Goal: Information Seeking & Learning: Learn about a topic

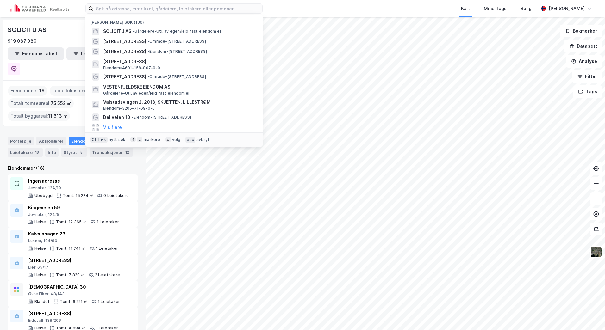
click at [126, 6] on input at bounding box center [177, 8] width 169 height 9
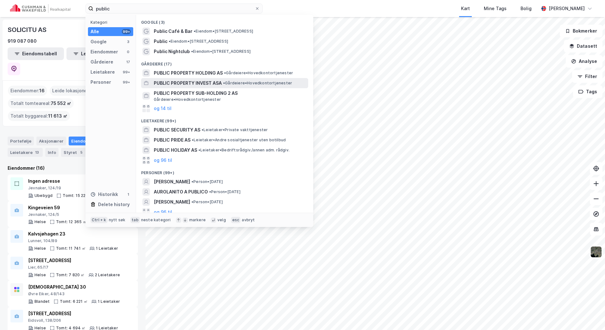
click at [186, 80] on span "PUBLIC PROPERTY INVEST ASA" at bounding box center [188, 83] width 68 height 8
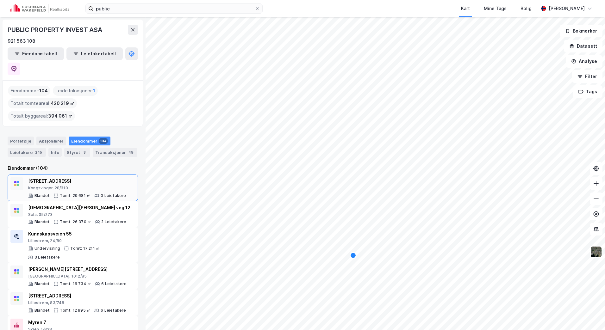
click at [61, 186] on div "Kongsvinger, 28/310" at bounding box center [77, 188] width 98 height 5
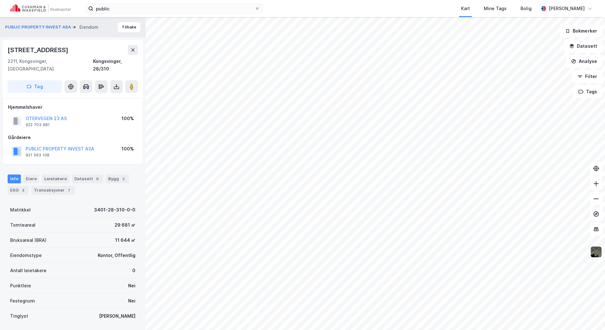
scroll to position [14, 0]
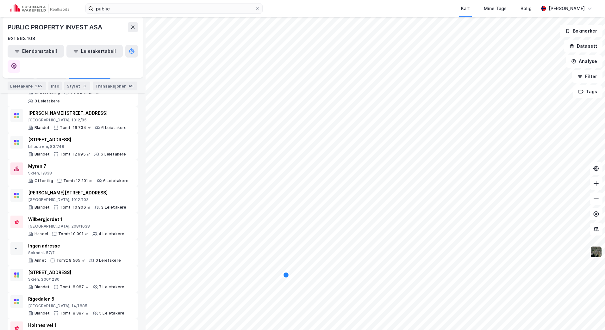
scroll to position [158, 0]
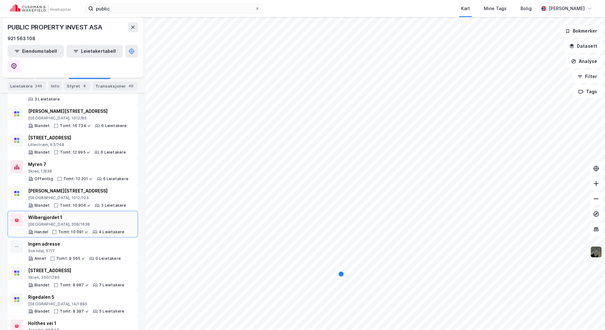
click at [92, 230] on icon at bounding box center [94, 232] width 5 height 5
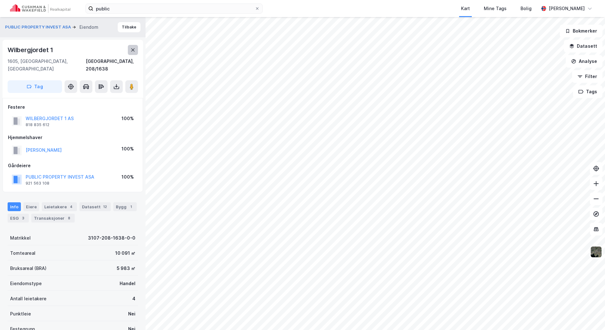
click at [130, 48] on button at bounding box center [133, 50] width 10 height 10
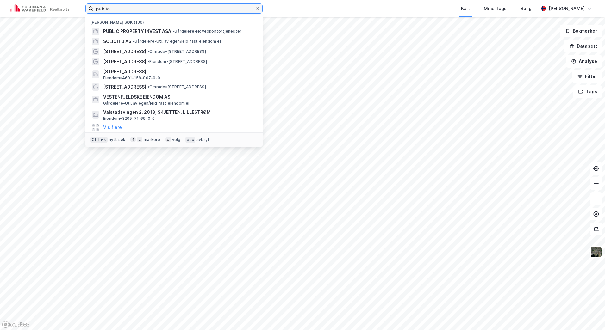
drag, startPoint x: 120, startPoint y: 11, endPoint x: 60, endPoint y: 10, distance: 60.4
click at [60, 10] on div "public Nylige søk (100) PUBLIC PROPERTY INVEST ASA • Gårdeiere • Hovedkontortje…" at bounding box center [302, 8] width 605 height 17
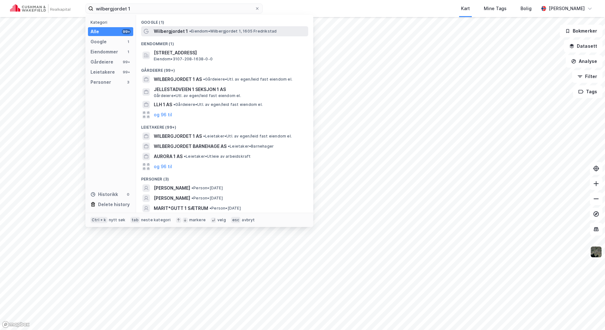
click at [196, 32] on span "• Eiendom • [STREET_ADDRESS]" at bounding box center [232, 31] width 87 height 5
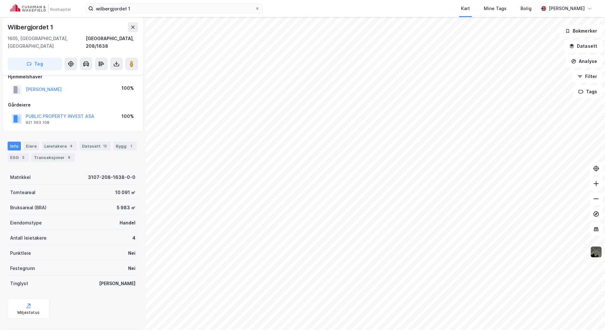
scroll to position [42, 0]
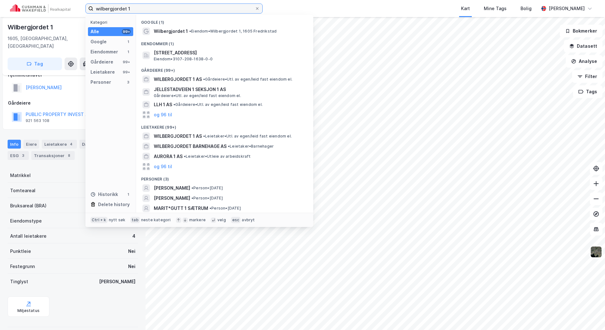
drag, startPoint x: 134, startPoint y: 6, endPoint x: 26, endPoint y: 5, distance: 108.1
click at [27, 5] on div "wilbergjordet 1 Kategori Alle 99+ Google 1 Eiendommer 1 Gårdeiere 99+ Leietaker…" at bounding box center [302, 8] width 605 height 17
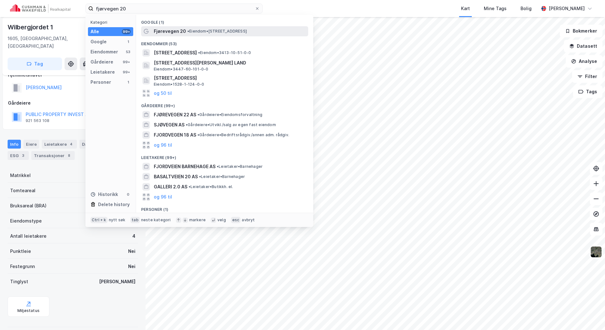
click at [175, 31] on span "Fjørevegen 20" at bounding box center [170, 32] width 32 height 8
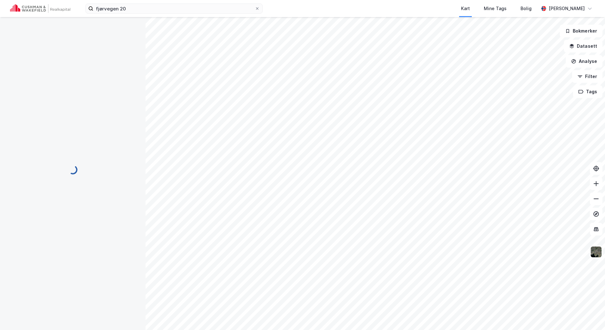
scroll to position [30, 0]
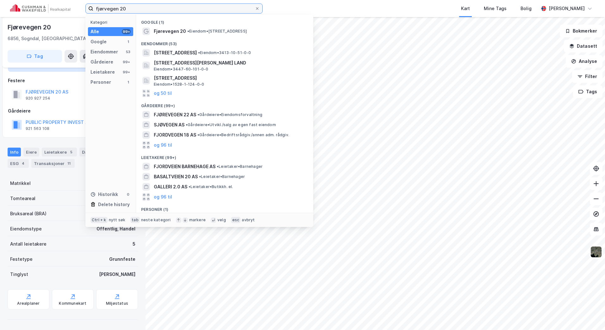
drag, startPoint x: 197, startPoint y: 7, endPoint x: 40, endPoint y: 8, distance: 156.5
click at [40, 8] on div "fjørvegen 20 Kategori Alle 99+ Google 1 Eiendommer 53 Gårdeiere 99+ Leietakere …" at bounding box center [302, 8] width 605 height 17
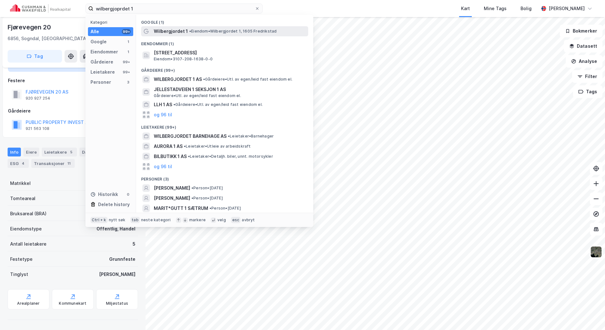
click at [200, 28] on div "Wilbergjordet 1 • Eiendom • [STREET_ADDRESS]" at bounding box center [230, 32] width 153 height 8
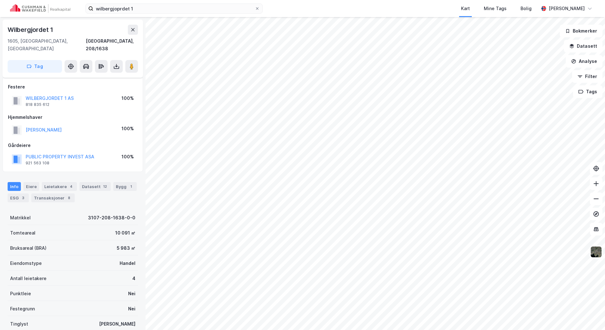
scroll to position [30, 0]
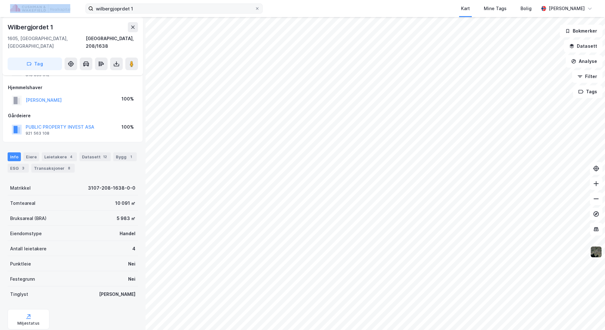
drag, startPoint x: 141, startPoint y: 13, endPoint x: 120, endPoint y: 12, distance: 21.2
click at [43, 13] on div "wilbergjoprdet 1 Kart Mine Tags Bolig [PERSON_NAME]" at bounding box center [302, 8] width 605 height 17
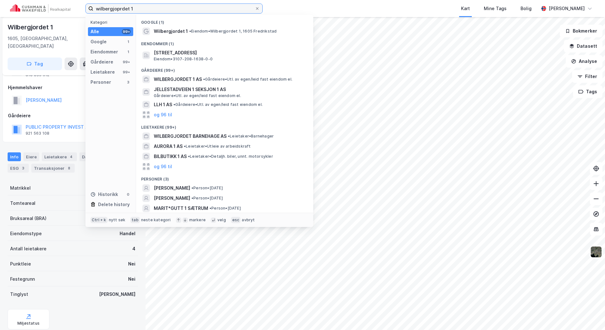
drag, startPoint x: 139, startPoint y: 7, endPoint x: 65, endPoint y: 6, distance: 74.3
click at [66, 7] on div "wilbergjoprdet 1 Kategori Alle 99+ Google 1 Eiendommer 1 Gårdeiere 99+ Leietake…" at bounding box center [302, 8] width 605 height 17
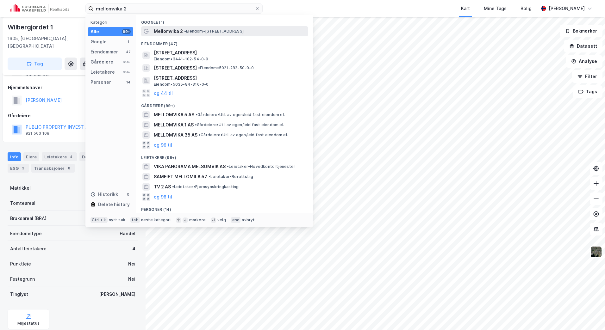
click at [243, 33] on span "• Eiendom • [STREET_ADDRESS]" at bounding box center [213, 31] width 59 height 5
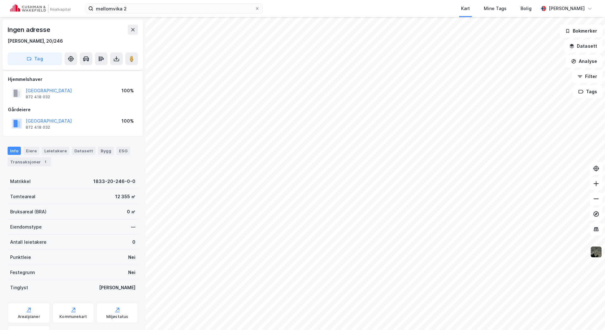
scroll to position [30, 0]
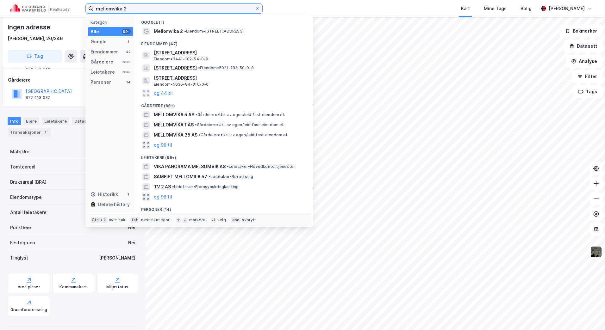
drag, startPoint x: 141, startPoint y: 8, endPoint x: 16, endPoint y: 7, distance: 124.9
click at [16, 7] on div "mellomvika 2 Kategori Alle 99+ Google 1 Eiendommer 47 Gårdeiere 99+ Leietakere …" at bounding box center [302, 8] width 605 height 17
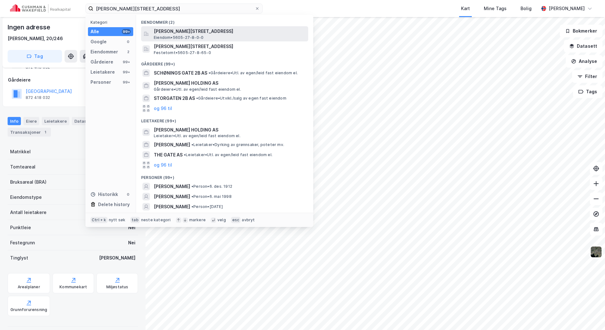
click at [186, 35] on span "Eiendom • 5605-27-8-0-0" at bounding box center [179, 37] width 50 height 5
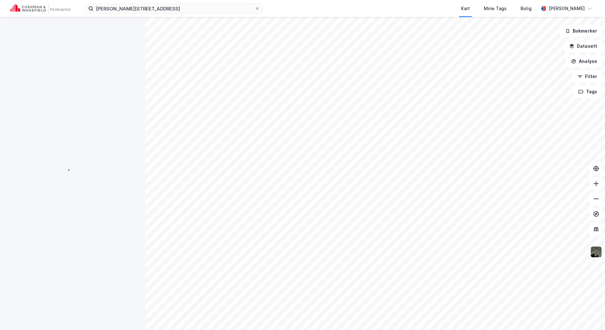
scroll to position [30, 0]
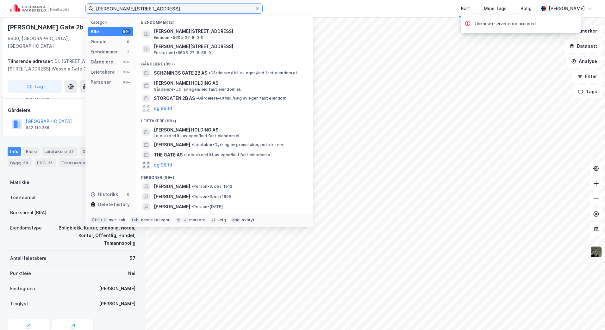
drag, startPoint x: 227, startPoint y: 7, endPoint x: 54, endPoint y: 3, distance: 173.3
click at [54, 10] on div "[PERSON_NAME][STREET_ADDRESS] Kategori Alle 99+ Google 0 Eiendommer 2 Gårdeiere…" at bounding box center [302, 8] width 605 height 17
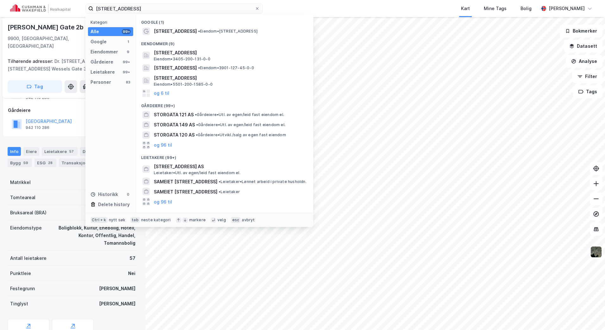
click at [163, 26] on div "Google (1)" at bounding box center [224, 20] width 177 height 11
click at [169, 30] on span "[STREET_ADDRESS]" at bounding box center [175, 32] width 43 height 8
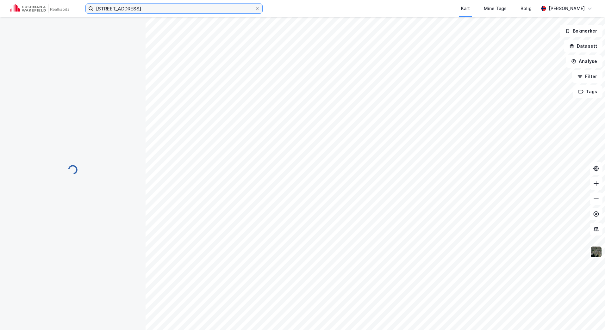
click at [168, 11] on input "[STREET_ADDRESS]" at bounding box center [173, 8] width 161 height 9
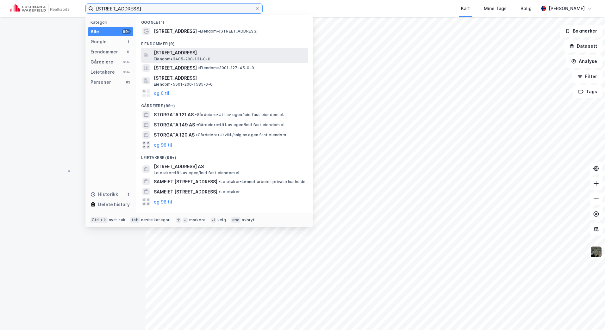
scroll to position [30, 0]
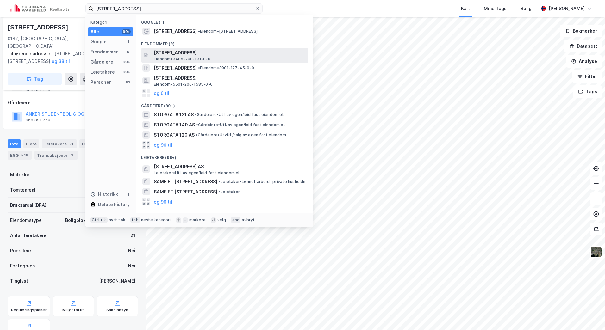
click at [207, 55] on span "[STREET_ADDRESS]" at bounding box center [230, 53] width 152 height 8
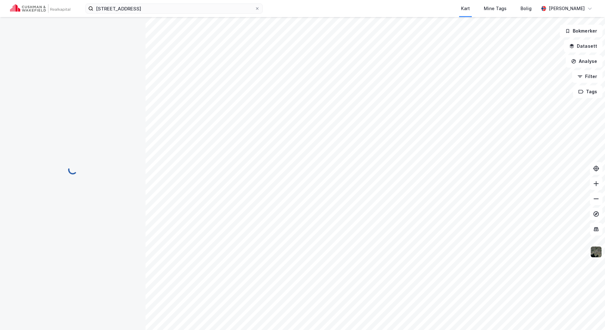
scroll to position [14, 0]
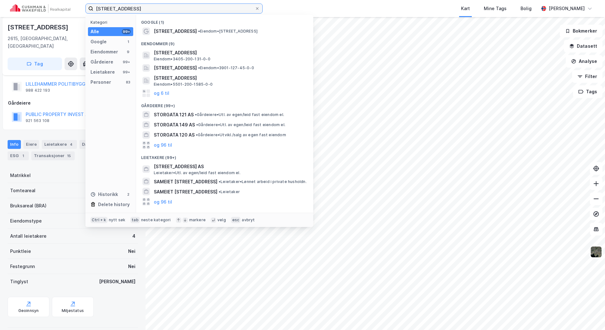
drag, startPoint x: 157, startPoint y: 10, endPoint x: 62, endPoint y: 9, distance: 95.5
click at [62, 10] on div "[STREET_ADDRESS] Kategori Alle 99+ Google 1 Eiendommer 9 Gårdeiere 99+ Leietake…" at bounding box center [302, 8] width 605 height 17
click at [147, 10] on input "[STREET_ADDRESS]" at bounding box center [173, 8] width 161 height 9
drag, startPoint x: 147, startPoint y: 10, endPoint x: 52, endPoint y: 6, distance: 94.3
click at [53, 7] on div "[STREET_ADDRESS] Kategori Alle 99+ Google 1 Eiendommer 9 Gårdeiere 99+ Leietake…" at bounding box center [302, 8] width 605 height 17
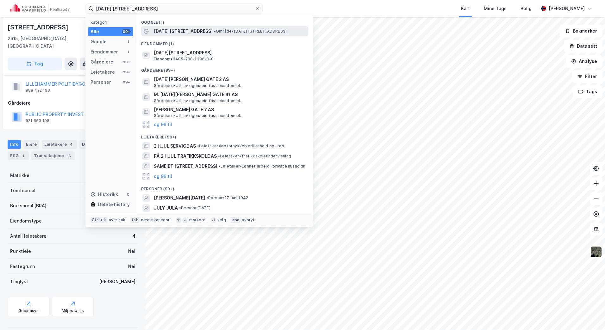
click at [191, 31] on span "[DATE] [STREET_ADDRESS]" at bounding box center [183, 32] width 59 height 8
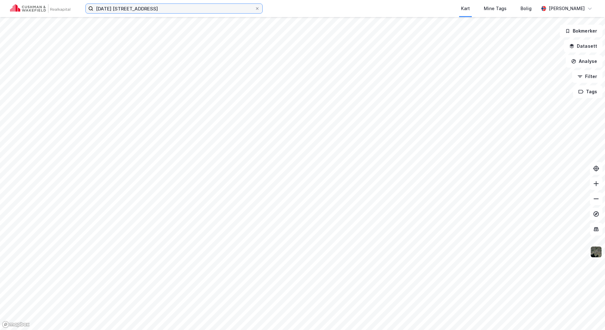
click at [151, 8] on input "[DATE] [STREET_ADDRESS]" at bounding box center [173, 8] width 161 height 9
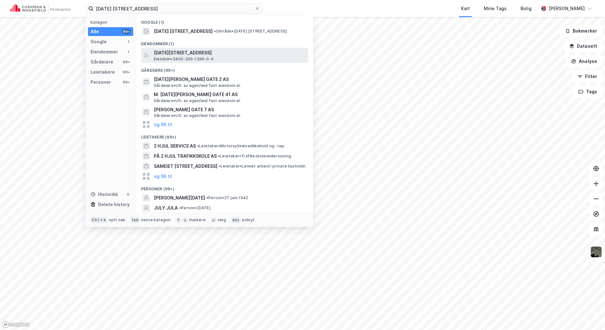
click at [194, 55] on span "[DATE][STREET_ADDRESS]" at bounding box center [230, 53] width 152 height 8
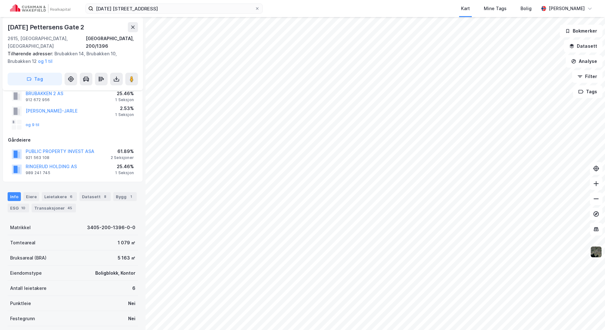
scroll to position [46, 0]
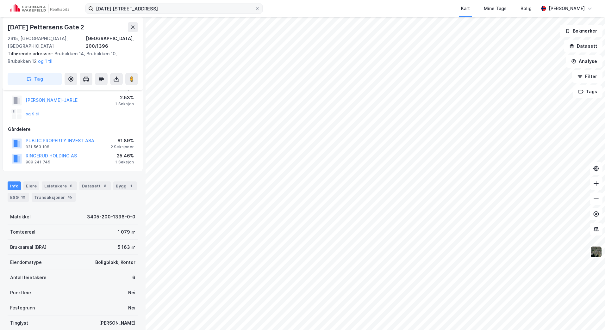
drag, startPoint x: 143, startPoint y: 3, endPoint x: 89, endPoint y: 3, distance: 53.8
click at [89, 3] on div "[DATE] [STREET_ADDRESS] Kart Mine Tags Bolig [PERSON_NAME]" at bounding box center [302, 8] width 605 height 17
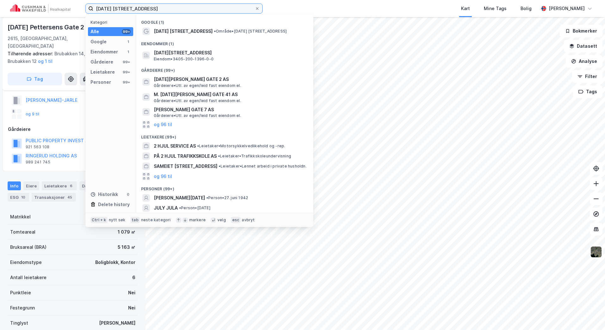
drag, startPoint x: 149, startPoint y: 7, endPoint x: 53, endPoint y: 7, distance: 95.5
click at [53, 7] on div "[DATE] petetrsens gate 2 Kategori Alle 99+ Google 1 Eiendommer 1 Gårdeiere 99+ …" at bounding box center [302, 8] width 605 height 17
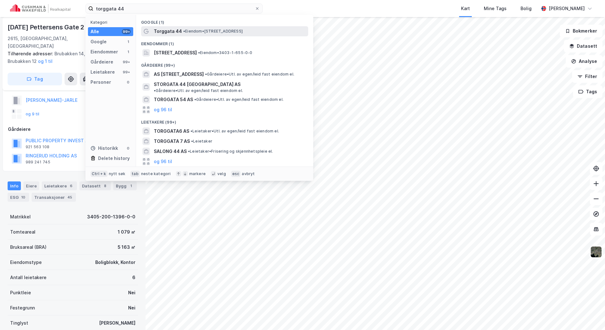
click at [202, 31] on span "• Eiendom • [STREET_ADDRESS]" at bounding box center [212, 31] width 59 height 5
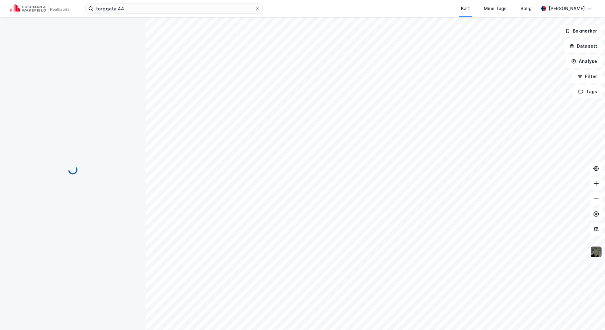
scroll to position [29, 0]
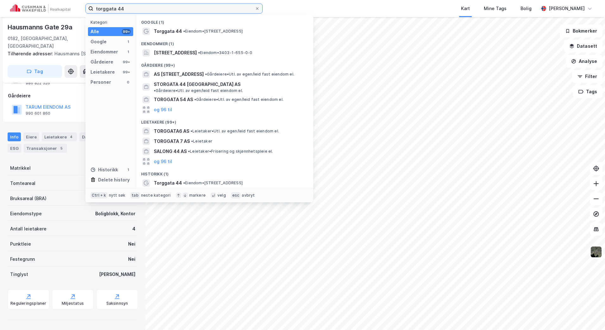
click at [183, 10] on input "torggata 44" at bounding box center [173, 8] width 161 height 9
click at [197, 50] on span "[STREET_ADDRESS]" at bounding box center [175, 53] width 43 height 8
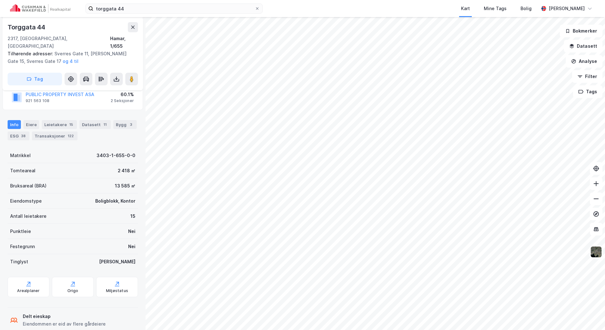
scroll to position [92, 0]
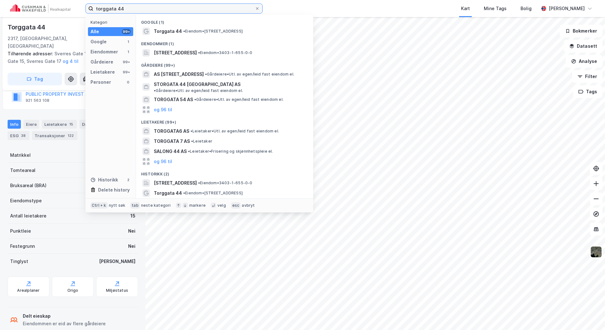
drag, startPoint x: 145, startPoint y: 10, endPoint x: 39, endPoint y: 11, distance: 105.6
click at [39, 11] on div "torggata 44 Kategori Alle 99+ Google 1 Eiendommer 1 Gårdeiere 99+ Leietakere 99…" at bounding box center [302, 8] width 605 height 17
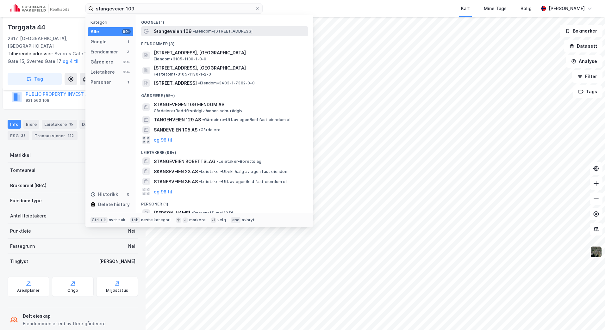
click at [208, 30] on span "• Eiendom • [STREET_ADDRESS]" at bounding box center [222, 31] width 59 height 5
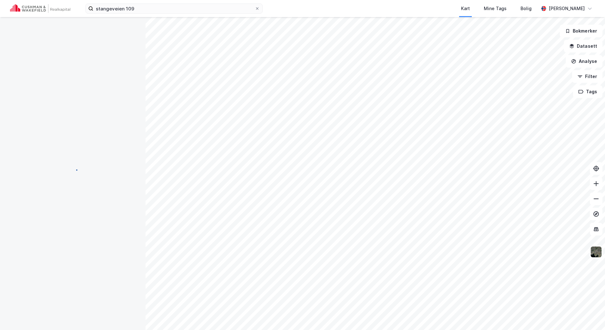
scroll to position [46, 0]
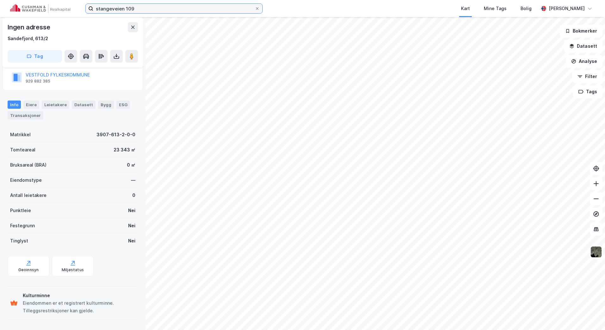
click at [161, 7] on input "stangeveien 109" at bounding box center [173, 8] width 161 height 9
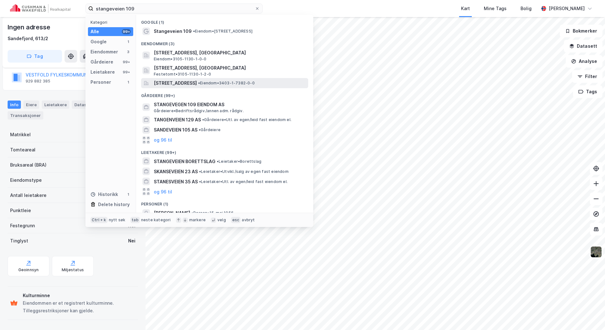
click at [203, 78] on div "[STREET_ADDRESS] • Eiendom • 3403-1-7382-0-0" at bounding box center [224, 83] width 167 height 10
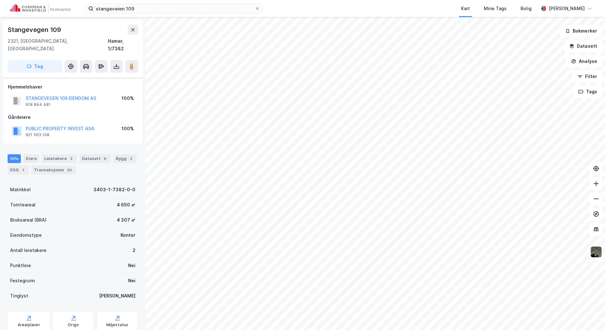
scroll to position [46, 0]
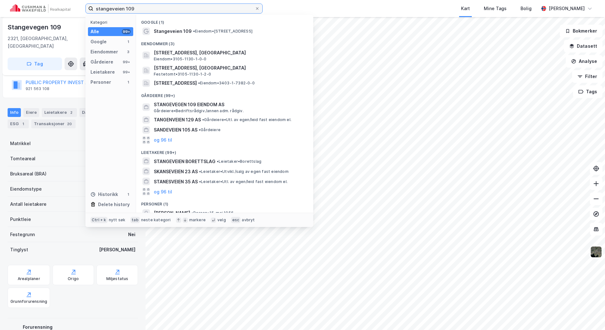
drag, startPoint x: 162, startPoint y: 9, endPoint x: 41, endPoint y: 9, distance: 121.1
click at [41, 9] on div "stangeveien 109 Kategori Alle 99+ Google 1 Eiendommer 3 Gårdeiere 99+ Leietaker…" at bounding box center [302, 8] width 605 height 17
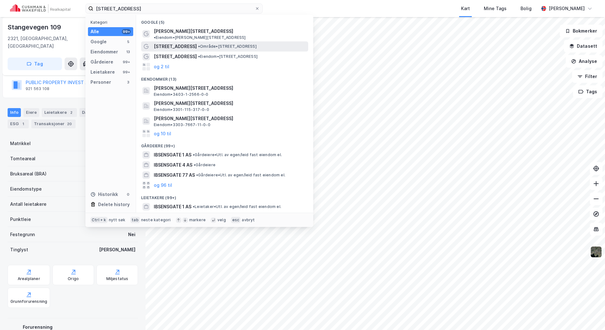
click at [220, 44] on span "• Område • [STREET_ADDRESS]" at bounding box center [227, 46] width 59 height 5
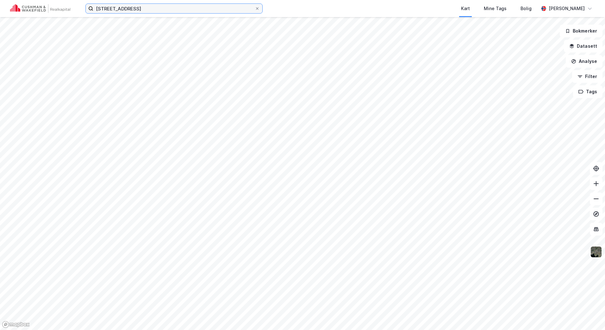
click at [174, 10] on input "[STREET_ADDRESS]" at bounding box center [173, 8] width 161 height 9
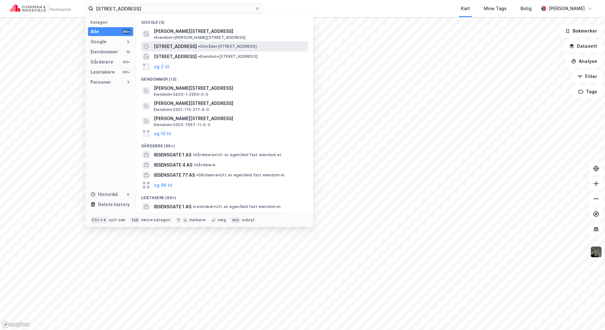
click at [179, 43] on span "[STREET_ADDRESS]" at bounding box center [175, 47] width 43 height 8
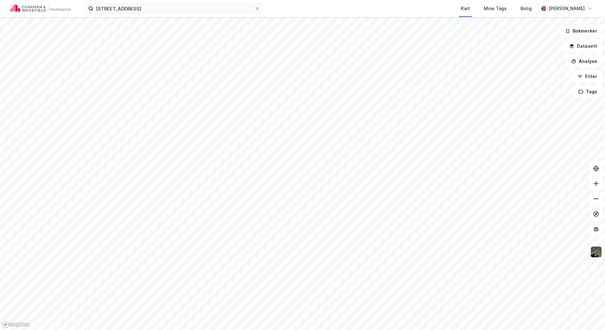
click at [151, 3] on div "ibsensgate 1 Kart Mine Tags Bolig [PERSON_NAME]" at bounding box center [302, 8] width 605 height 17
click at [151, 8] on input "[STREET_ADDRESS]" at bounding box center [173, 8] width 161 height 9
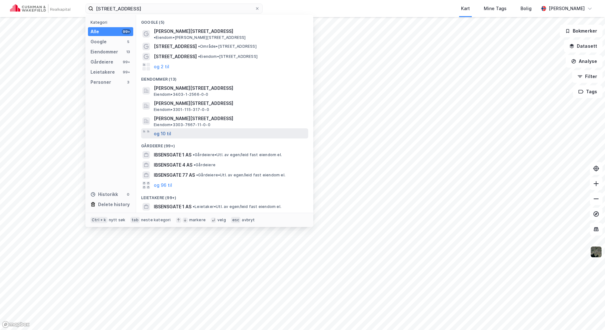
click at [167, 130] on button "og 10 til" at bounding box center [162, 134] width 17 height 8
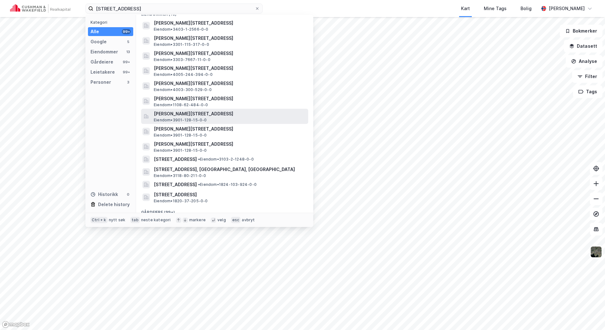
scroll to position [95, 0]
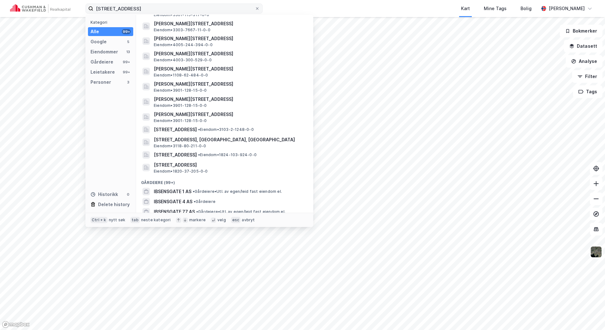
drag, startPoint x: 146, startPoint y: 15, endPoint x: 145, endPoint y: 12, distance: 4.0
click at [146, 19] on div "[PERSON_NAME][STREET_ADDRESS] Eiendom • 3303-7667-11-0-0" at bounding box center [224, 26] width 167 height 15
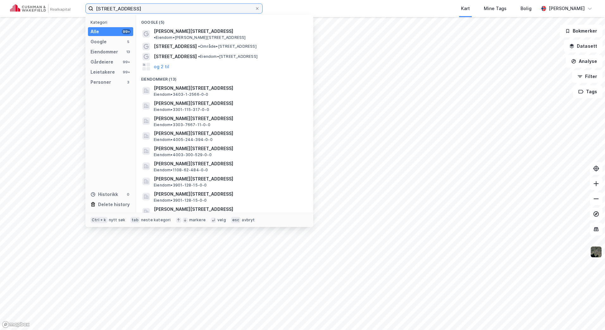
click at [144, 9] on input "[STREET_ADDRESS]" at bounding box center [173, 8] width 161 height 9
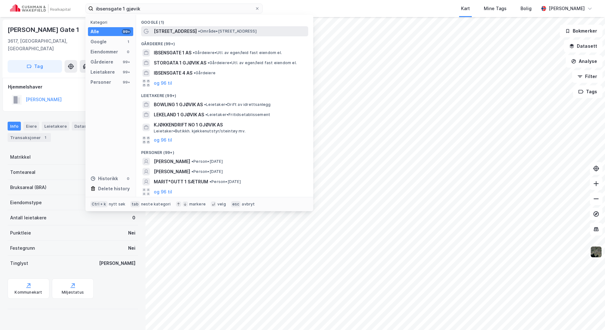
click at [201, 33] on span "• Område • [STREET_ADDRESS]" at bounding box center [227, 31] width 59 height 5
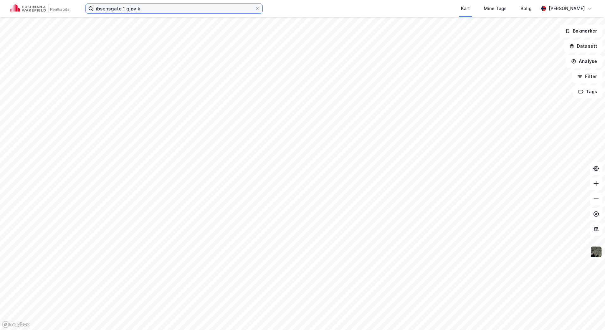
click at [180, 11] on input "ibsensgate 1 gjøvik" at bounding box center [173, 8] width 161 height 9
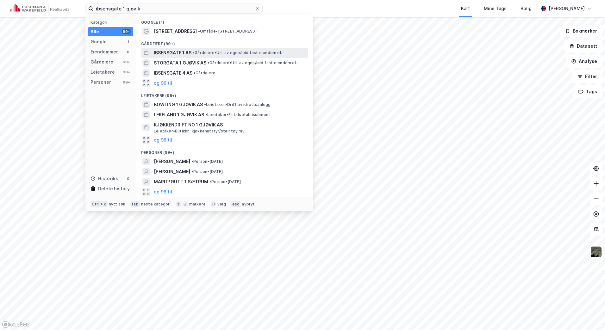
click at [205, 55] on div "IBSENSGATE 1 AS • Gårdeiere • Utl. av egen/leid fast eiendom el." at bounding box center [230, 53] width 153 height 8
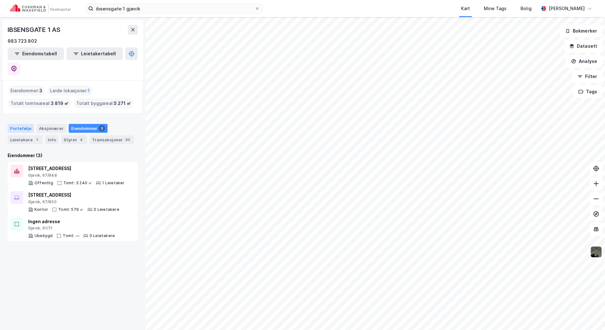
click at [23, 124] on div "Portefølje" at bounding box center [21, 128] width 26 height 9
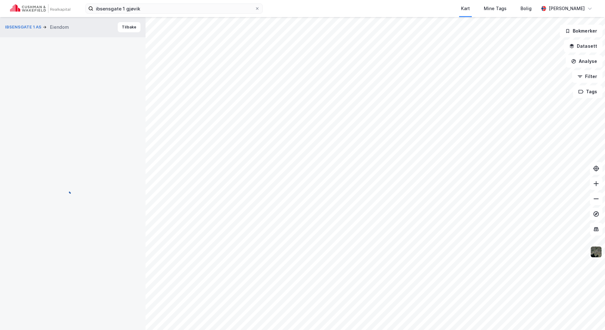
scroll to position [34, 0]
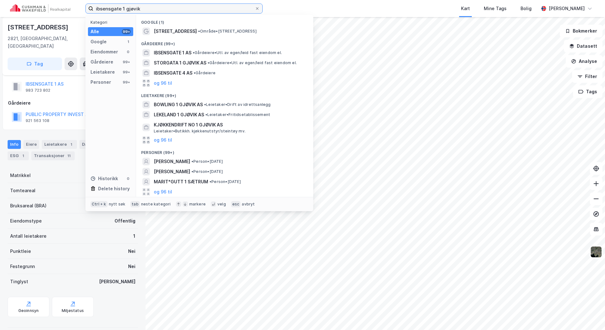
drag, startPoint x: 152, startPoint y: 12, endPoint x: 91, endPoint y: 3, distance: 61.6
click at [90, 7] on label "ibsensgate 1 gjøvik" at bounding box center [173, 8] width 177 height 10
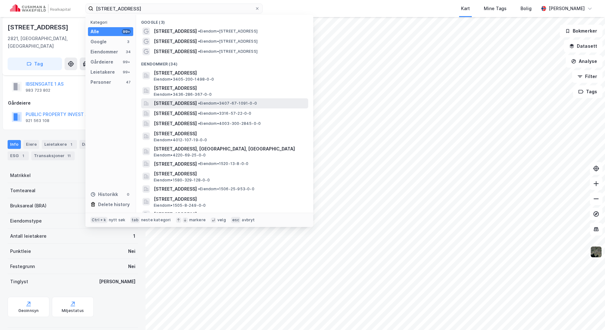
click at [197, 102] on span "[STREET_ADDRESS]" at bounding box center [175, 104] width 43 height 8
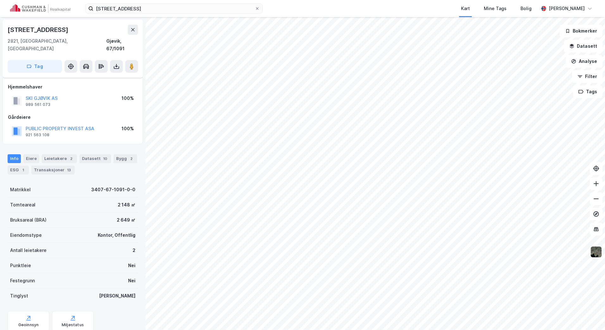
scroll to position [14, 0]
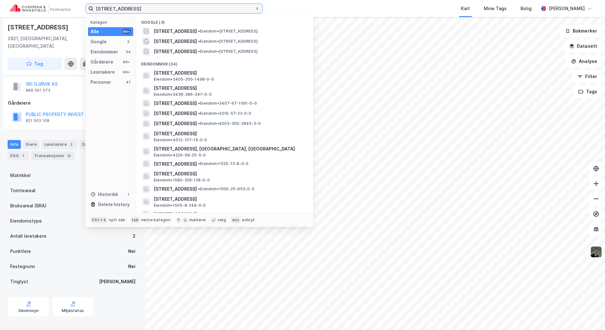
drag, startPoint x: 155, startPoint y: 8, endPoint x: 62, endPoint y: 8, distance: 93.0
click at [62, 8] on div "[STREET_ADDRESS] Kategori Alle 99+ Google 3 Eiendommer 34 Gårdeiere 99+ Leietak…" at bounding box center [302, 8] width 605 height 17
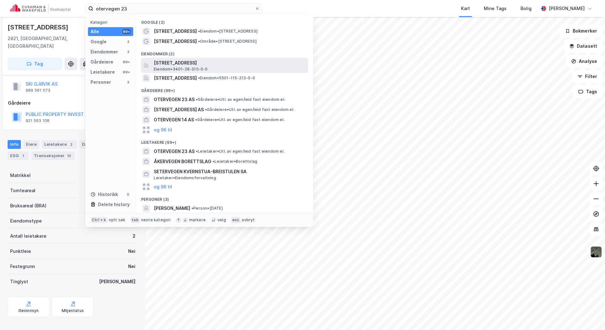
click at [192, 69] on span "Eiendom • 3401-28-310-0-0" at bounding box center [181, 69] width 54 height 5
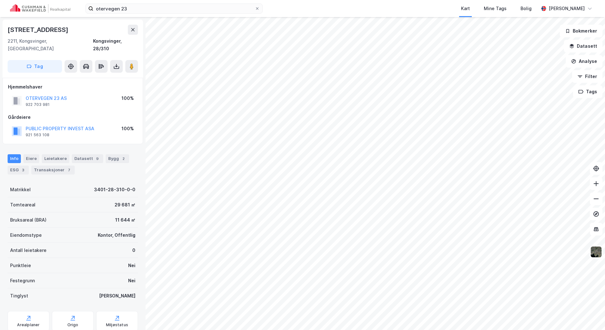
scroll to position [14, 0]
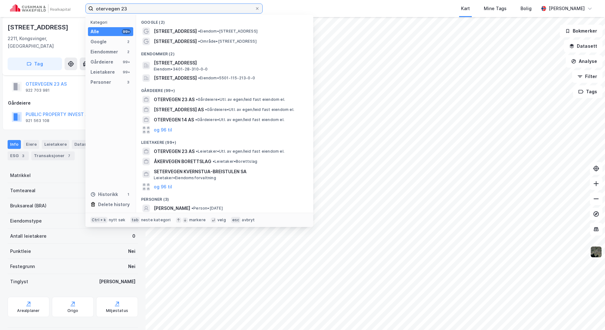
drag, startPoint x: 116, startPoint y: 11, endPoint x: 97, endPoint y: 5, distance: 19.8
click at [85, 5] on label "otervegen 23" at bounding box center [173, 8] width 177 height 10
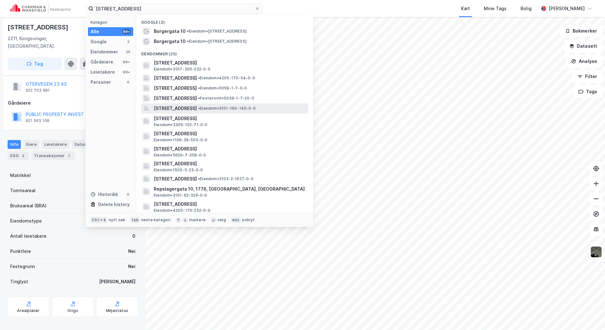
click at [197, 105] on span "[STREET_ADDRESS]" at bounding box center [175, 109] width 43 height 8
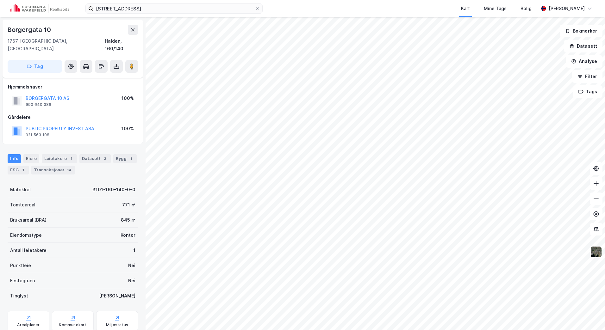
scroll to position [14, 0]
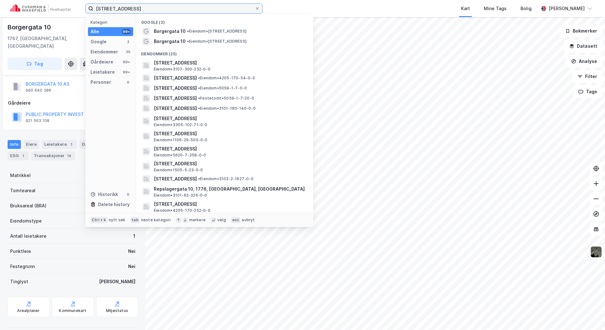
drag, startPoint x: 151, startPoint y: 9, endPoint x: 28, endPoint y: 7, distance: 122.7
click at [28, 8] on div "[STREET_ADDRESS] Kategori Alle 99+ Google 2 Eiendommer 25 Gårdeiere 99+ Leietak…" at bounding box center [302, 8] width 605 height 17
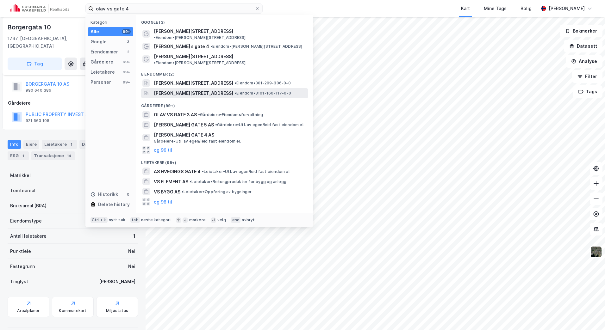
click at [209, 89] on span "[PERSON_NAME][STREET_ADDRESS]" at bounding box center [193, 93] width 79 height 8
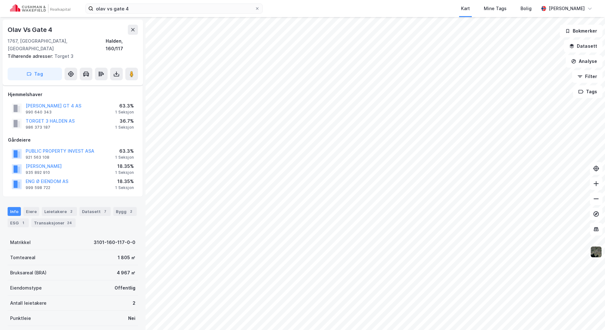
scroll to position [14, 0]
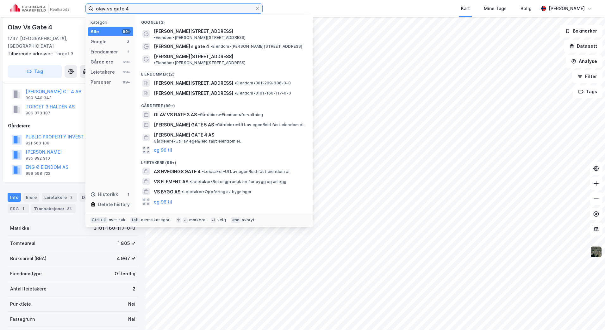
drag, startPoint x: 139, startPoint y: 9, endPoint x: 27, endPoint y: 6, distance: 112.3
click at [27, 6] on div "olav vs gate 4 Kategori Alle 99+ Google 3 Eiendommer 2 Gårdeiere 99+ Leietakere…" at bounding box center [302, 8] width 605 height 17
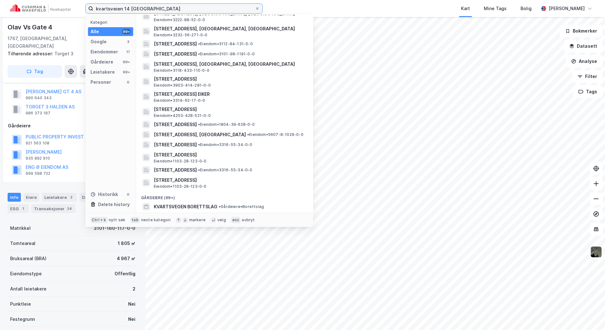
scroll to position [0, 0]
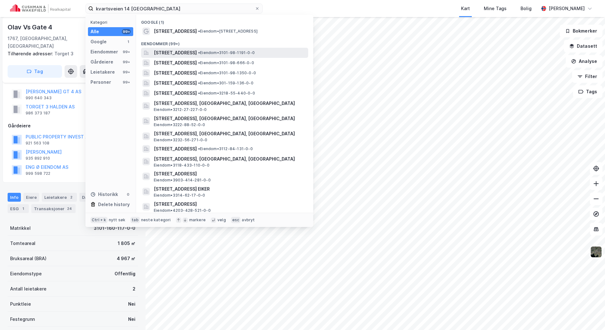
click at [197, 55] on span "[STREET_ADDRESS]" at bounding box center [175, 53] width 43 height 8
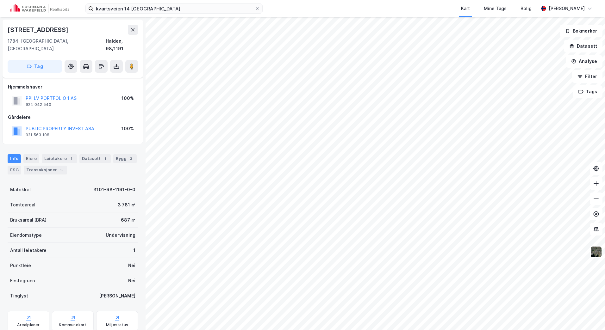
scroll to position [14, 0]
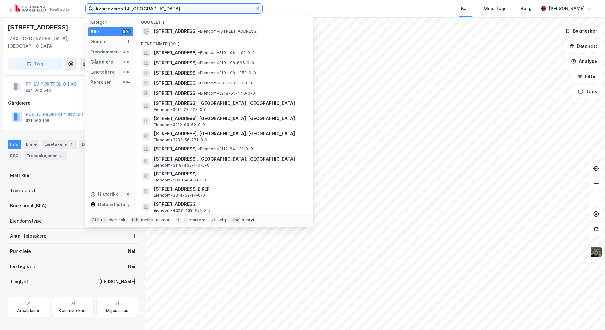
drag, startPoint x: 195, startPoint y: 4, endPoint x: 16, endPoint y: 11, distance: 179.7
click at [16, 11] on div "kvartsveien 14 halden Kategori Alle 99+ Google 1 Eiendommer 99+ Gårdeiere 99+ L…" at bounding box center [302, 8] width 605 height 17
paste input "Sigvat Skalds gt. 5 , [GEOGRAPHIC_DATA]"
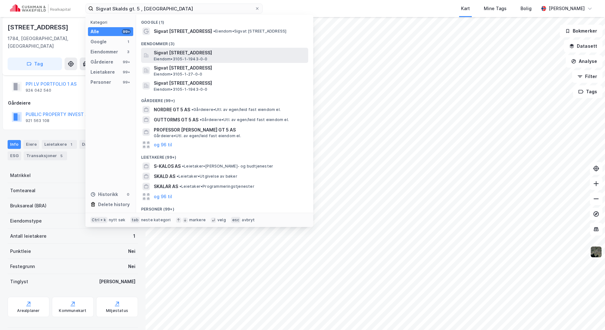
click at [227, 51] on span "Sigvat [STREET_ADDRESS]" at bounding box center [230, 53] width 152 height 8
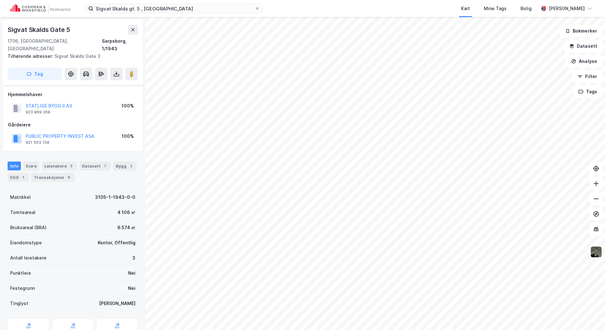
scroll to position [14, 0]
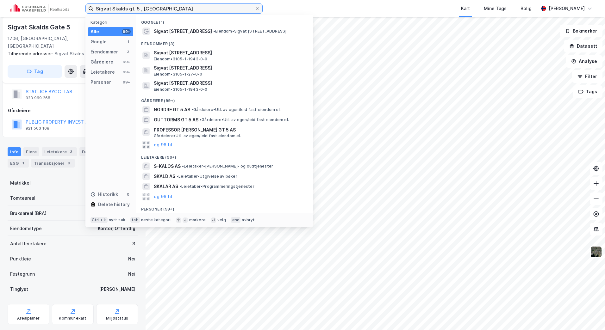
drag, startPoint x: 196, startPoint y: 10, endPoint x: 25, endPoint y: 10, distance: 171.4
click at [25, 10] on div "Sigvat Skalds gt. 5 , Sarpsborg Kategori Alle 99+ Google 1 Eiendommer 3 Gårdeie…" at bounding box center [302, 8] width 605 height 17
paste input "Wilbergjordet 1"
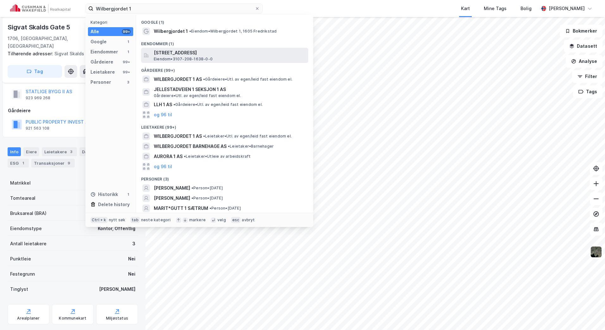
click at [221, 56] on span "[STREET_ADDRESS]" at bounding box center [230, 53] width 152 height 8
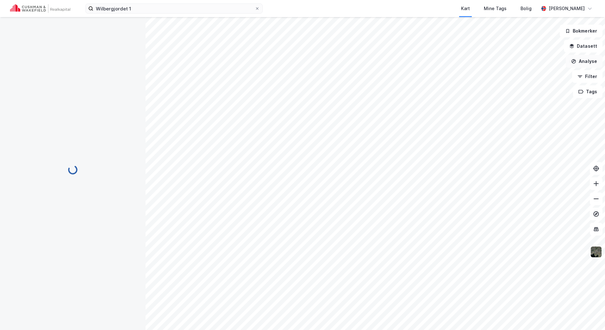
scroll to position [14, 0]
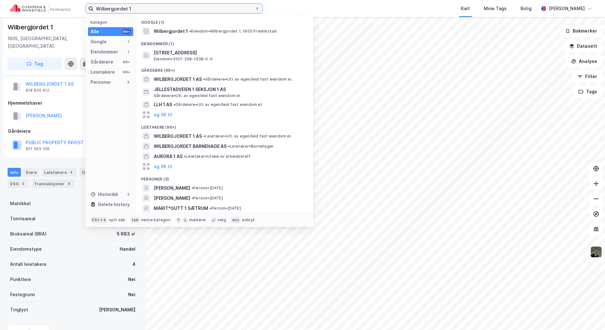
drag, startPoint x: 212, startPoint y: 10, endPoint x: 27, endPoint y: 14, distance: 185.0
click at [27, 14] on div "Wilbergjordet 1 Kategori Alle 99+ Google 1 Eiendommer 1 Gårdeiere 99+ Leietaker…" at bounding box center [302, 8] width 605 height 17
paste input "[PERSON_NAME][STREET_ADDRESS]"
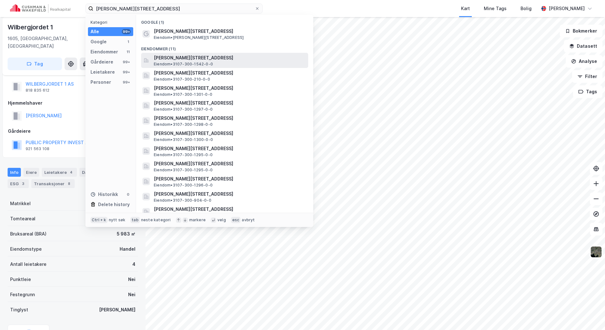
click at [219, 56] on span "[PERSON_NAME][STREET_ADDRESS]" at bounding box center [230, 58] width 152 height 8
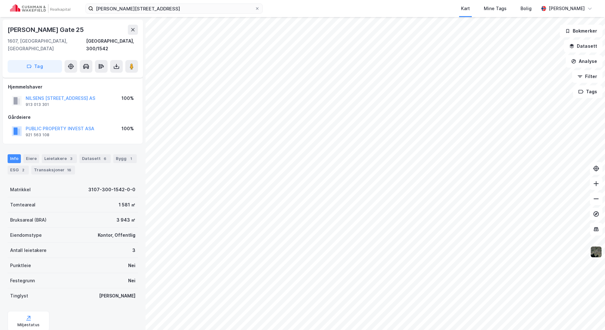
scroll to position [14, 0]
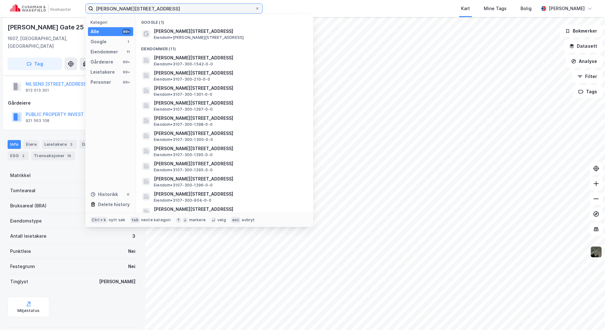
drag, startPoint x: 83, startPoint y: 8, endPoint x: 46, endPoint y: 6, distance: 37.3
click at [39, 8] on div "[PERSON_NAME] 25, Fredrikstad Kategori Alle 99+ Google 1 Eiendommer 11 Gårdeier…" at bounding box center [302, 8] width 605 height 17
paste input "Brochs Gate 3"
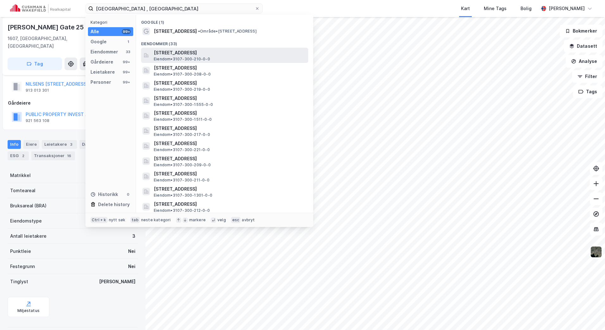
click at [221, 55] on span "[STREET_ADDRESS]" at bounding box center [230, 53] width 152 height 8
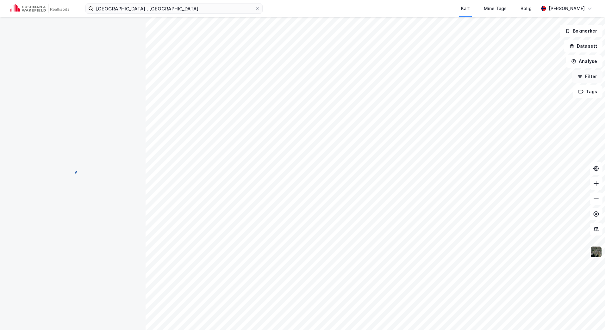
scroll to position [14, 0]
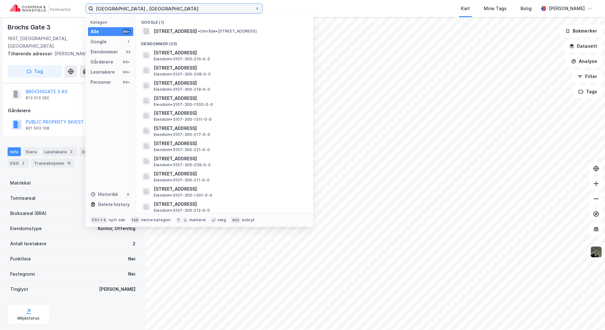
drag, startPoint x: 86, startPoint y: 9, endPoint x: 62, endPoint y: 5, distance: 25.0
click at [60, 9] on div "Brochs Gate 3 , [GEOGRAPHIC_DATA] Kategori Alle 99+ Google 1 Eiendommer 33 Gård…" at bounding box center [302, 8] width 605 height 17
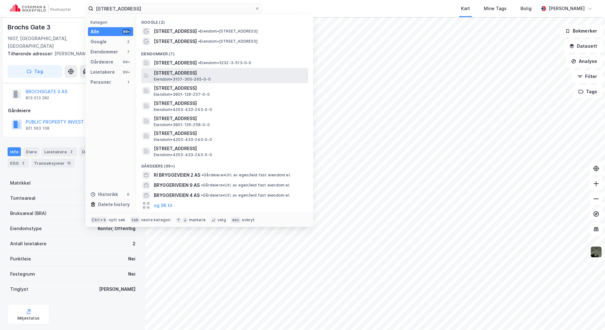
click at [247, 71] on span "[STREET_ADDRESS]" at bounding box center [230, 73] width 152 height 8
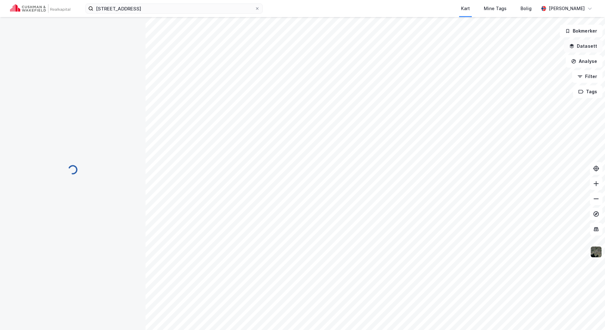
scroll to position [14, 0]
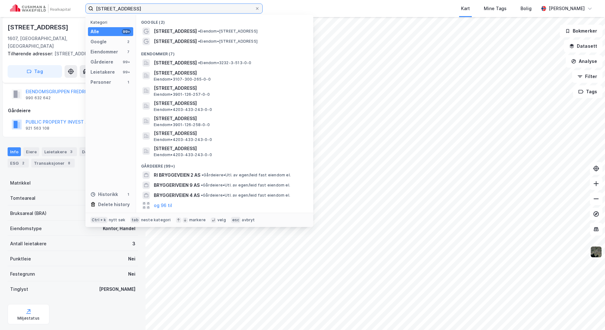
drag, startPoint x: 128, startPoint y: 9, endPoint x: 38, endPoint y: 9, distance: 89.8
click at [38, 9] on div "bryggeriveien 2 Kategori Alle 99+ Google 2 Eiendommer 7 Gårdeiere 99+ Leietaker…" at bounding box center [302, 8] width 605 height 17
paste input "Bernt [STREET_ADDRESS]"
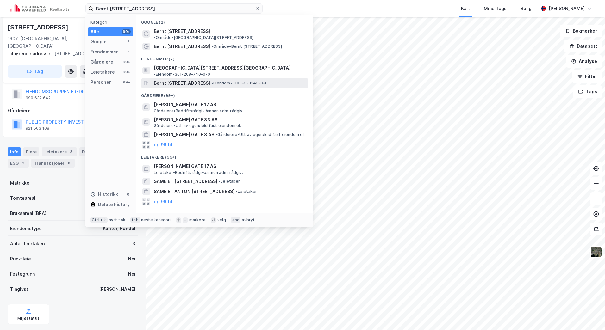
click at [210, 79] on span "Bernt [STREET_ADDRESS]" at bounding box center [182, 83] width 56 height 8
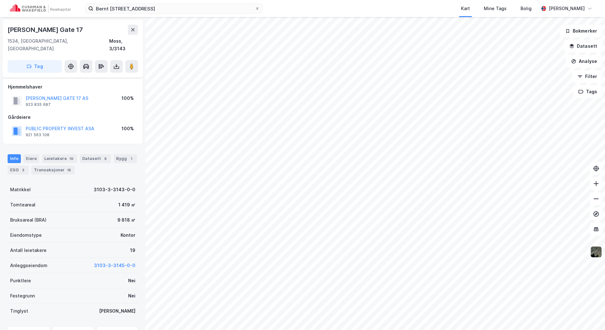
scroll to position [14, 0]
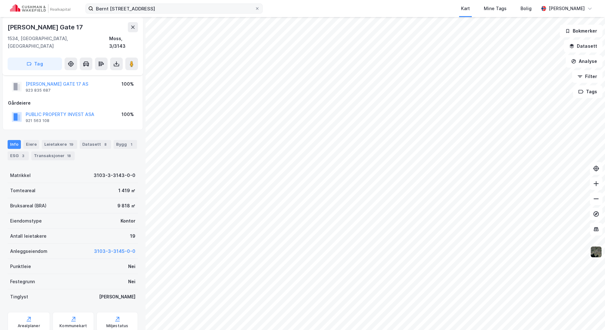
click at [208, 5] on div "Bernt [STREET_ADDRESS] Kart Mine Tags [PERSON_NAME]" at bounding box center [302, 8] width 605 height 17
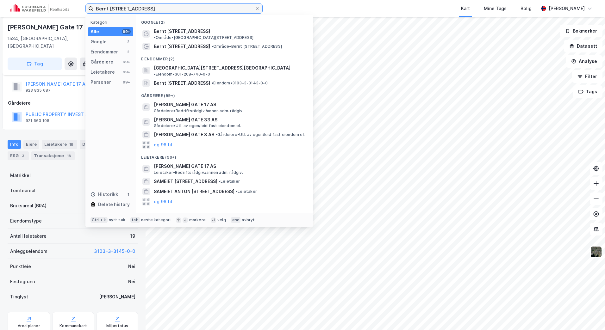
drag, startPoint x: 207, startPoint y: 9, endPoint x: 40, endPoint y: 9, distance: 167.3
click at [40, 9] on div "Bernt [STREET_ADDRESS] Kategori Alle 99+ Google 2 Eiendommer 2 Gårdeiere 99+ Le…" at bounding box center [302, 8] width 605 height 17
paste input "Prins Chr. Augusts plass Moss"
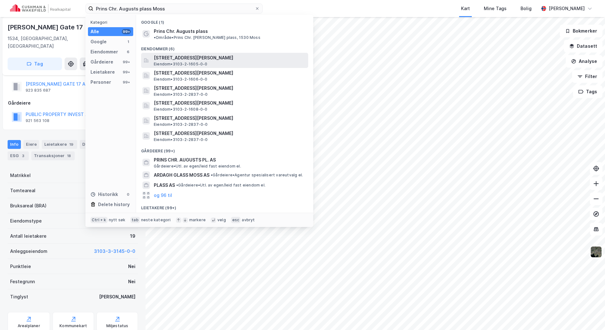
click at [215, 57] on div "Prins [PERSON_NAME] plass 1, 1530, [GEOGRAPHIC_DATA], [PERSON_NAME] • 3103-2-16…" at bounding box center [230, 60] width 153 height 13
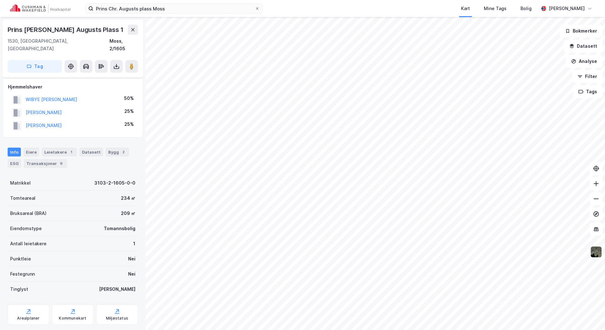
scroll to position [14, 0]
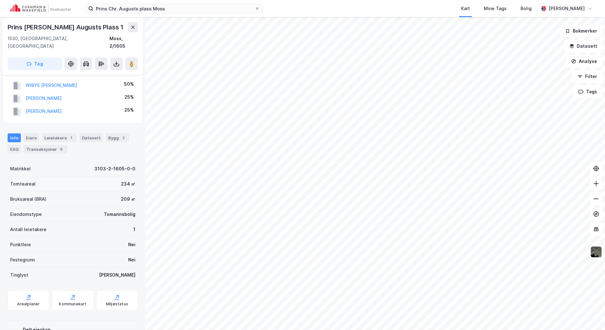
scroll to position [14, 0]
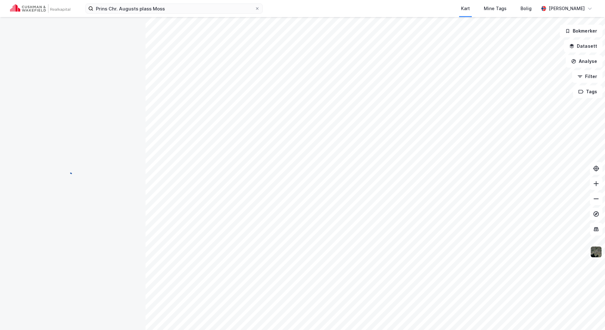
scroll to position [14, 0]
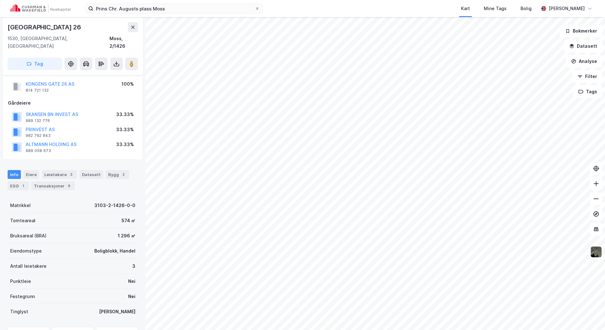
click at [183, 3] on div "Prins Chr. Augusts plass Moss Kart Mine Tags [PERSON_NAME]" at bounding box center [302, 8] width 605 height 17
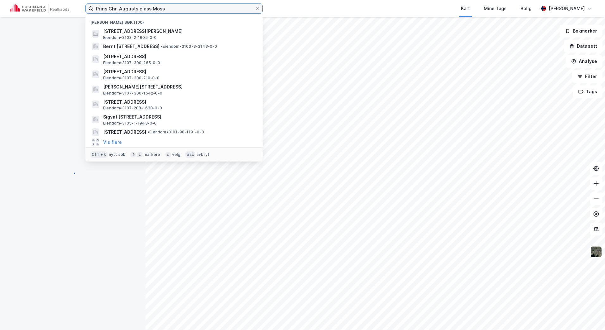
scroll to position [14, 0]
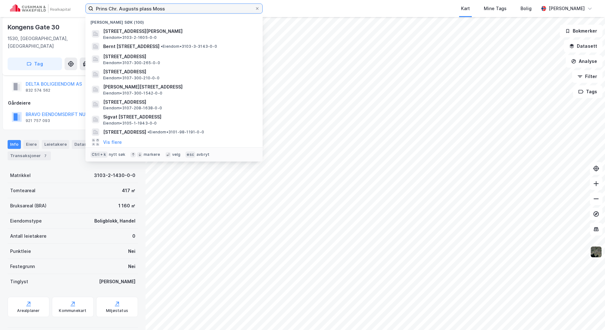
drag, startPoint x: 172, startPoint y: 7, endPoint x: 153, endPoint y: 11, distance: 18.7
click at [153, 11] on input "Prins Chr. Augusts plass Moss" at bounding box center [173, 8] width 161 height 9
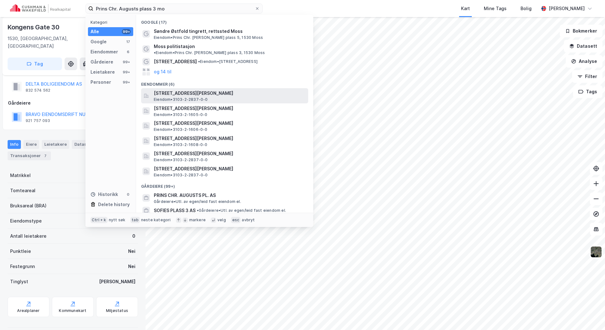
click at [239, 89] on span "[STREET_ADDRESS][PERSON_NAME]" at bounding box center [230, 93] width 152 height 8
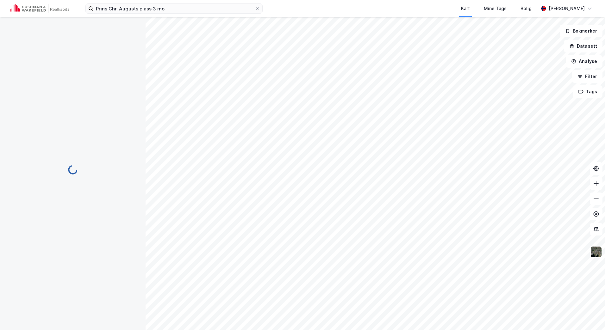
scroll to position [14, 0]
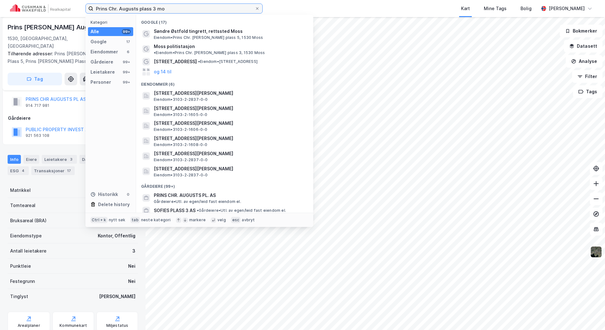
drag, startPoint x: 175, startPoint y: 8, endPoint x: 27, endPoint y: 8, distance: 148.3
click at [27, 8] on div "Prins Chr. Augusts plass 3 mo Kategori Alle 99+ Google 17 Eiendommer 6 Gårdeier…" at bounding box center [302, 8] width 605 height 17
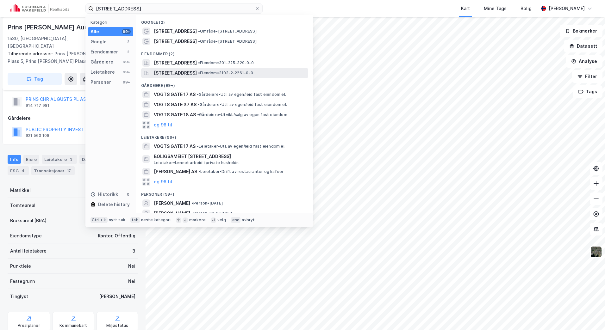
click at [250, 69] on div "[STREET_ADDRESS] • Eiendom • 3103-2-2261-0-0" at bounding box center [230, 73] width 153 height 8
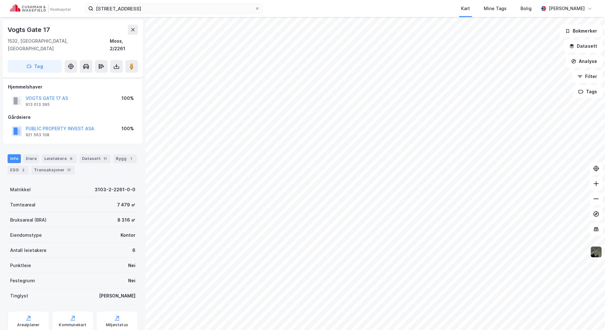
scroll to position [14, 0]
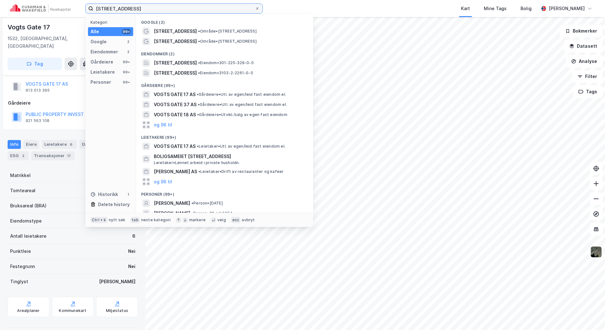
drag, startPoint x: 133, startPoint y: 10, endPoint x: 52, endPoint y: 9, distance: 81.0
click at [52, 10] on div "[STREET_ADDRESS] Kategori Alle 99+ Google 2 Eiendommer 2 Gårdeiere 99+ Leietake…" at bounding box center [302, 8] width 605 height 17
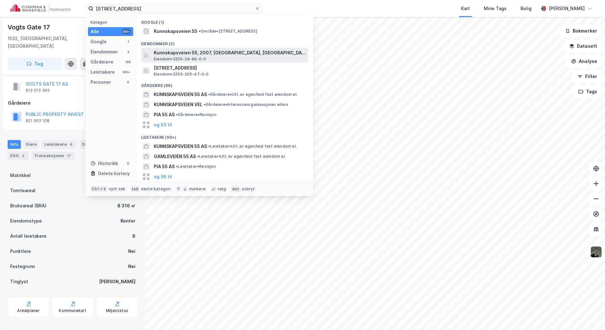
click at [239, 58] on div "Kunnskapsveien 55, 2007, [GEOGRAPHIC_DATA], LILLESTRØM Eiendom • 3205-24-89-0-0" at bounding box center [230, 55] width 153 height 13
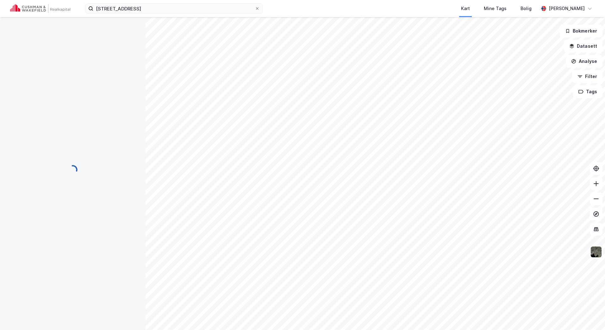
scroll to position [14, 0]
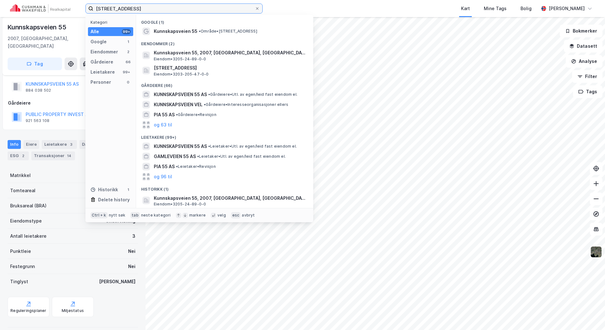
drag, startPoint x: 167, startPoint y: 8, endPoint x: 39, endPoint y: 7, distance: 128.7
click at [39, 7] on div "[STREET_ADDRESS] Kategori Alle 99+ Google 1 Eiendommer 2 Gårdeiere 66 Leietaker…" at bounding box center [302, 8] width 605 height 17
paste input "Jonas Lies Gate 20"
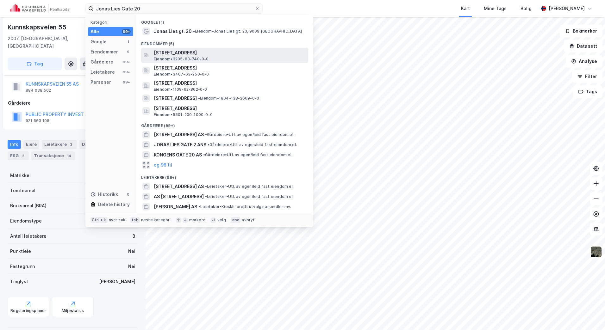
click at [206, 58] on span "Eiendom • 3205-83-748-0-0" at bounding box center [181, 59] width 55 height 5
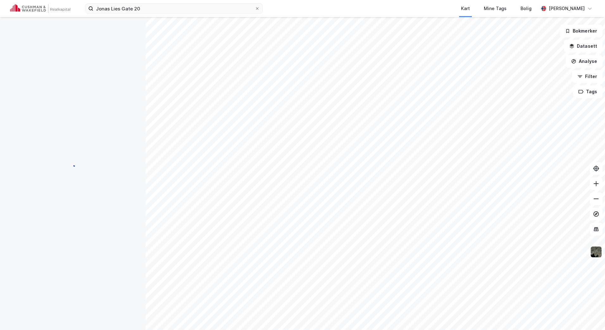
scroll to position [14, 0]
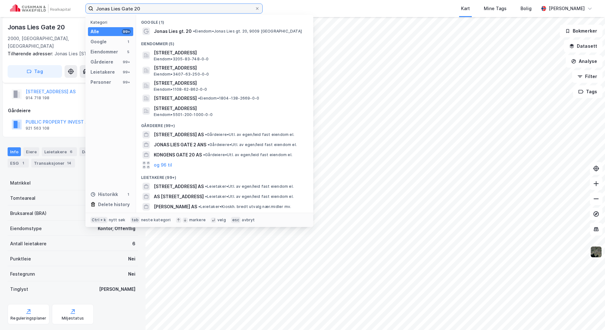
click at [178, 9] on input "Jonas Lies Gate 20" at bounding box center [173, 8] width 161 height 9
drag, startPoint x: 176, startPoint y: 9, endPoint x: 74, endPoint y: 8, distance: 101.8
click at [74, 8] on div "Jonas Lies Gate 20 Kategori Alle 99+ Google 1 Eiendommer 5 Gårdeiere 99+ Leieta…" at bounding box center [302, 8] width 605 height 17
paste input "[STREET_ADDRESS]"
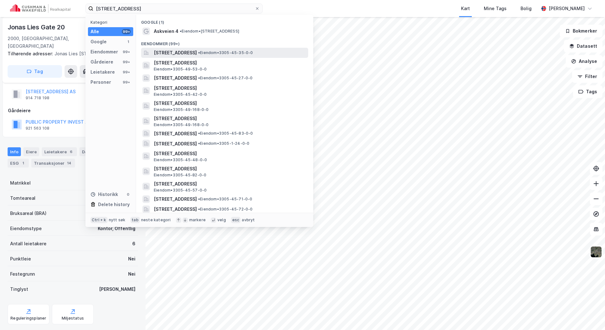
click at [191, 51] on span "[STREET_ADDRESS]" at bounding box center [175, 53] width 43 height 8
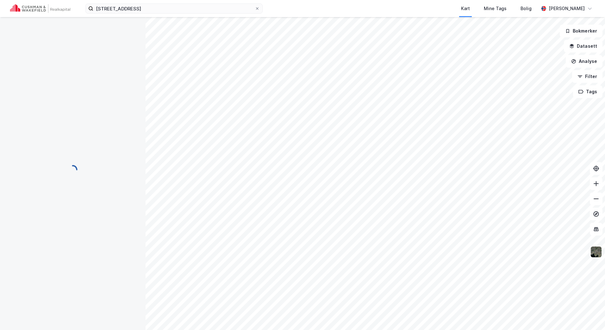
scroll to position [14, 0]
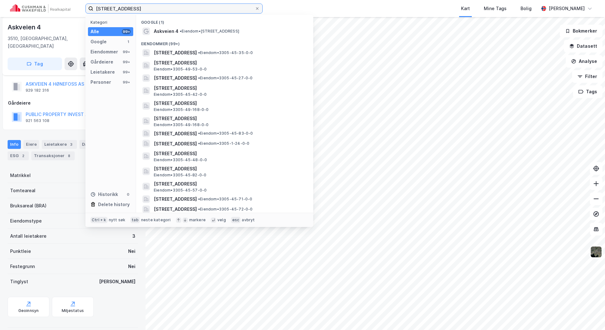
drag, startPoint x: 198, startPoint y: 11, endPoint x: 68, endPoint y: 11, distance: 130.3
click at [68, 11] on div "Askveien 4, Hønefoss Kategori Alle 99+ Google 1 Eiendommer 99+ Gårdeiere 99+ Le…" at bounding box center [302, 8] width 605 height 17
paste input "[STREET_ADDRESS]"
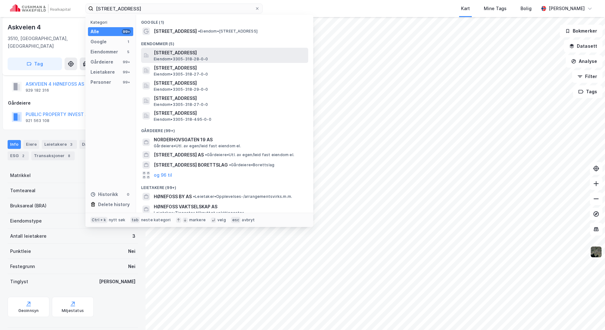
click at [198, 52] on span "[STREET_ADDRESS]" at bounding box center [230, 53] width 152 height 8
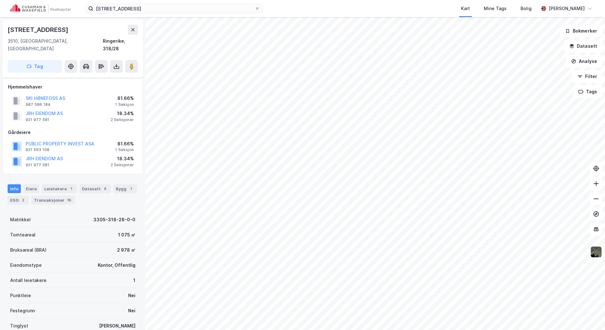
scroll to position [14, 0]
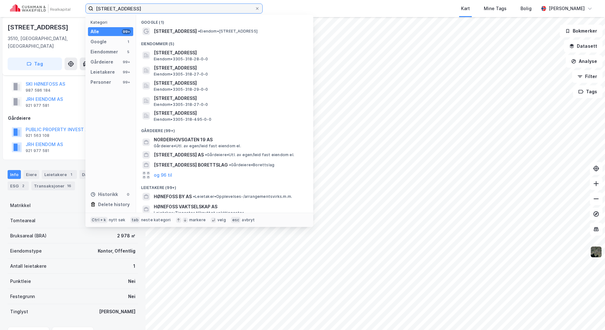
drag, startPoint x: 196, startPoint y: 10, endPoint x: 57, endPoint y: 10, distance: 138.8
click at [57, 10] on div "[STREET_ADDRESS] Kategori Alle 99+ Google 1 Eiendommer 5 Gårdeiere 99+ Leietake…" at bounding box center [302, 8] width 605 height 17
paste input "[STREET_ADDRESS]"
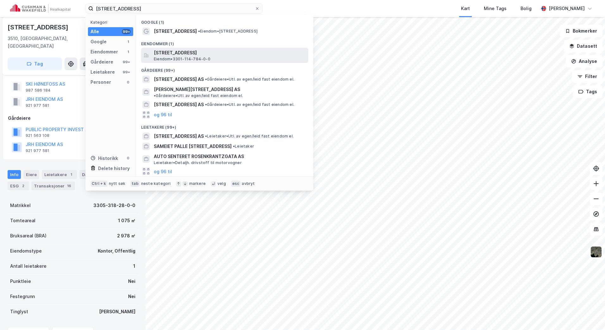
click at [227, 55] on span "[STREET_ADDRESS]" at bounding box center [230, 53] width 152 height 8
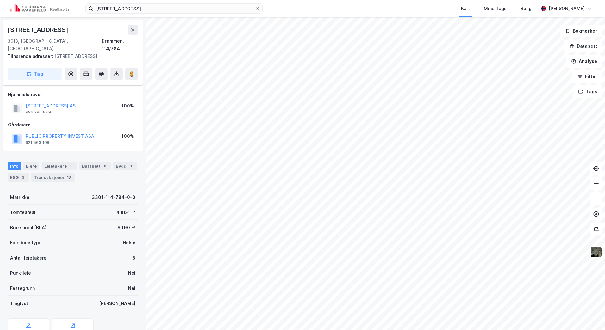
scroll to position [14, 0]
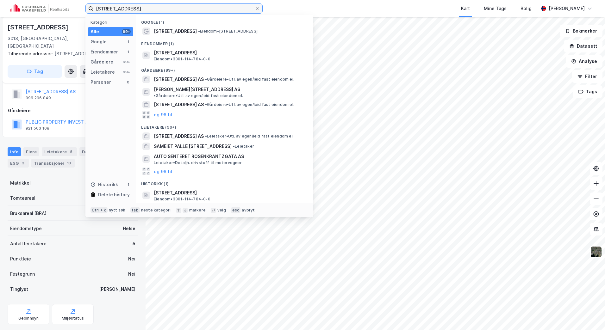
drag, startPoint x: 154, startPoint y: 9, endPoint x: 58, endPoint y: 7, distance: 95.8
click at [49, 9] on div "[STREET_ADDRESS] Kategori Alle 99+ Google 1 Eiendommer 1 Gårdeiere 99+ Leietake…" at bounding box center [302, 8] width 605 height 17
paste input "[PERSON_NAME][STREET_ADDRESS]"
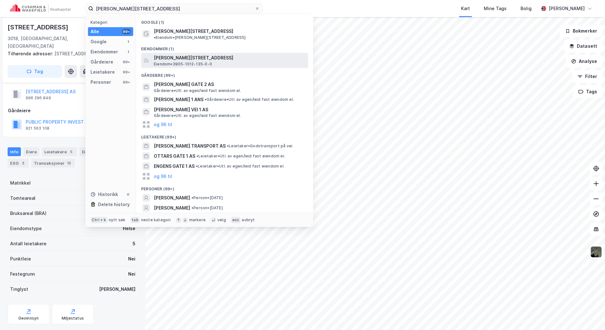
click at [224, 54] on span "[PERSON_NAME][STREET_ADDRESS]" at bounding box center [230, 58] width 152 height 8
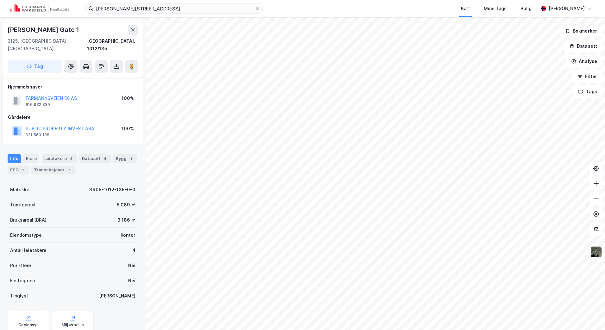
scroll to position [14, 0]
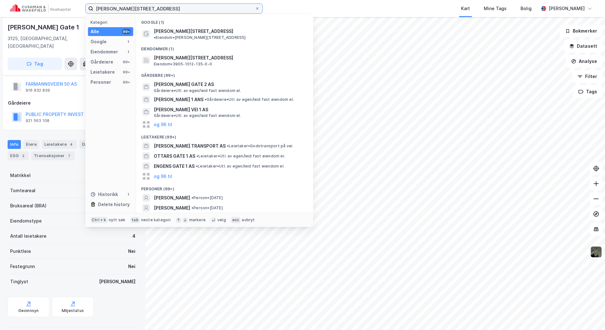
click at [156, 9] on input "[PERSON_NAME][STREET_ADDRESS]" at bounding box center [173, 8] width 161 height 9
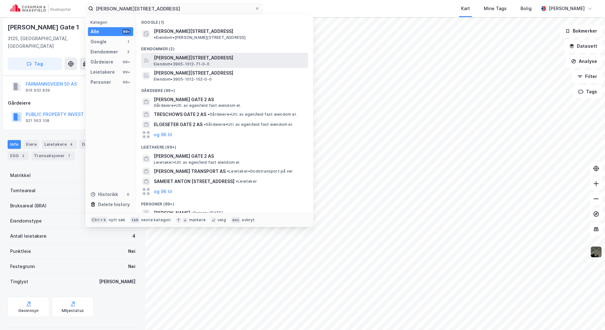
click at [225, 54] on span "[PERSON_NAME][STREET_ADDRESS]" at bounding box center [230, 58] width 152 height 8
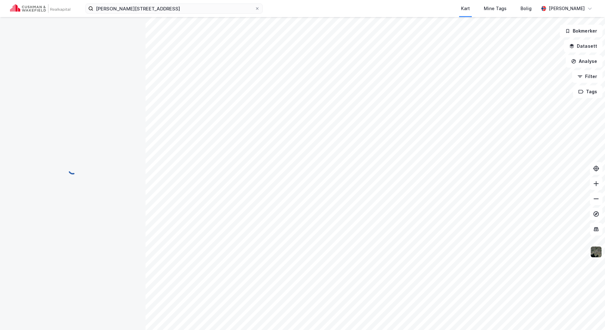
scroll to position [14, 0]
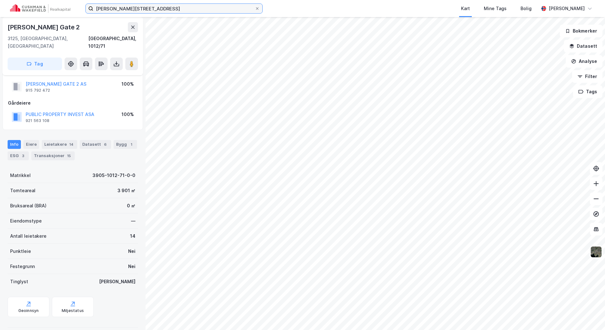
click at [189, 11] on input "[PERSON_NAME][STREET_ADDRESS]" at bounding box center [173, 8] width 161 height 9
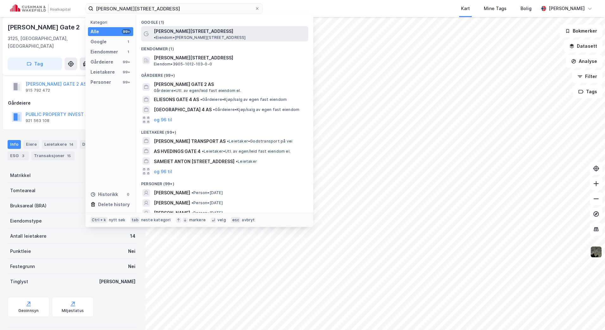
click at [156, 35] on span "•" at bounding box center [155, 37] width 2 height 5
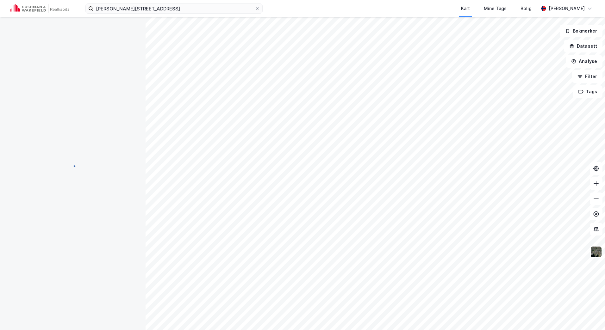
scroll to position [14, 0]
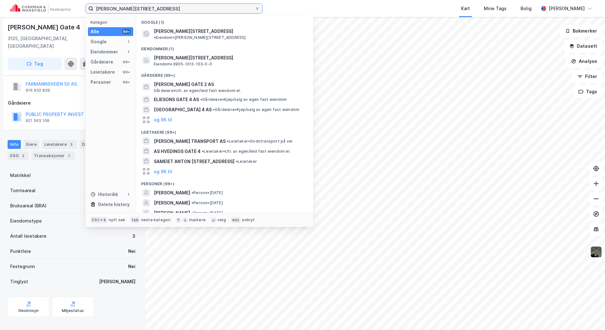
click at [194, 8] on input "[PERSON_NAME][STREET_ADDRESS]" at bounding box center [173, 8] width 161 height 9
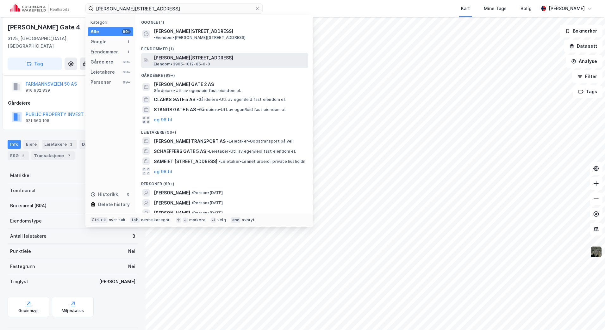
click at [197, 55] on span "[PERSON_NAME][STREET_ADDRESS]" at bounding box center [230, 58] width 152 height 8
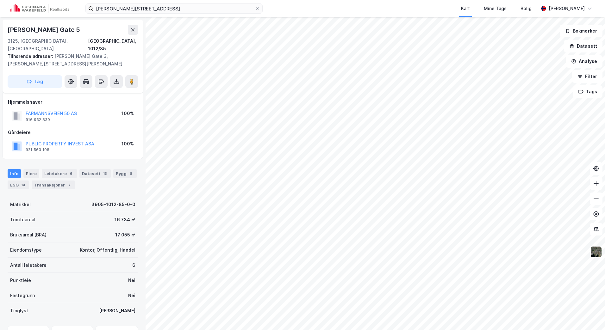
scroll to position [14, 0]
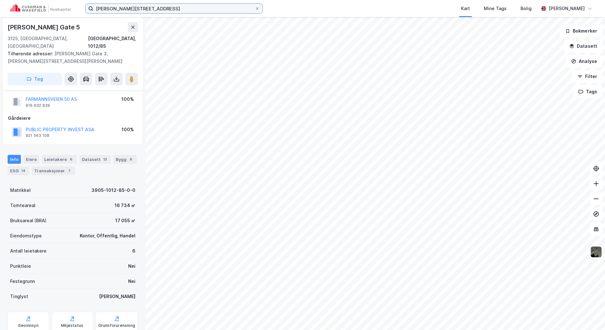
click at [174, 10] on input "[PERSON_NAME][STREET_ADDRESS]" at bounding box center [173, 8] width 161 height 9
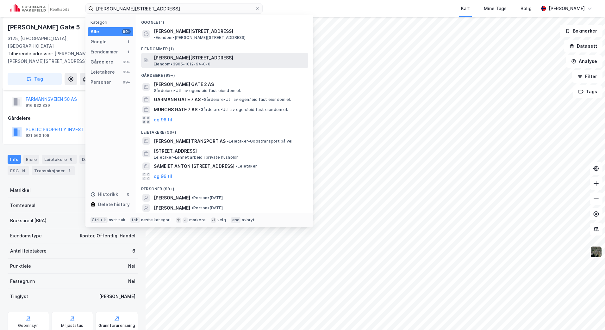
click at [205, 54] on span "[PERSON_NAME][STREET_ADDRESS]" at bounding box center [230, 58] width 152 height 8
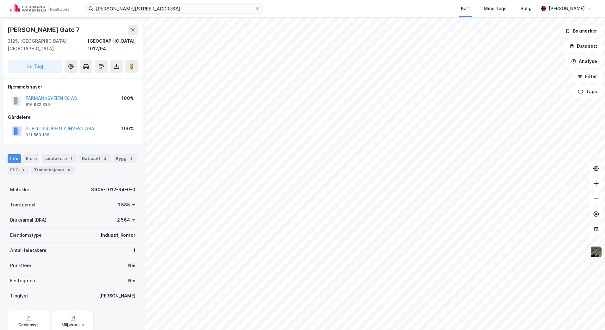
scroll to position [14, 0]
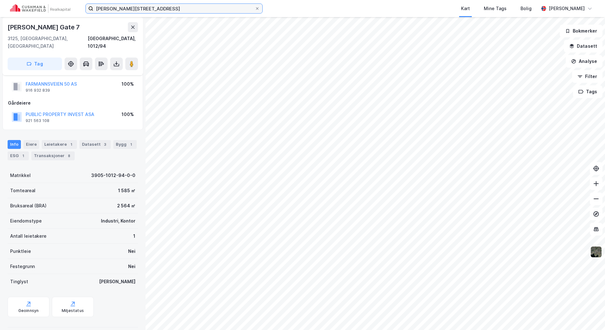
click at [176, 11] on input "[PERSON_NAME][STREET_ADDRESS]" at bounding box center [173, 8] width 161 height 9
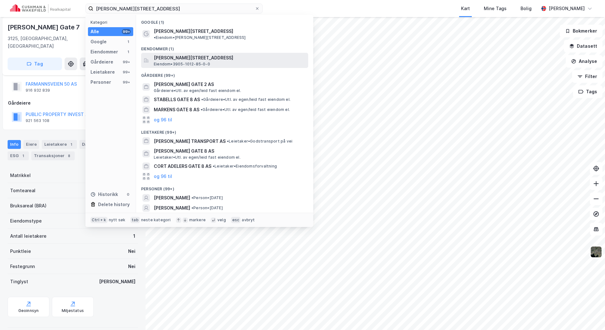
click at [216, 54] on span "[PERSON_NAME][STREET_ADDRESS]" at bounding box center [230, 58] width 152 height 8
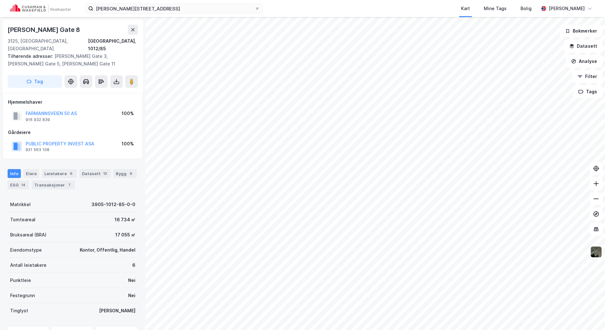
scroll to position [14, 0]
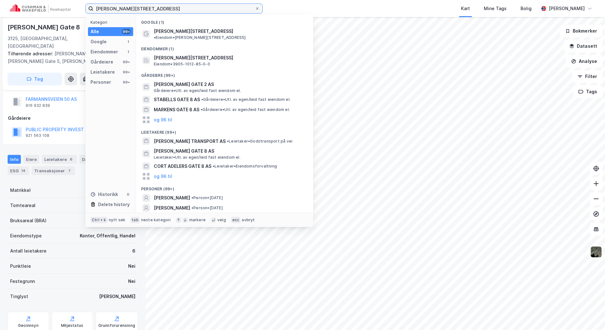
click at [152, 11] on input "[PERSON_NAME][STREET_ADDRESS]" at bounding box center [173, 8] width 161 height 9
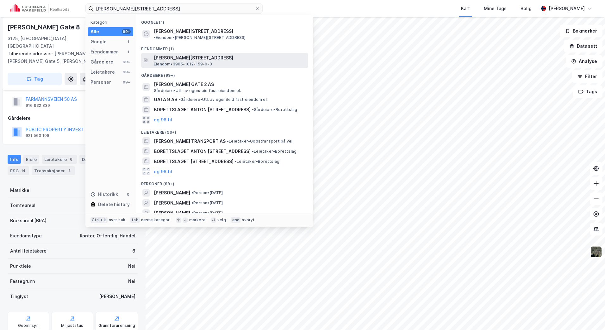
click at [199, 53] on div "[PERSON_NAME][STREET_ADDRESS] Eiendom • 3905-1012-159-0-0" at bounding box center [224, 60] width 167 height 15
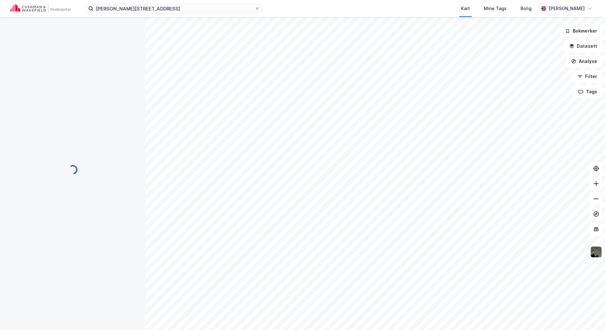
scroll to position [14, 0]
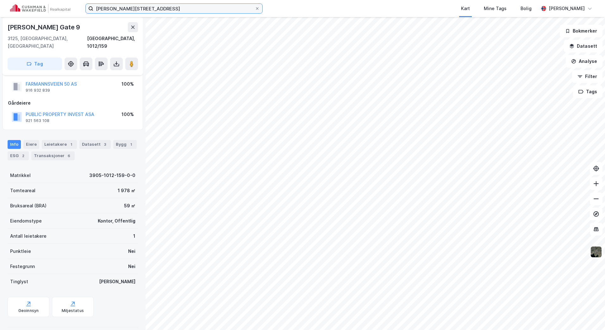
click at [167, 8] on input "[PERSON_NAME][STREET_ADDRESS]" at bounding box center [173, 8] width 161 height 9
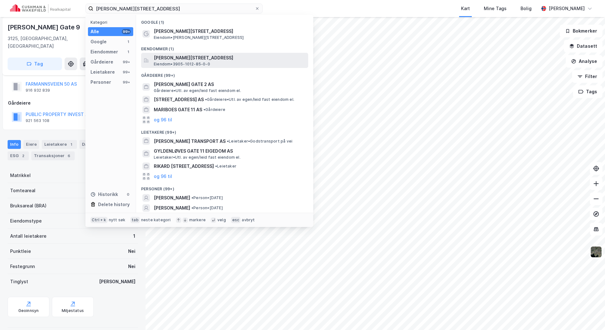
click at [192, 61] on span "[PERSON_NAME][STREET_ADDRESS]" at bounding box center [230, 58] width 152 height 8
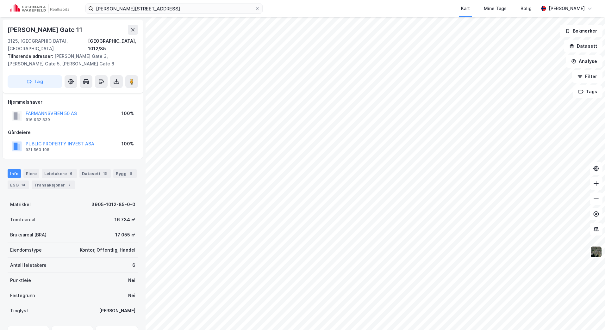
scroll to position [14, 0]
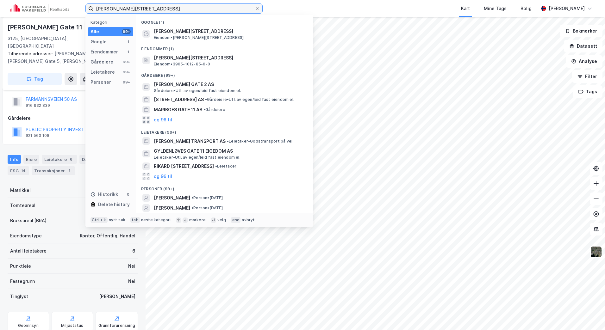
click at [169, 6] on input "[PERSON_NAME][STREET_ADDRESS]" at bounding box center [173, 8] width 161 height 9
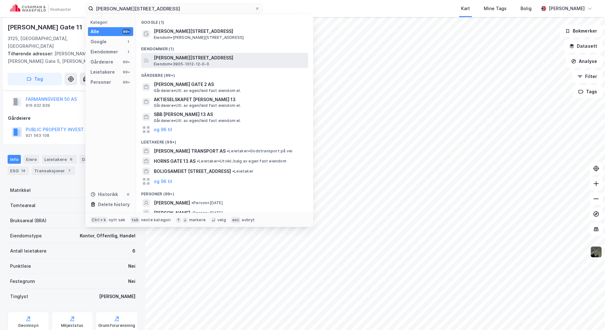
click at [211, 56] on span "[PERSON_NAME][STREET_ADDRESS]" at bounding box center [230, 58] width 152 height 8
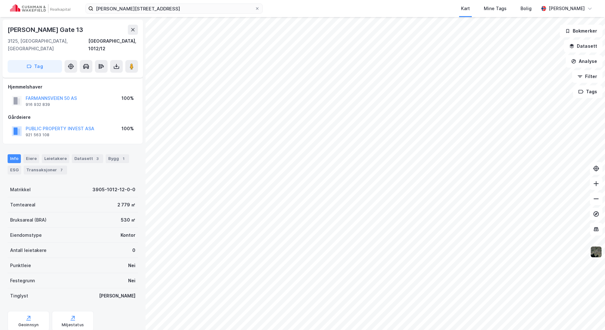
scroll to position [14, 0]
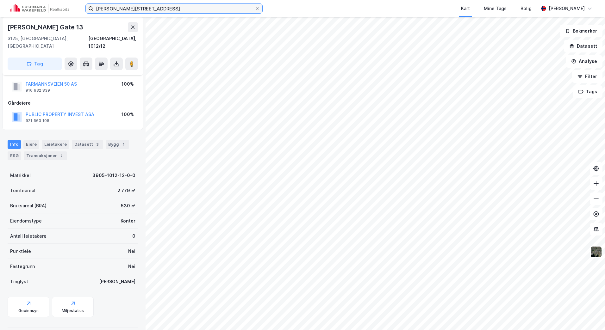
click at [186, 8] on input "[PERSON_NAME][STREET_ADDRESS]" at bounding box center [173, 8] width 161 height 9
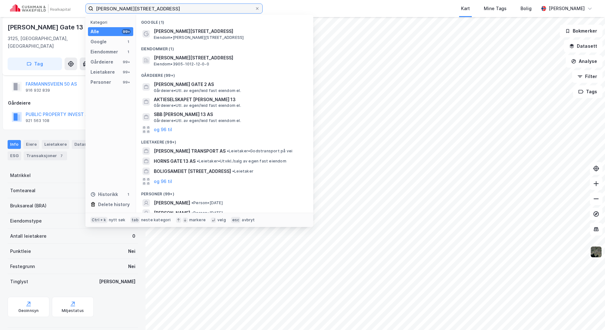
drag, startPoint x: 189, startPoint y: 6, endPoint x: 50, endPoint y: -3, distance: 139.4
click at [50, 0] on html "[PERSON_NAME][STREET_ADDRESS] Kategori Alle 99+ Google 1 Eiendommer 1 Gårdeiere…" at bounding box center [302, 165] width 605 height 330
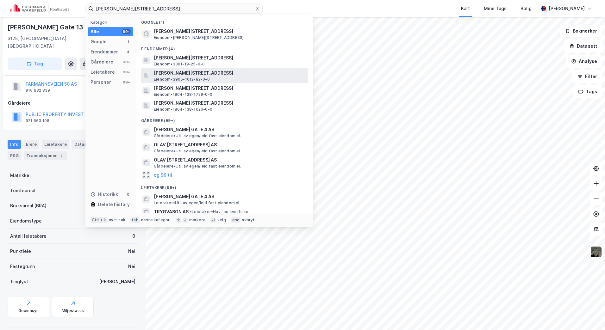
click at [222, 75] on span "[PERSON_NAME][STREET_ADDRESS]" at bounding box center [230, 73] width 152 height 8
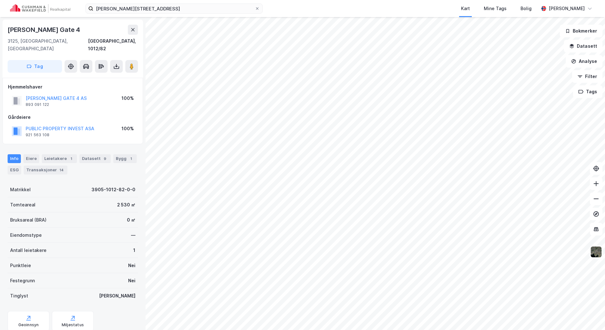
scroll to position [14, 0]
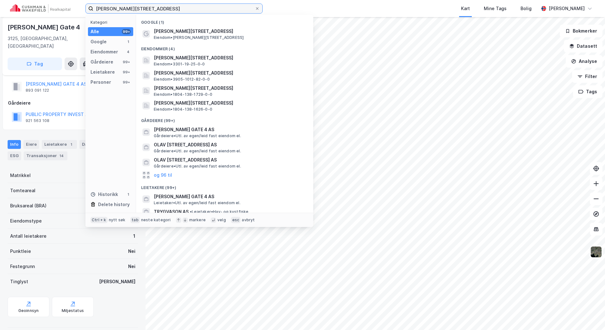
drag, startPoint x: 183, startPoint y: 5, endPoint x: 50, endPoint y: 5, distance: 132.8
click at [51, 5] on div "[PERSON_NAME] gate 4 Kategori Alle 99+ Google 1 Eiendommer 4 Gårdeiere 99+ Leie…" at bounding box center [302, 8] width 605 height 17
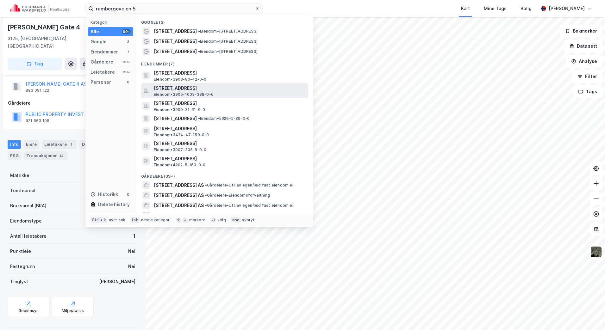
click at [217, 89] on span "[STREET_ADDRESS]" at bounding box center [230, 88] width 152 height 8
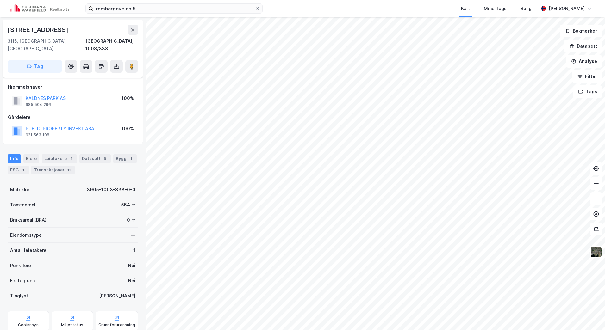
scroll to position [14, 0]
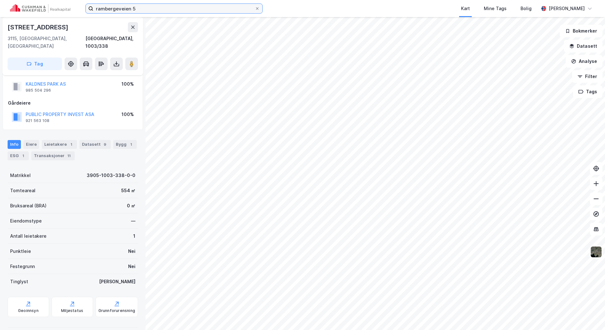
click at [133, 6] on input "rambergeveien 5" at bounding box center [173, 8] width 161 height 9
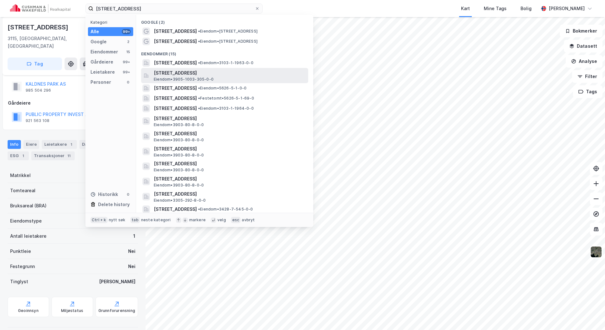
click at [247, 70] on span "[STREET_ADDRESS]" at bounding box center [230, 73] width 152 height 8
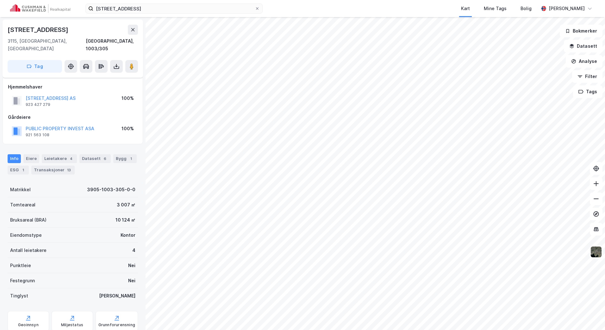
scroll to position [14, 0]
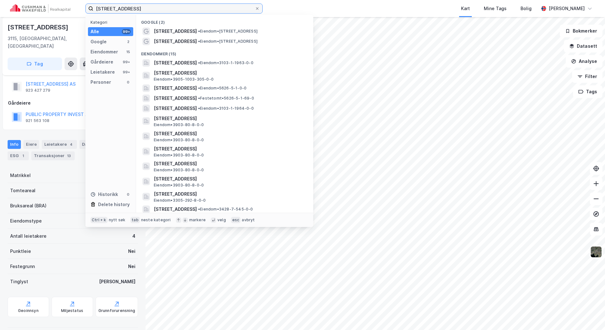
drag, startPoint x: 170, startPoint y: 7, endPoint x: 33, endPoint y: 7, distance: 136.9
click at [21, 8] on div "rambergeveien 9 Kategori Alle 99+ Google 2 Eiendommer 15 Gårdeiere 99+ Leietake…" at bounding box center [302, 8] width 605 height 17
paste input "Søebergtorget 4 , [GEOGRAPHIC_DATA]"
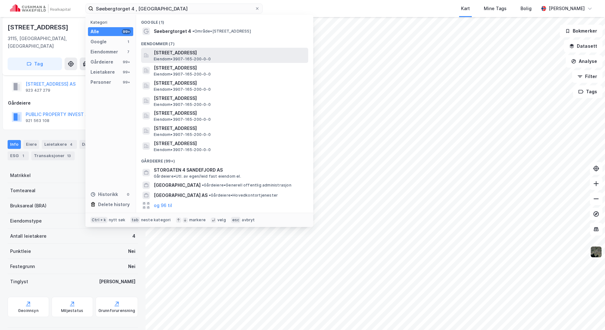
click at [219, 50] on span "[STREET_ADDRESS]" at bounding box center [230, 53] width 152 height 8
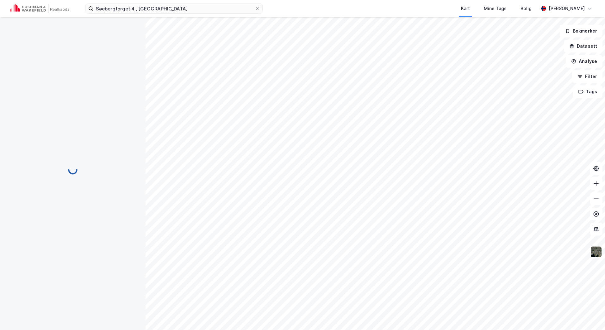
scroll to position [14, 0]
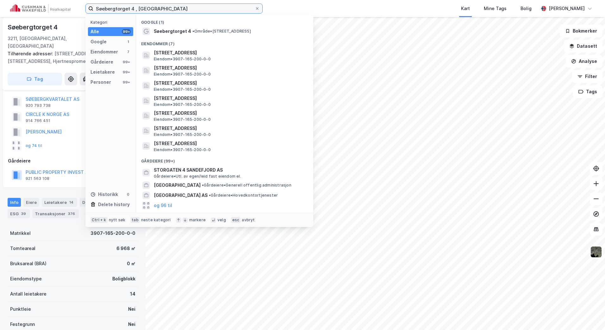
drag, startPoint x: 193, startPoint y: 10, endPoint x: 34, endPoint y: 11, distance: 158.7
click at [34, 11] on div "Søebergtorget 4 , Sandefjord Kategori Alle 99+ Google 1 Eiendommer 7 Gårdeiere …" at bounding box center [302, 8] width 605 height 17
paste input "Teksleåsen 3"
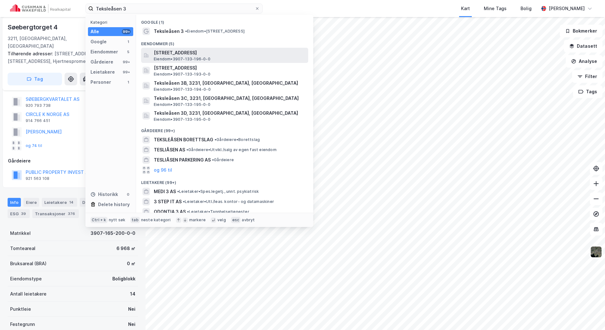
click at [202, 51] on span "[STREET_ADDRESS]" at bounding box center [230, 53] width 152 height 8
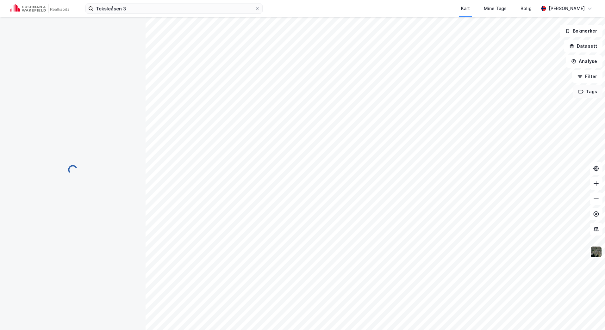
scroll to position [14, 0]
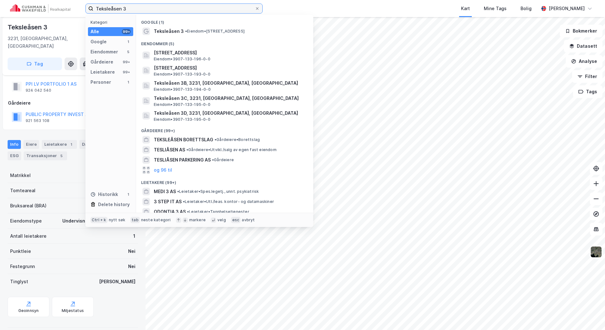
drag, startPoint x: 157, startPoint y: 9, endPoint x: 81, endPoint y: 9, distance: 76.5
click at [81, 9] on div "Teksleåsen 3 Kategori Alle 99+ Google 1 Eiendommer 5 Gårdeiere 99+ Leietakere 9…" at bounding box center [302, 8] width 605 height 17
paste input "[STREET_ADDRESS]"
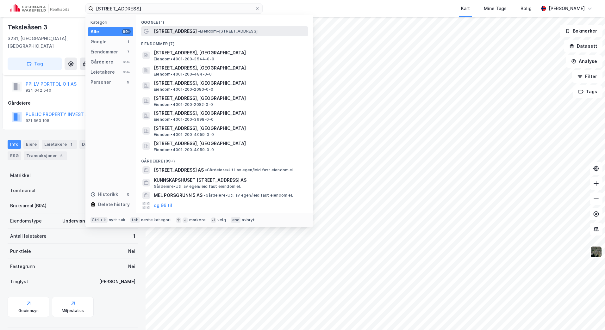
click at [213, 29] on span "• Eiendom • [STREET_ADDRESS]" at bounding box center [227, 31] width 59 height 5
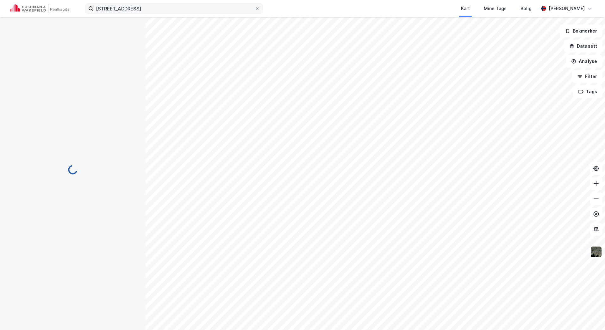
scroll to position [14, 0]
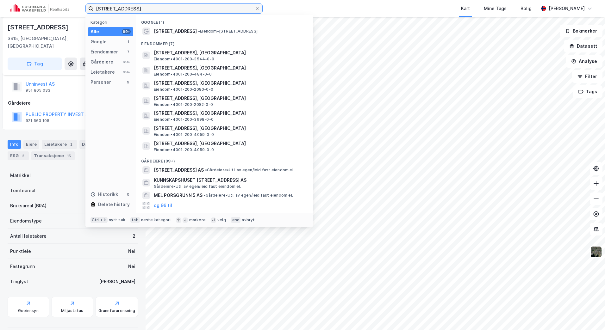
click at [192, 10] on input "[STREET_ADDRESS]" at bounding box center [173, 8] width 161 height 9
drag, startPoint x: 209, startPoint y: 8, endPoint x: 32, endPoint y: 9, distance: 176.8
click at [32, 9] on div "[STREET_ADDRESS], Porsgrunn Kategori Alle 99+ Google 1 Eiendommer 7 Gårdeiere 9…" at bounding box center [302, 8] width 605 height 17
paste input "Kammerherreløkka 2"
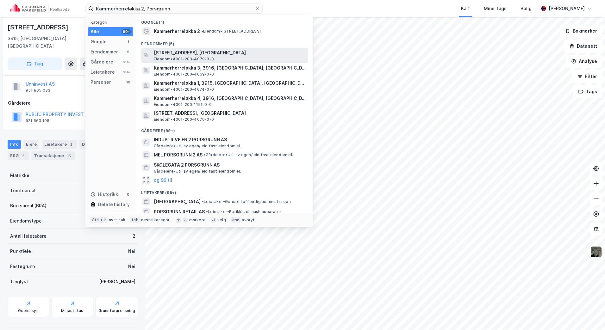
click at [200, 52] on span "[STREET_ADDRESS], [GEOGRAPHIC_DATA]" at bounding box center [230, 53] width 152 height 8
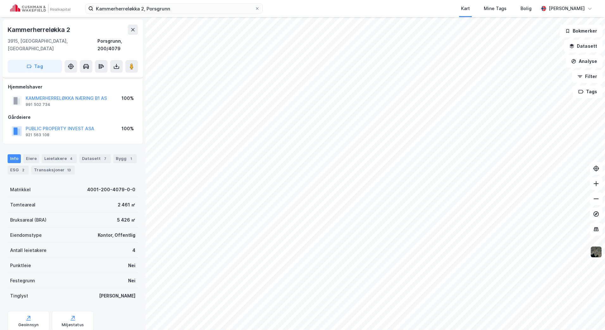
scroll to position [14, 0]
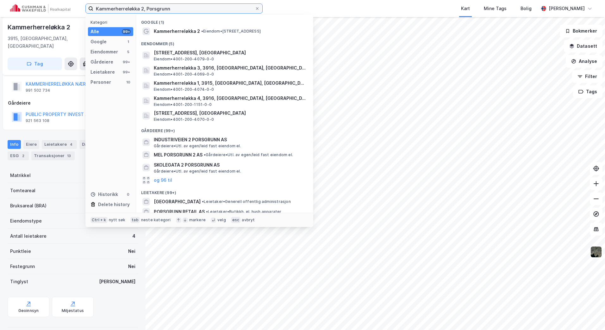
drag, startPoint x: 201, startPoint y: 9, endPoint x: 46, endPoint y: 10, distance: 155.3
click at [46, 10] on div "Kammerherreløkka 2, Porsgrunn Kategori Alle 99+ Google 1 Eiendommer 5 Gårdeiere…" at bounding box center [302, 8] width 605 height 17
paste input "[STREET_ADDRESS]"
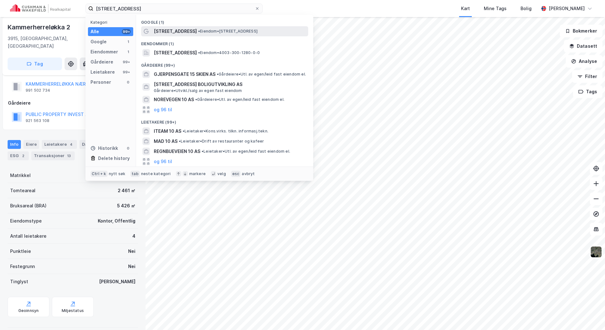
click at [199, 30] on span "• Eiendom • [STREET_ADDRESS]" at bounding box center [227, 31] width 59 height 5
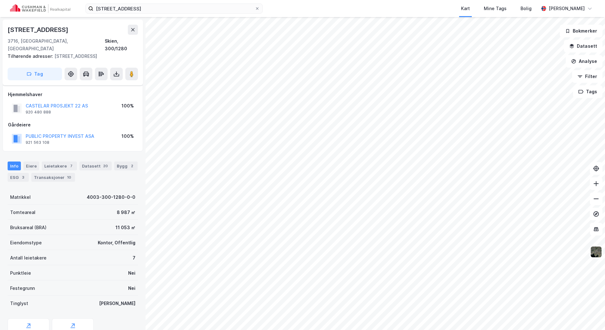
scroll to position [14, 0]
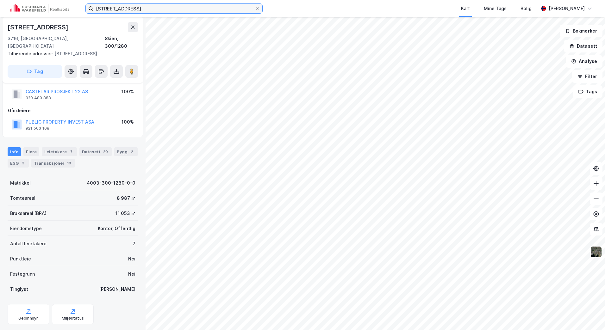
click at [188, 9] on input "[STREET_ADDRESS]" at bounding box center [173, 8] width 161 height 9
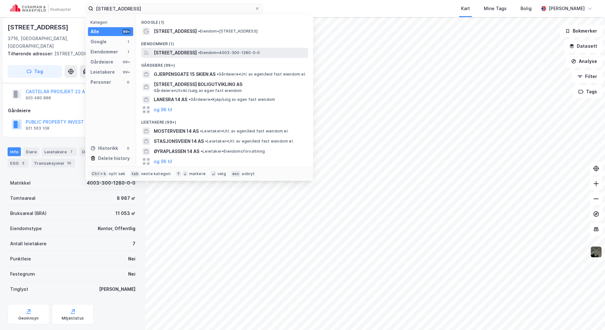
click at [197, 50] on span "[STREET_ADDRESS]" at bounding box center [175, 53] width 43 height 8
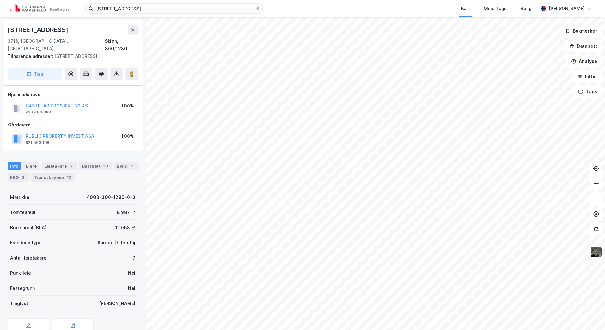
scroll to position [14, 0]
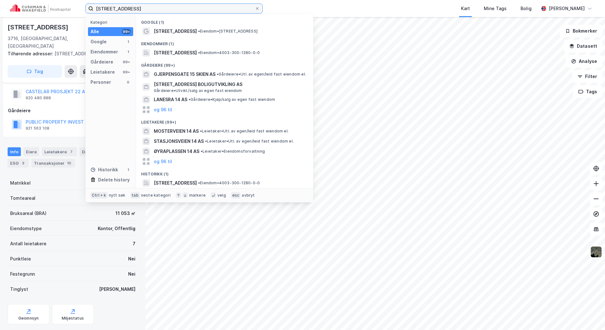
drag, startPoint x: 168, startPoint y: 10, endPoint x: 64, endPoint y: 9, distance: 104.0
click at [65, 9] on div "Gjerpensgate 14 Kategori Alle 99+ Google 1 Eiendommer 1 Gårdeiere 99+ Leietaker…" at bounding box center [302, 8] width 605 height 17
paste input "8 og 16"
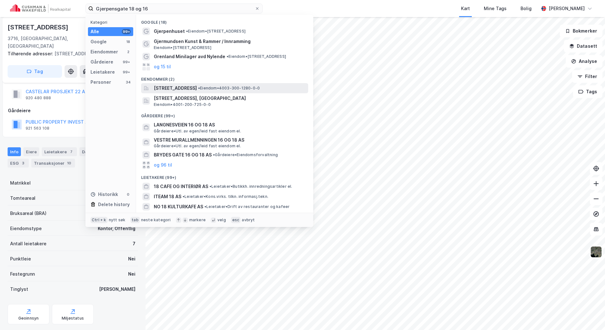
click at [197, 88] on span "[STREET_ADDRESS]" at bounding box center [175, 88] width 43 height 8
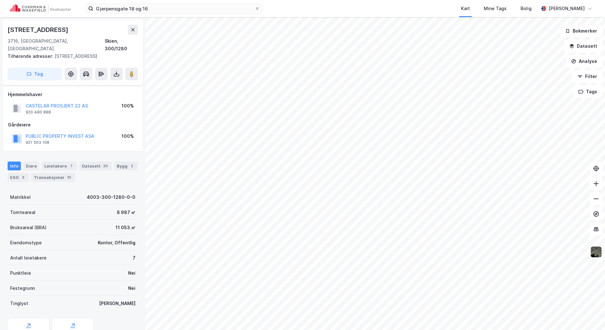
scroll to position [14, 0]
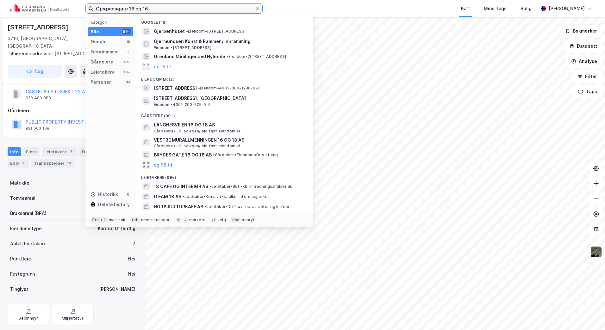
drag, startPoint x: 155, startPoint y: 7, endPoint x: 139, endPoint y: 8, distance: 16.2
click at [139, 8] on input "Gjerpensgate 18 og 16" at bounding box center [173, 8] width 161 height 9
click at [152, 9] on input "Gjerpensgate 18 og 16" at bounding box center [173, 8] width 161 height 9
drag, startPoint x: 152, startPoint y: 9, endPoint x: 130, endPoint y: 9, distance: 22.5
click at [130, 9] on input "Gjerpensgate 18 og 16" at bounding box center [173, 8] width 161 height 9
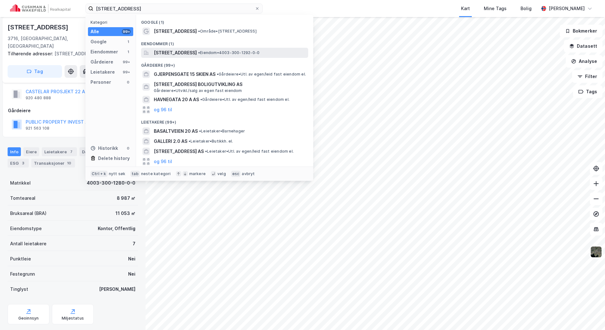
click at [194, 54] on span "[STREET_ADDRESS]" at bounding box center [175, 53] width 43 height 8
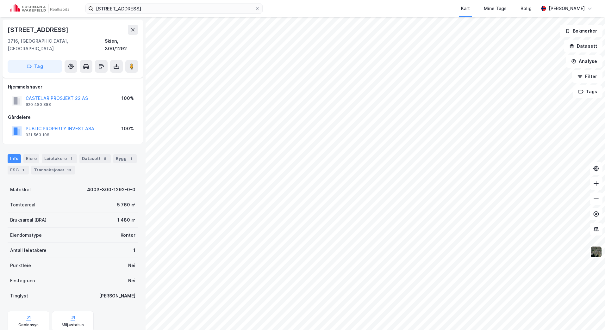
scroll to position [14, 0]
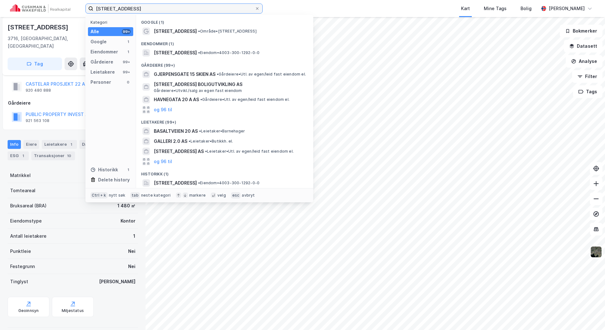
drag, startPoint x: 145, startPoint y: 10, endPoint x: 118, endPoint y: 8, distance: 26.3
click at [103, 10] on input "[STREET_ADDRESS]" at bounding box center [173, 8] width 161 height 9
click at [141, 10] on input "[STREET_ADDRESS]" at bounding box center [173, 8] width 161 height 9
drag, startPoint x: 141, startPoint y: 10, endPoint x: 95, endPoint y: 8, distance: 45.3
click at [95, 10] on input "[STREET_ADDRESS]" at bounding box center [173, 8] width 161 height 9
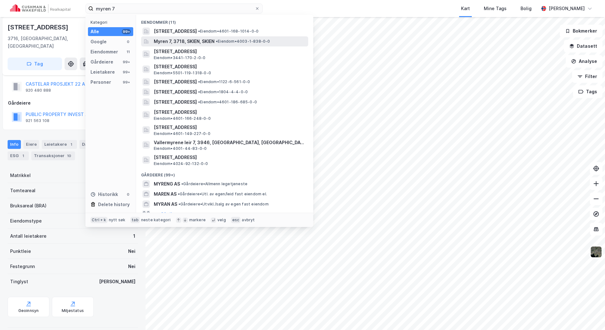
click at [216, 40] on span "•" at bounding box center [217, 41] width 2 height 5
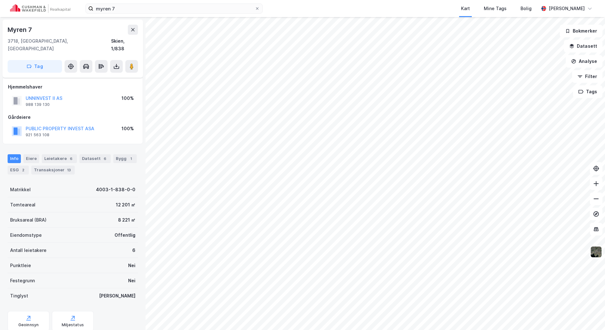
scroll to position [14, 0]
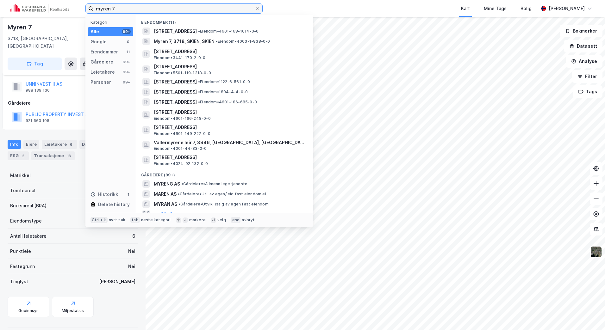
click at [137, 8] on input "myren 7" at bounding box center [173, 8] width 161 height 9
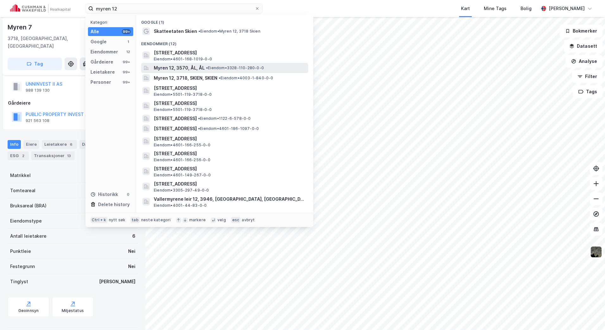
click at [191, 65] on span "Myren 12, 3570, ÅL, ÅL" at bounding box center [179, 68] width 51 height 8
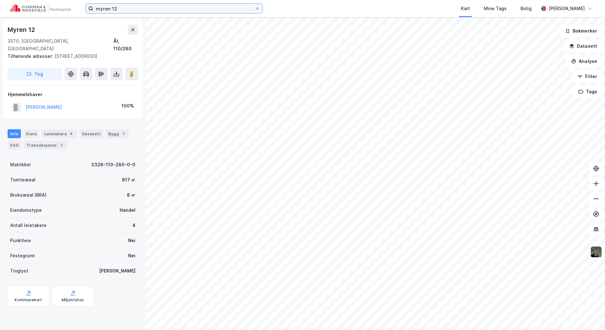
click at [170, 12] on input "myren 12" at bounding box center [173, 8] width 161 height 9
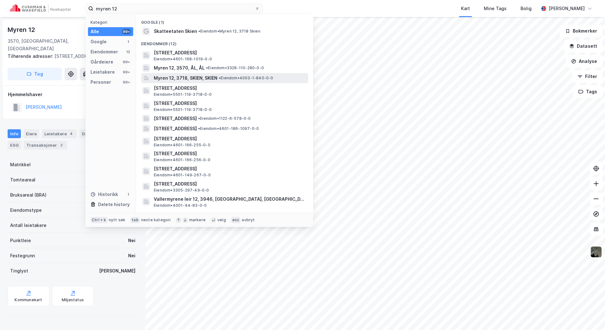
click at [206, 75] on span "Myren 12, 3718, SKIEN, SKIEN" at bounding box center [186, 78] width 64 height 8
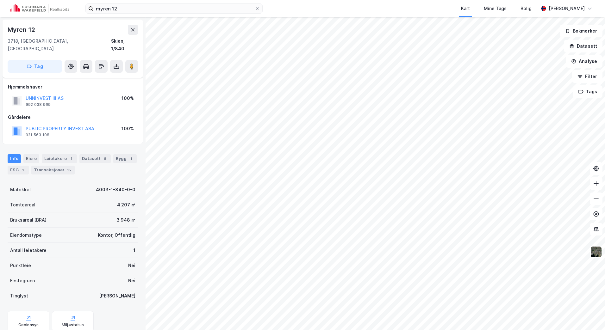
scroll to position [14, 0]
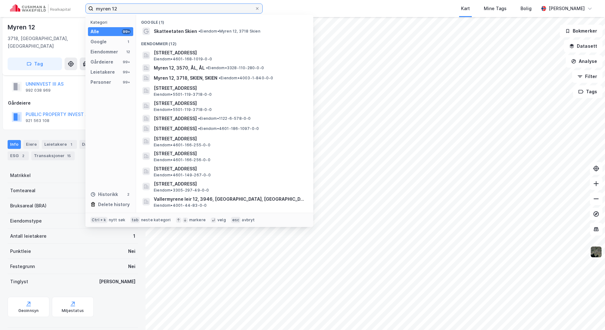
drag, startPoint x: 167, startPoint y: 8, endPoint x: 84, endPoint y: 14, distance: 83.1
click at [84, 14] on div "myren 12 Kategori Alle 99+ Google 1 Eiendommer 12 Gårdeiere 99+ Leietakere 99+ …" at bounding box center [302, 8] width 605 height 17
paste input "[STREET_ADDRESS]"
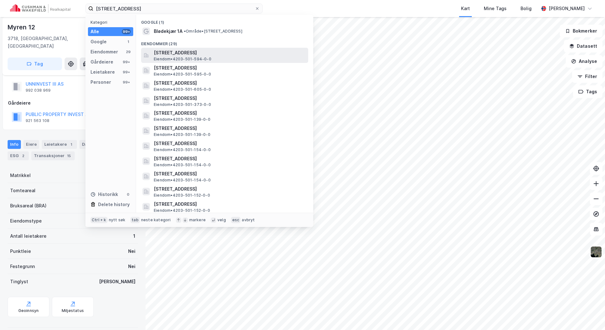
click at [219, 52] on span "[STREET_ADDRESS]" at bounding box center [230, 53] width 152 height 8
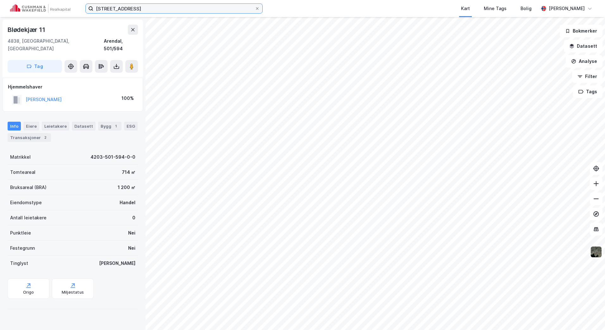
click at [160, 9] on input "[STREET_ADDRESS]" at bounding box center [173, 8] width 161 height 9
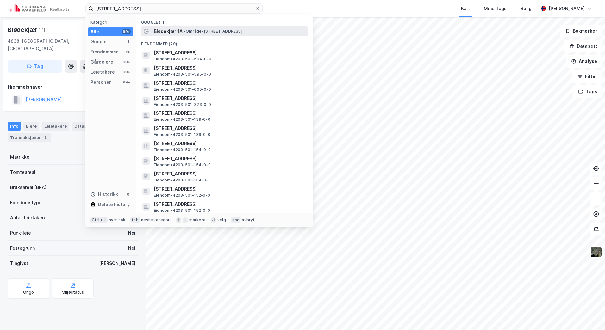
click at [193, 29] on span "• Område • [STREET_ADDRESS]" at bounding box center [213, 31] width 59 height 5
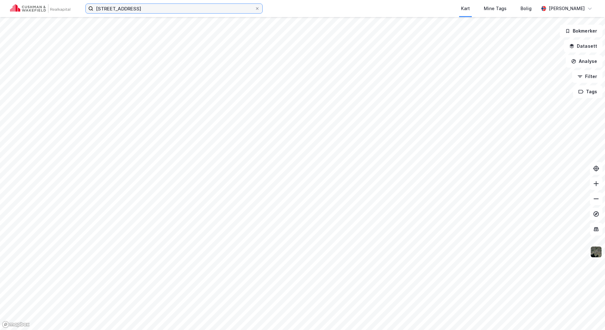
click at [170, 12] on input "[STREET_ADDRESS]" at bounding box center [173, 8] width 161 height 9
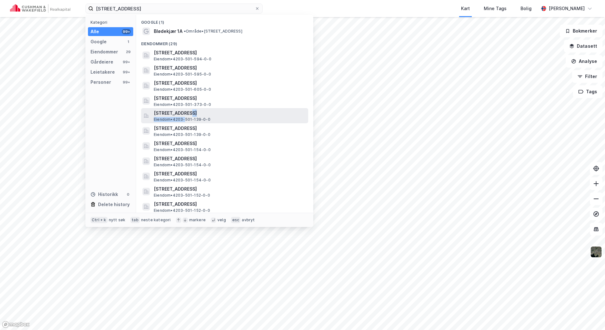
click at [185, 117] on div "[STREET_ADDRESS] Eiendom • 4203-501-139-0-0" at bounding box center [230, 115] width 153 height 13
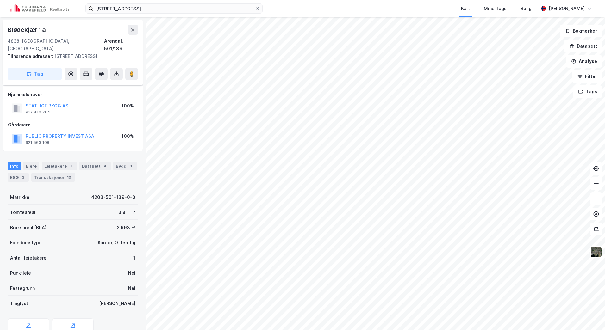
scroll to position [14, 0]
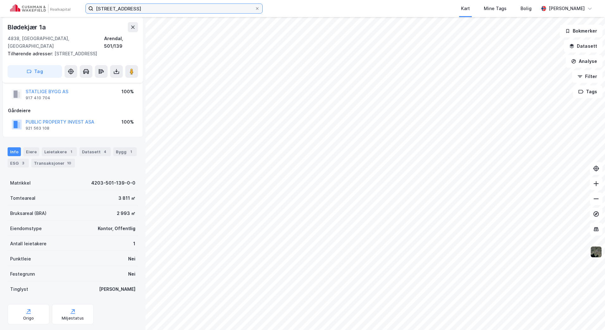
drag, startPoint x: 181, startPoint y: 13, endPoint x: 175, endPoint y: 10, distance: 6.8
click at [181, 13] on input "[STREET_ADDRESS]" at bounding box center [173, 8] width 161 height 9
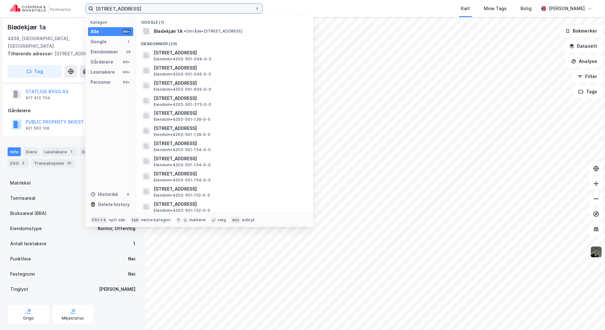
drag, startPoint x: 172, startPoint y: 9, endPoint x: 53, endPoint y: 9, distance: 119.5
click at [53, 9] on div "Blødekjær 1 , Arendal Kategori Alle 99+ Google 1 Eiendommer 29 Gårdeiere 99+ Le…" at bounding box center [302, 8] width 605 height 17
paste input "Holthes vei 1"
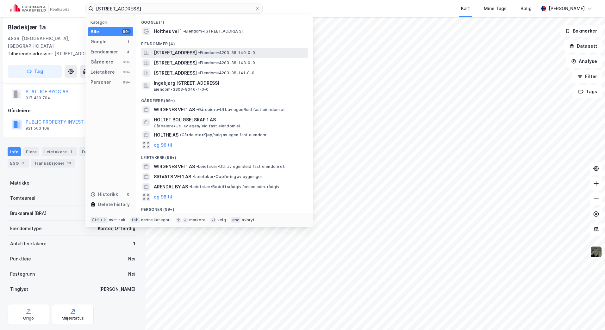
click at [197, 51] on span "[STREET_ADDRESS]" at bounding box center [175, 53] width 43 height 8
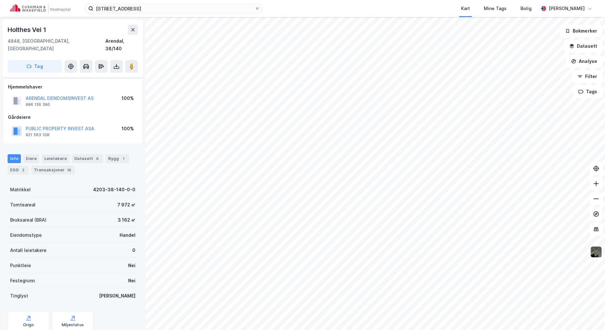
scroll to position [14, 0]
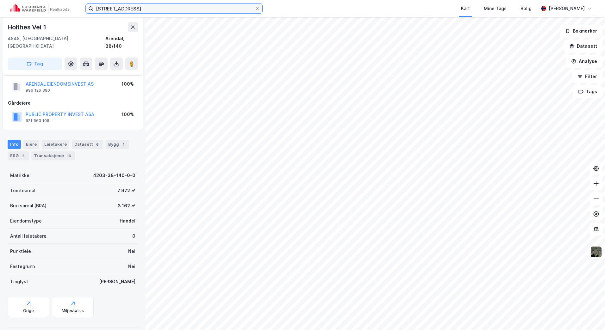
click at [188, 8] on input "[STREET_ADDRESS]" at bounding box center [173, 8] width 161 height 9
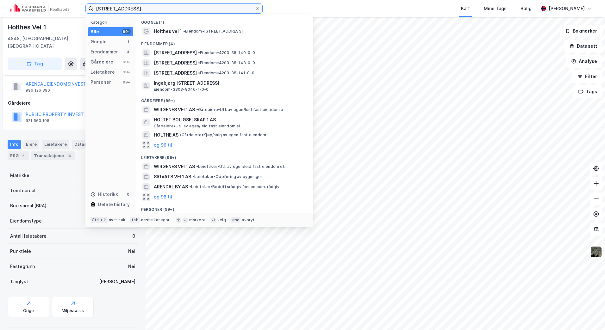
drag, startPoint x: 188, startPoint y: 8, endPoint x: 55, endPoint y: 5, distance: 132.8
click at [55, 5] on div "Holthes vei 1, Arendal Kategori Alle 99+ Google 1 Eiendommer 4 Gårdeiere 99+ Le…" at bounding box center [302, 8] width 605 height 17
paste input "4"
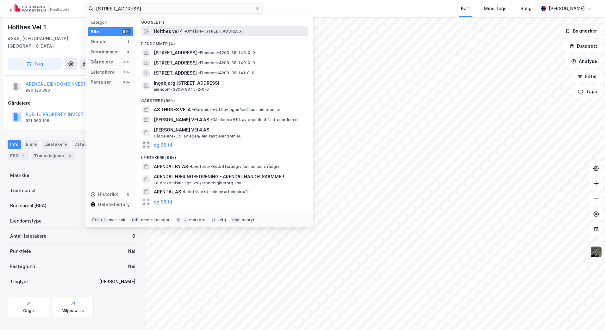
click at [196, 29] on span "• Område • [STREET_ADDRESS]" at bounding box center [213, 31] width 59 height 5
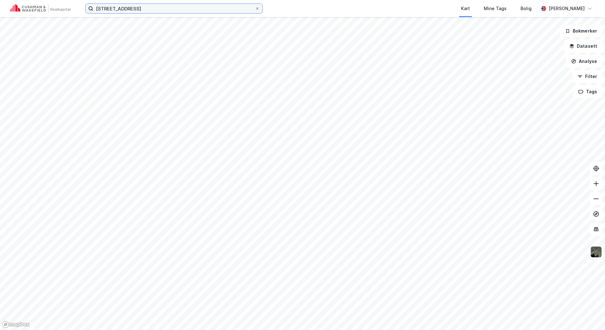
click at [169, 10] on input "[STREET_ADDRESS]" at bounding box center [173, 8] width 161 height 9
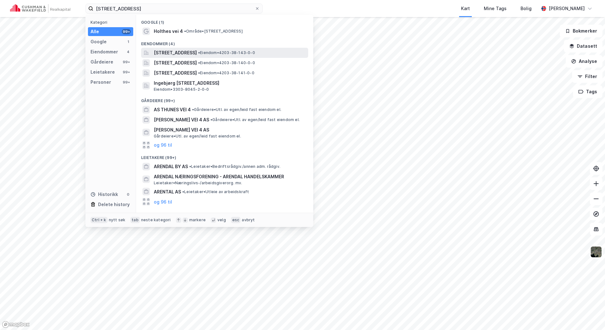
click at [188, 54] on span "[STREET_ADDRESS]" at bounding box center [175, 53] width 43 height 8
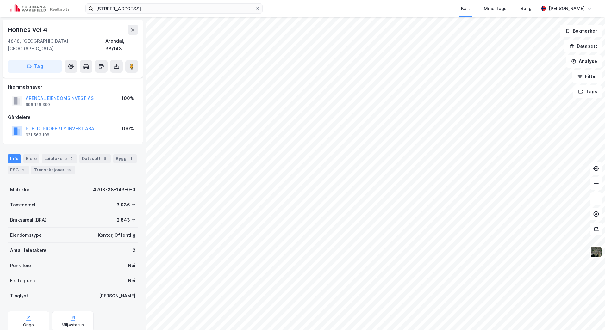
scroll to position [14, 0]
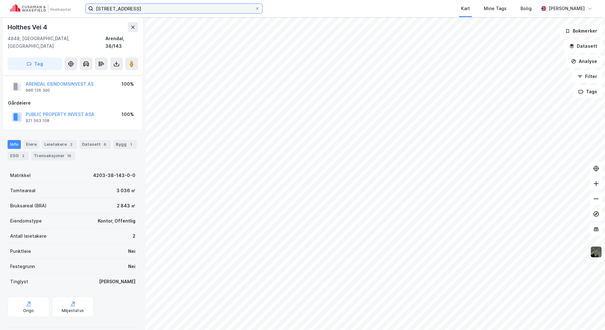
click at [204, 9] on input "[STREET_ADDRESS]" at bounding box center [173, 8] width 161 height 9
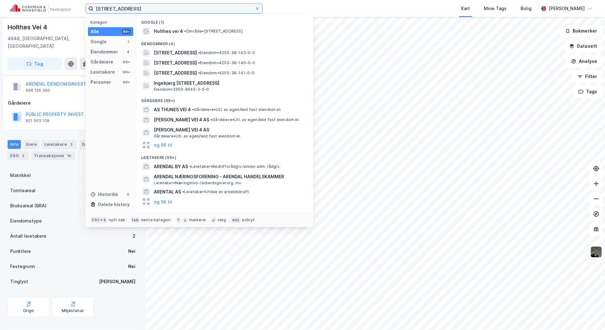
drag, startPoint x: 190, startPoint y: 8, endPoint x: 77, endPoint y: 4, distance: 113.0
click at [74, 6] on div "Holthes vei 4, Arendal Kategori Alle 99+ Google 1 Eiendommer 4 Gårdeiere 99+ Le…" at bounding box center [302, 8] width 605 height 17
paste input "[STREET_ADDRESS]sand"
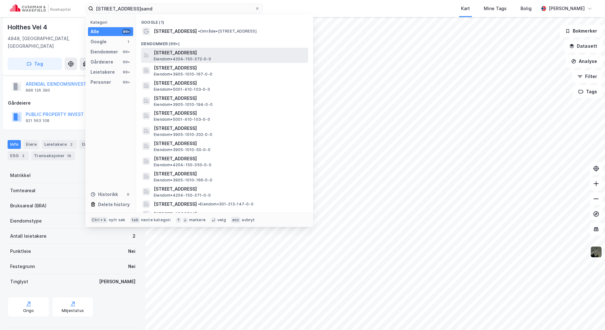
click at [218, 54] on span "[STREET_ADDRESS]" at bounding box center [230, 53] width 152 height 8
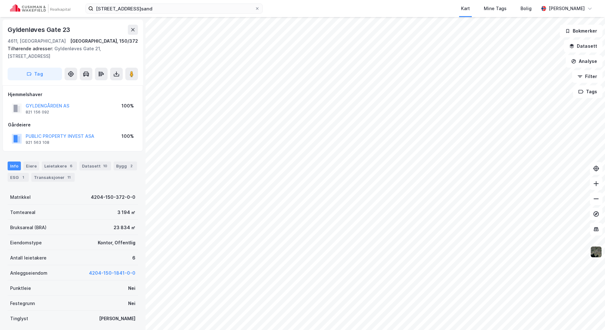
scroll to position [14, 0]
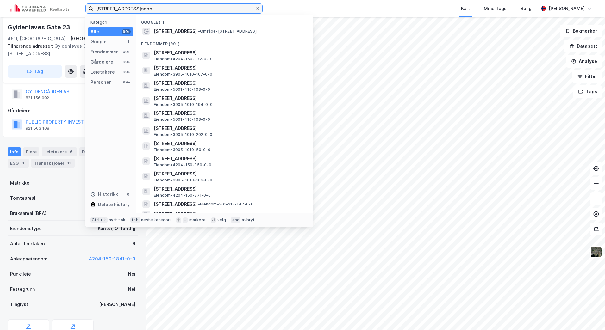
drag, startPoint x: 187, startPoint y: 7, endPoint x: 84, endPoint y: 7, distance: 102.5
click at [84, 7] on div "[STREET_ADDRESS]sand Kategori Alle 99+ Google 1 Eiendommer 99+ Gårdeiere 99+ Le…" at bounding box center [302, 8] width 605 height 17
paste input "Rigedalen 5,[STREET_ADDRESS]"
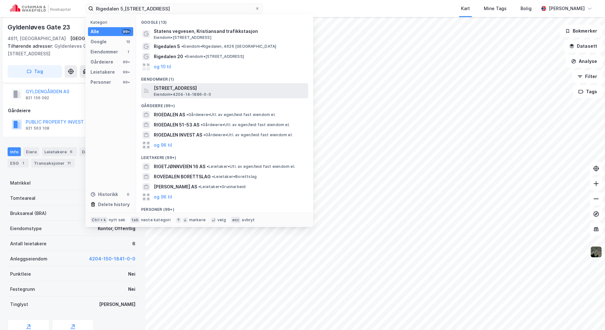
click at [208, 93] on span "Eiendom • 4204-14-1886-0-0" at bounding box center [182, 94] width 57 height 5
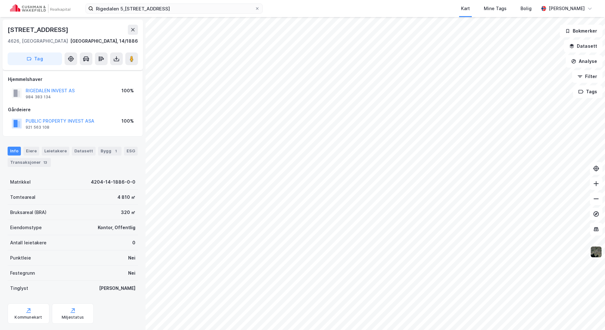
scroll to position [14, 0]
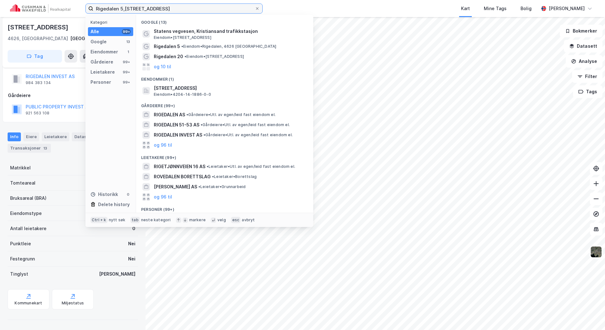
drag, startPoint x: 174, startPoint y: 6, endPoint x: 71, endPoint y: 6, distance: 103.1
click at [71, 6] on div "Rigedalen 5,Rigetjønnveien 31 Kategori Alle 99+ Google 13 Eiendommer 1 Gårdeier…" at bounding box center [302, 8] width 605 height 17
paste input "Josefinestien 16"
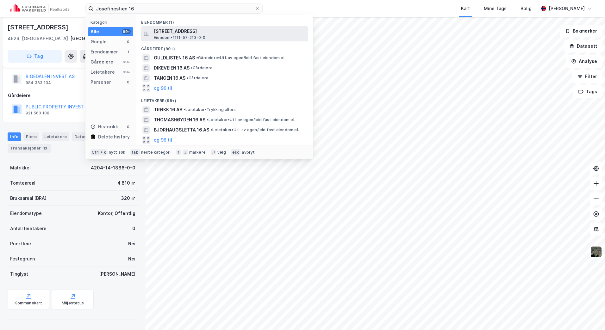
click at [223, 36] on div "Josefinestien 16, 4380, HAUGE I [GEOGRAPHIC_DATA], [GEOGRAPHIC_DATA] • 1111-57-…" at bounding box center [230, 34] width 153 height 13
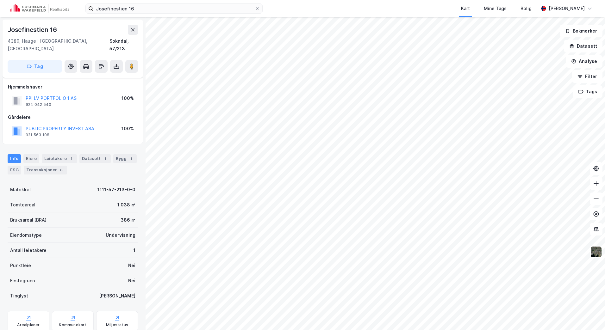
scroll to position [14, 0]
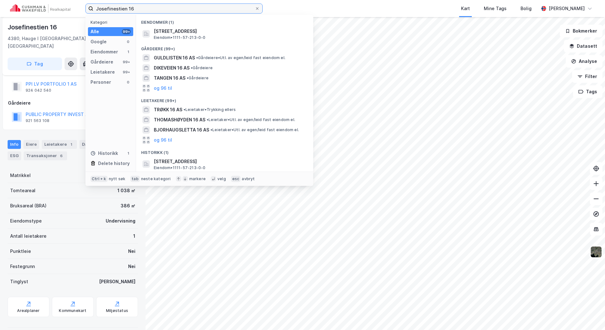
drag, startPoint x: 186, startPoint y: 9, endPoint x: 61, endPoint y: 9, distance: 124.9
click at [61, 9] on div "Josefinestien 16 Kategori Alle 99+ Google 0 Eiendommer 1 Gårdeiere 99+ Leietake…" at bounding box center [302, 8] width 605 height 17
paste input "[STREET_ADDRESS]"
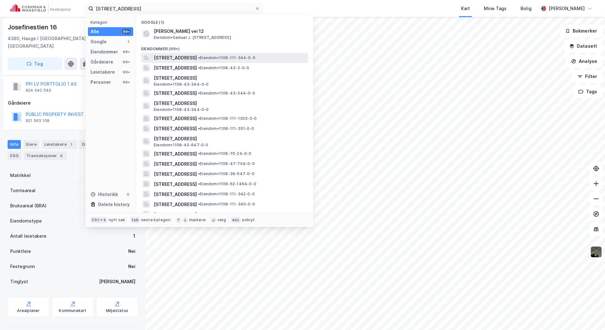
click at [197, 55] on span "[STREET_ADDRESS]" at bounding box center [175, 58] width 43 height 8
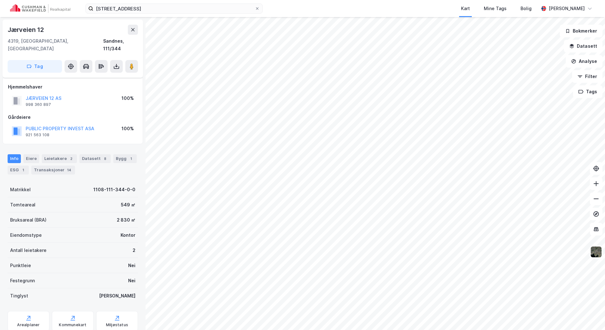
scroll to position [14, 0]
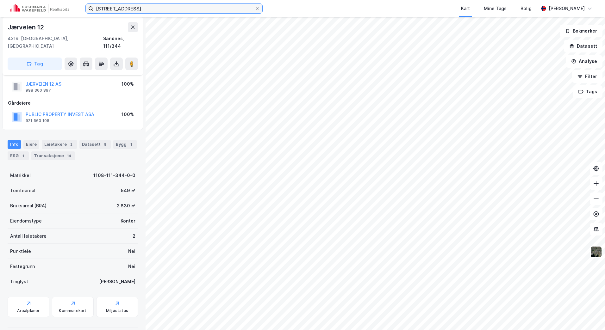
click at [121, 9] on input "[STREET_ADDRESS]" at bounding box center [173, 8] width 161 height 9
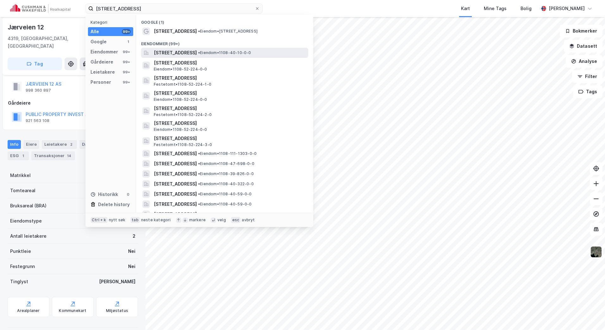
click at [197, 54] on span "[STREET_ADDRESS]" at bounding box center [175, 53] width 43 height 8
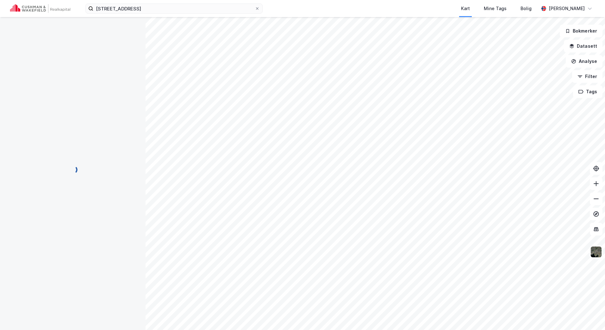
scroll to position [14, 0]
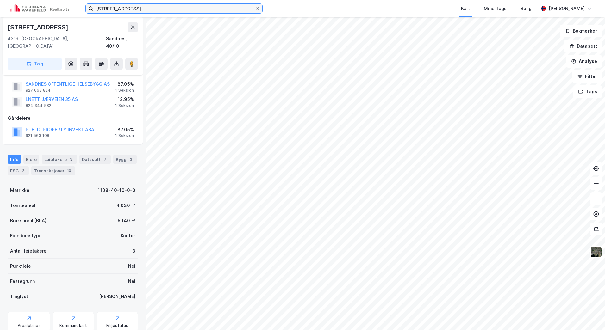
click at [180, 12] on input "[STREET_ADDRESS]" at bounding box center [173, 8] width 161 height 9
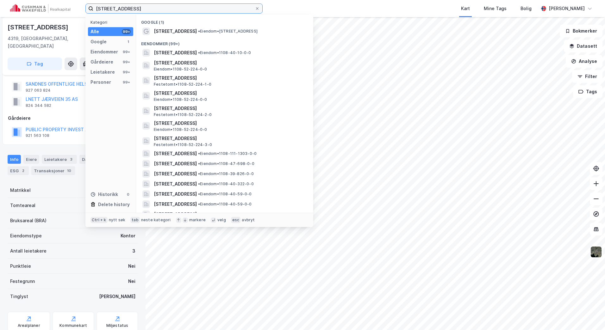
drag, startPoint x: 178, startPoint y: 9, endPoint x: 72, endPoint y: 9, distance: 106.3
click at [72, 9] on div "Jærveien 33, Sandnes Kategori Alle 99+ Google 1 Eiendommer 99+ Gårdeiere 99+ Le…" at bounding box center [302, 8] width 605 height 17
paste input "Novarmen 10"
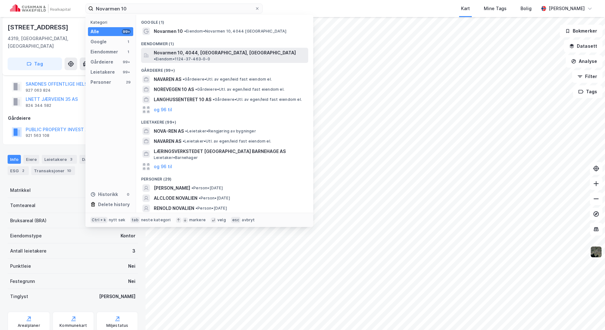
click at [213, 49] on span "Novarmen 10, 4044, [GEOGRAPHIC_DATA], [GEOGRAPHIC_DATA]" at bounding box center [225, 53] width 142 height 8
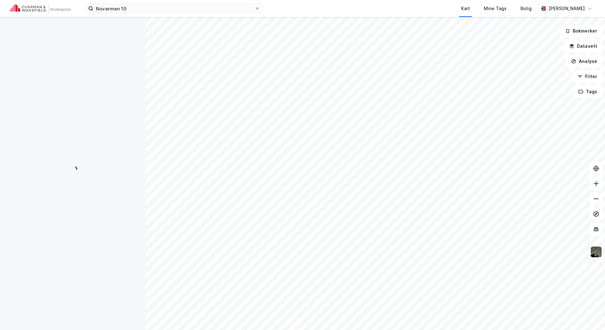
scroll to position [14, 0]
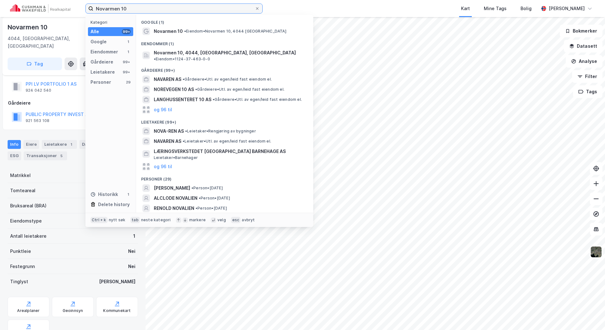
click at [175, 7] on input "Novarmen 10" at bounding box center [173, 8] width 161 height 9
drag, startPoint x: 175, startPoint y: 8, endPoint x: 91, endPoint y: 3, distance: 84.2
click at [91, 3] on div "Novarmen 10 Kategori Alle 99+ Google 1 Eiendommer 1 Gårdeiere 99+ Leietakere 99…" at bounding box center [302, 8] width 605 height 17
click at [147, 7] on input "Novarmen 10" at bounding box center [173, 8] width 161 height 9
drag, startPoint x: 145, startPoint y: 9, endPoint x: 85, endPoint y: 10, distance: 59.8
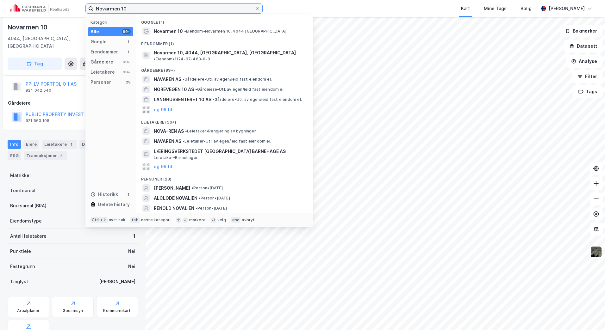
click at [85, 10] on label "Novarmen 10" at bounding box center [173, 8] width 177 height 10
paste input "Chr [STREET_ADDRESS]"
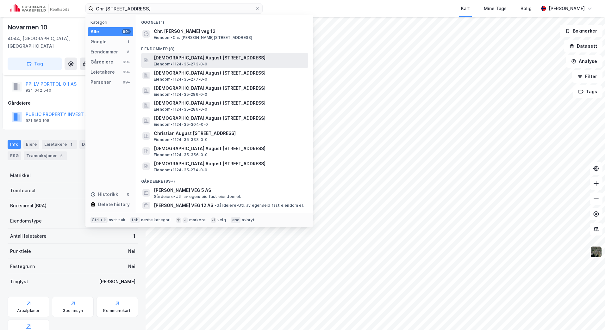
click at [181, 56] on span "[DEMOGRAPHIC_DATA] August [STREET_ADDRESS]" at bounding box center [230, 58] width 152 height 8
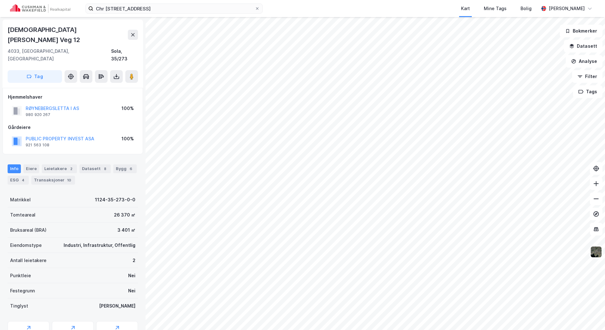
scroll to position [14, 0]
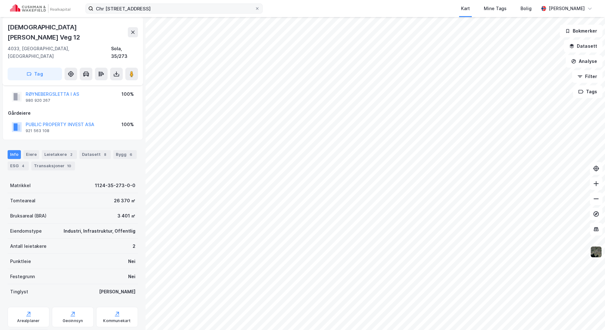
click at [184, 14] on div "Chr Thorings veg 12, Stavanger Kart Mine Tags Bolig [PERSON_NAME]" at bounding box center [302, 8] width 605 height 17
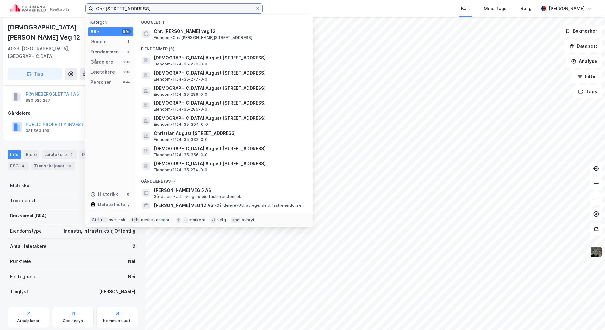
drag, startPoint x: 183, startPoint y: 9, endPoint x: 85, endPoint y: 9, distance: 97.4
click at [85, 9] on label "Chr [STREET_ADDRESS]" at bounding box center [173, 8] width 177 height 10
paste input "[STREET_ADDRESS]"
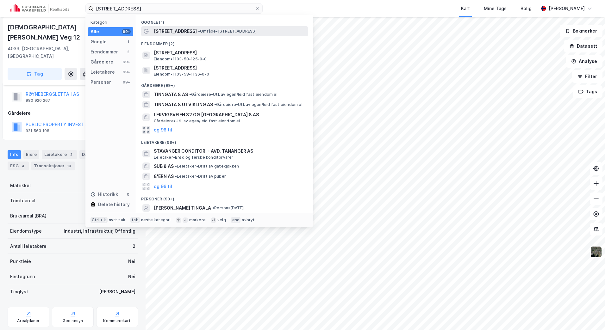
click at [198, 30] on span "• Område • [STREET_ADDRESS]" at bounding box center [227, 31] width 59 height 5
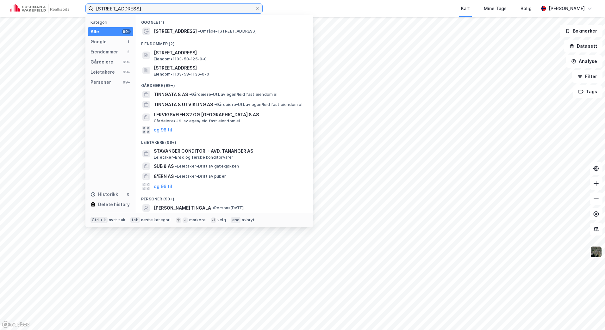
click at [178, 10] on input "[STREET_ADDRESS]" at bounding box center [173, 8] width 161 height 9
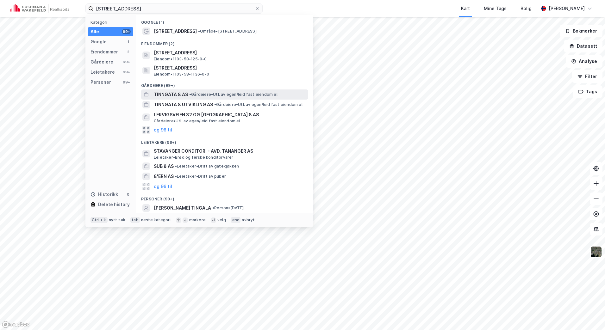
click at [193, 94] on span "• Gårdeiere • Utl. av egen/leid fast eiendom el." at bounding box center [233, 94] width 89 height 5
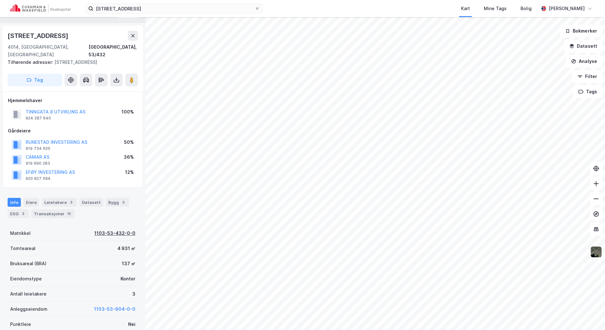
scroll to position [77, 0]
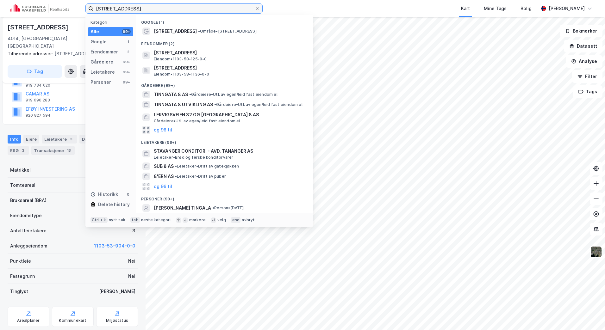
click at [192, 6] on input "[STREET_ADDRESS]" at bounding box center [173, 8] width 161 height 9
drag, startPoint x: 182, startPoint y: 9, endPoint x: 85, endPoint y: 9, distance: 96.8
click at [85, 9] on div "[STREET_ADDRESS] Kategori Alle 99+ Google 1 Eiendommer 2 Gårdeiere 99+ Leietake…" at bounding box center [302, 8] width 605 height 17
paste input "[STREET_ADDRESS]"
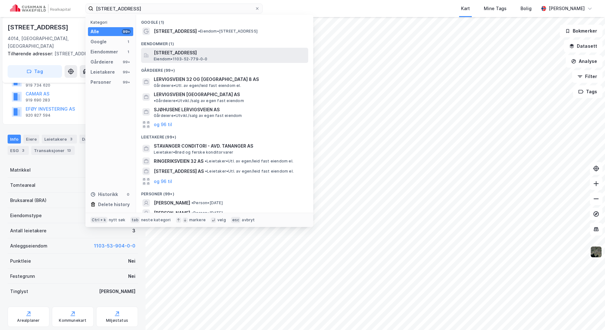
click at [219, 51] on span "[STREET_ADDRESS]" at bounding box center [230, 53] width 152 height 8
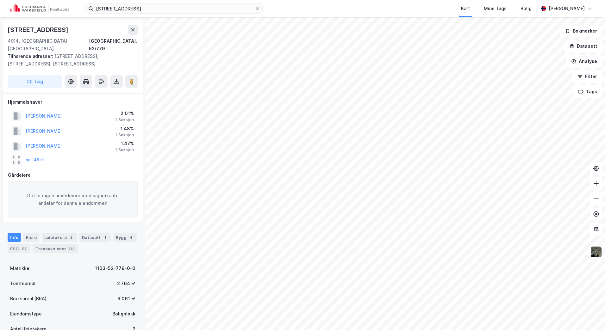
scroll to position [77, 0]
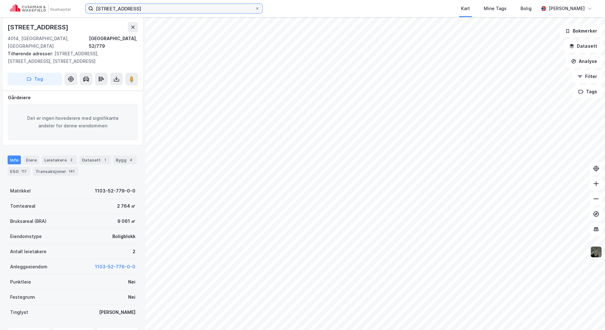
click at [181, 9] on input "[STREET_ADDRESS]" at bounding box center [173, 8] width 161 height 9
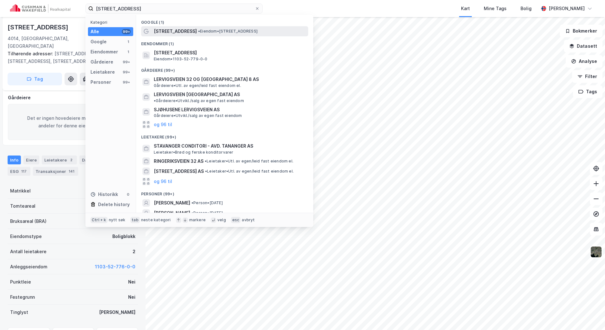
click at [188, 30] on div "[STREET_ADDRESS] • Eiendom • [STREET_ADDRESS]" at bounding box center [230, 32] width 153 height 8
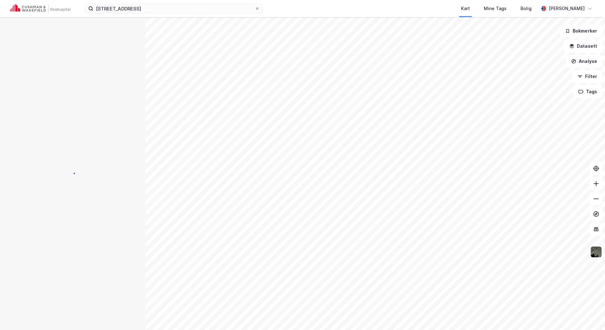
scroll to position [22, 0]
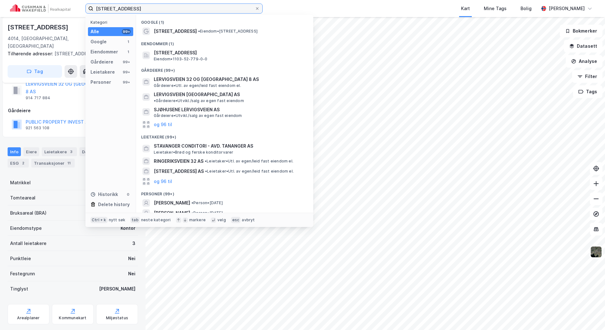
click at [189, 9] on input "[STREET_ADDRESS]" at bounding box center [173, 8] width 161 height 9
drag, startPoint x: 187, startPoint y: 8, endPoint x: 71, endPoint y: 9, distance: 115.1
click at [72, 9] on div "[STREET_ADDRESS] Kategori Alle 99+ Google 1 Eiendommer 1 Gårdeiere 99+ Leietake…" at bounding box center [302, 8] width 605 height 17
paste input "Underbakken 27"
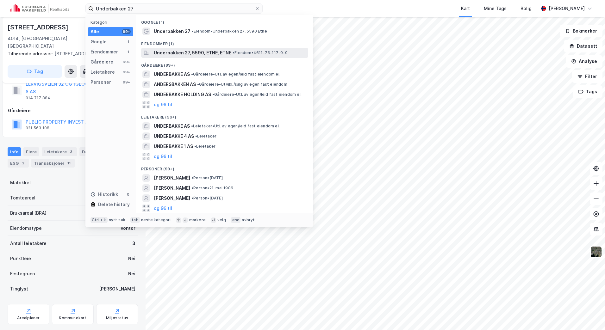
click at [230, 54] on div "Underbakken 27, 5590, ETNE, ETNE • Eiendom • 4611-75-117-0-0" at bounding box center [230, 53] width 153 height 8
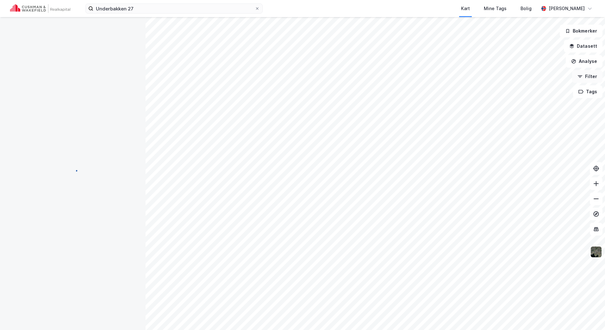
scroll to position [14, 0]
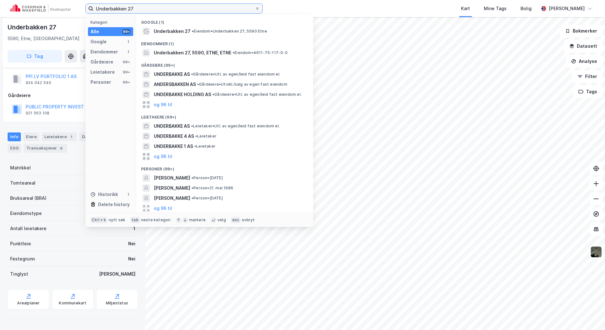
drag, startPoint x: 141, startPoint y: 6, endPoint x: 78, endPoint y: 6, distance: 62.6
click at [78, 6] on div "Underbakken 27 Kategori Alle 99+ Google 1 Eiendommer 1 Gårdeiere 99+ Leietakere…" at bounding box center [302, 8] width 605 height 17
paste input "[STREET_ADDRESS]"
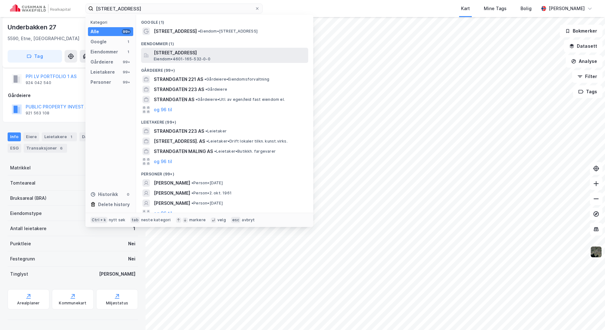
click at [196, 51] on span "[STREET_ADDRESS]" at bounding box center [230, 53] width 152 height 8
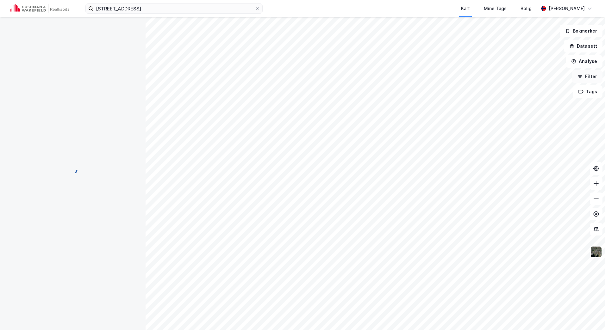
scroll to position [14, 0]
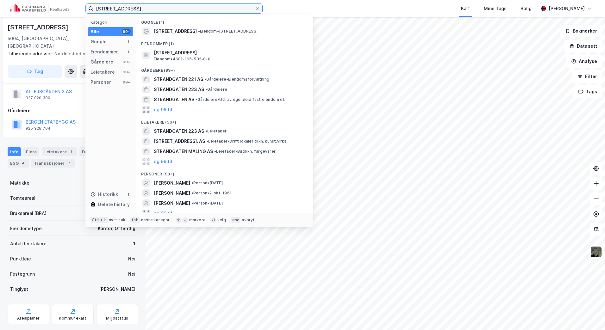
drag, startPoint x: 152, startPoint y: 10, endPoint x: 61, endPoint y: 11, distance: 91.1
click at [61, 11] on div "Strandgaten 229 Kategori Alle 99+ Google 1 Eiendommer 1 Gårdeiere 99+ Leietaker…" at bounding box center [302, 8] width 605 height 17
paste input "[STREET_ADDRESS]"
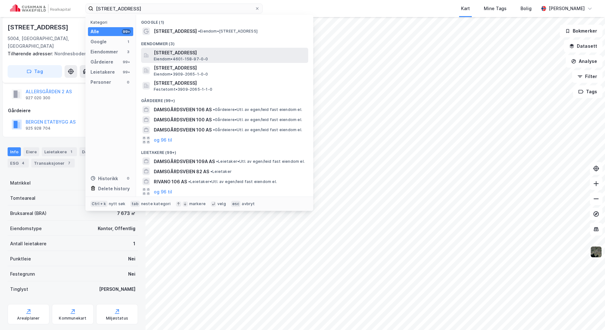
click at [209, 56] on span "[STREET_ADDRESS]" at bounding box center [230, 53] width 152 height 8
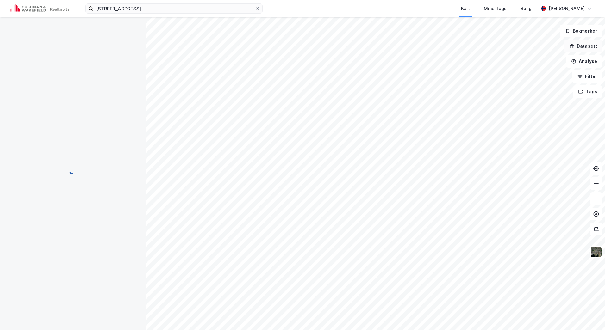
scroll to position [14, 0]
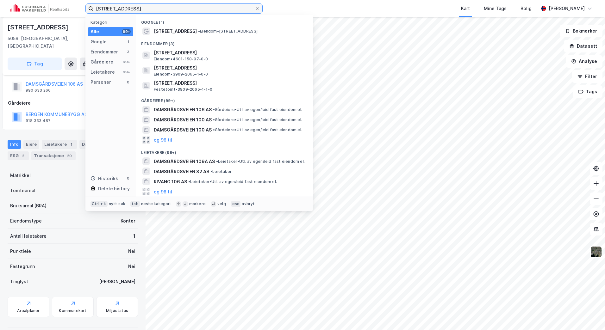
drag, startPoint x: 155, startPoint y: 8, endPoint x: 61, endPoint y: 7, distance: 94.6
click at [61, 7] on div "[STREET_ADDRESS] Kategori Alle 99+ Google 1 Eiendommer 3 Gårdeiere 99+ Leietake…" at bounding box center [302, 8] width 605 height 17
paste input "[STREET_ADDRESS]"
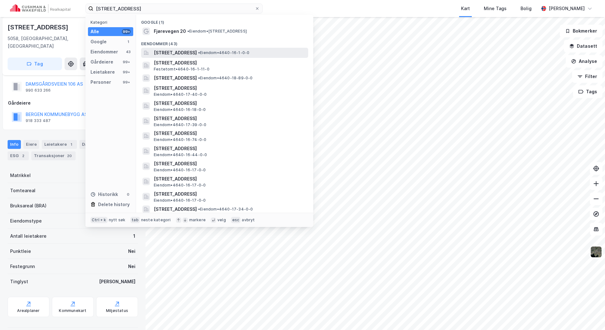
click at [197, 52] on span "[STREET_ADDRESS]" at bounding box center [175, 53] width 43 height 8
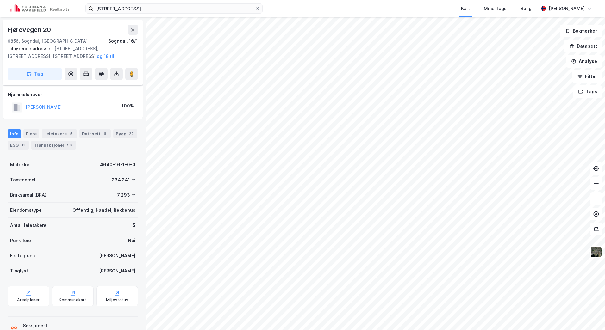
scroll to position [14, 0]
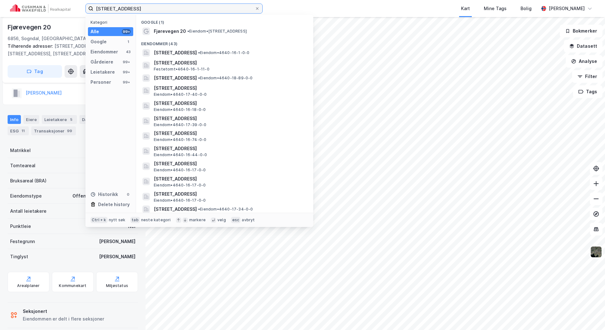
drag, startPoint x: 160, startPoint y: 7, endPoint x: 88, endPoint y: 7, distance: 71.8
click at [88, 7] on label "[STREET_ADDRESS]" at bounding box center [173, 8] width 177 height 10
paste input "Leikanger Eiendom AS"
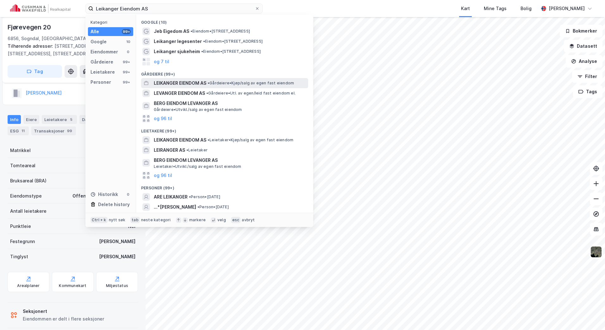
click at [232, 85] on span "• Gårdeiere • Kjøp/salg av egen fast eiendom" at bounding box center [250, 83] width 86 height 5
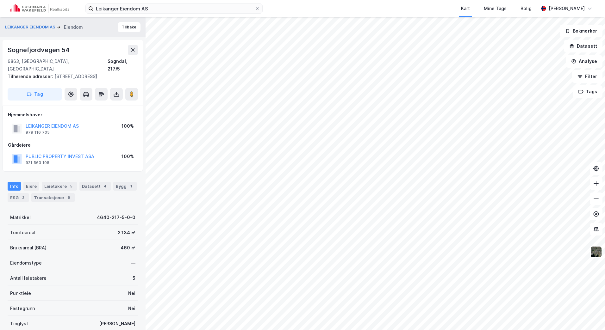
scroll to position [14, 0]
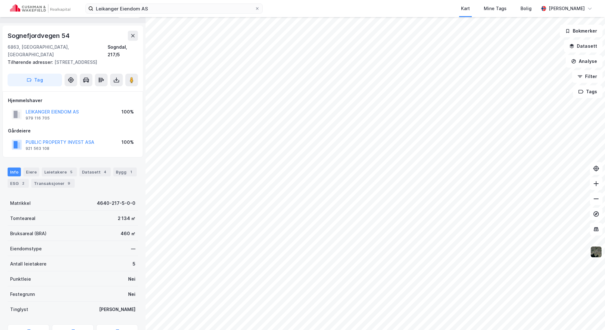
scroll to position [14, 0]
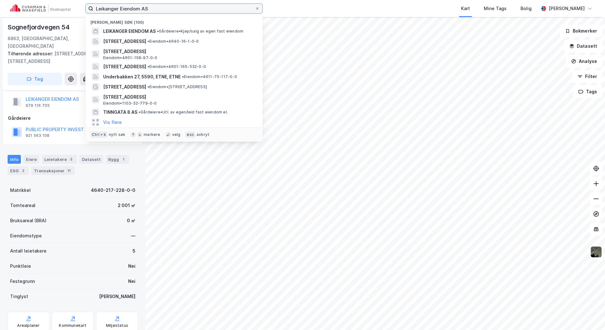
drag, startPoint x: 164, startPoint y: 9, endPoint x: 57, endPoint y: 9, distance: 106.6
click at [57, 9] on div "Leikanger Eiendom AS Nylige søk (100) LEIKANGER EIENDOM AS • Gårdeiere • Kjøp/s…" at bounding box center [302, 8] width 605 height 17
paste input "Njøsavegen 2 , Leikanger"
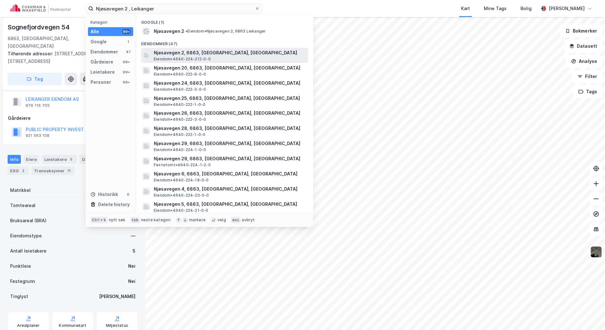
click at [198, 53] on span "Njøsavegen 2, 6863, [GEOGRAPHIC_DATA], [GEOGRAPHIC_DATA]" at bounding box center [230, 53] width 152 height 8
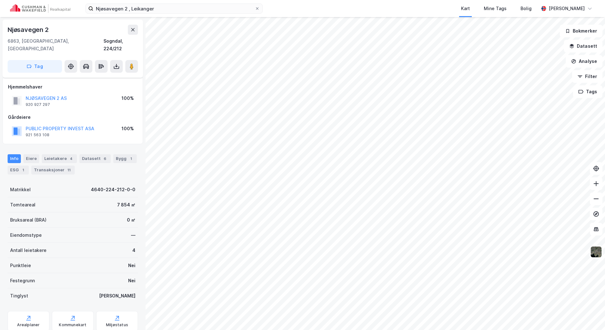
scroll to position [14, 0]
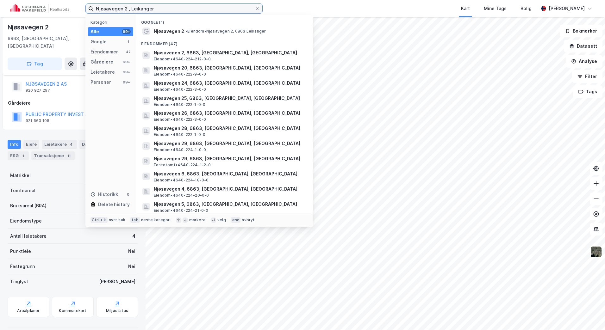
drag, startPoint x: 170, startPoint y: 9, endPoint x: 63, endPoint y: 8, distance: 106.9
click at [63, 8] on div "Njøsavegen 2 , Leikanger Kategori Alle 99+ Google 1 Eiendommer 47 Gårdeiere 99+…" at bounding box center [302, 8] width 605 height 17
paste input "[PERSON_NAME][STREET_ADDRESS]"
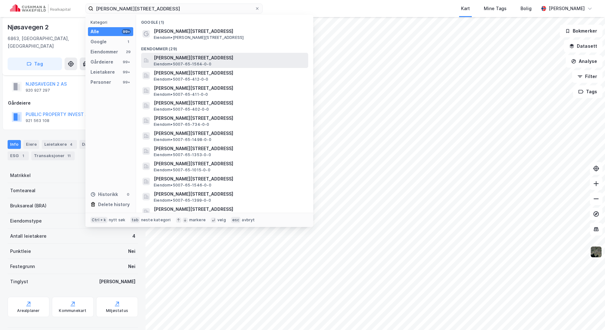
click at [201, 58] on span "[PERSON_NAME][STREET_ADDRESS]" at bounding box center [230, 58] width 152 height 8
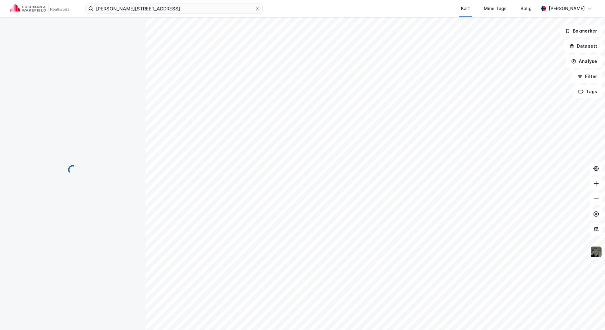
scroll to position [14, 0]
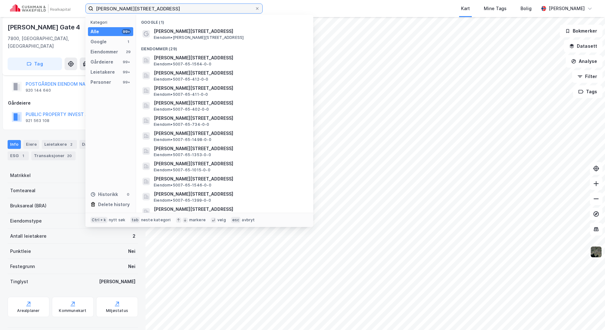
click at [194, 8] on input "[PERSON_NAME][STREET_ADDRESS]" at bounding box center [173, 8] width 161 height 9
drag, startPoint x: 194, startPoint y: 8, endPoint x: 45, endPoint y: 7, distance: 148.6
click at [45, 7] on div "[PERSON_NAME][STREET_ADDRESS], Namsos Kategori Alle 99+ Google 1 Eiendommer 29 …" at bounding box center [302, 8] width 605 height 17
paste input "[STREET_ADDRESS]"
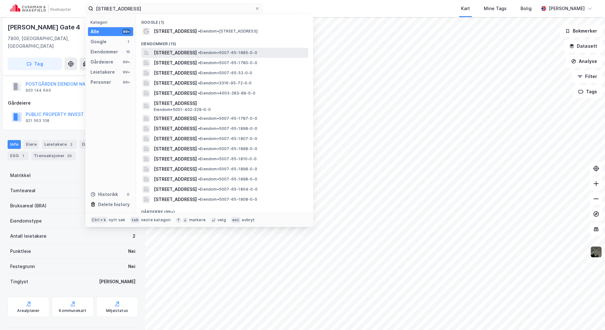
click at [197, 49] on span "[STREET_ADDRESS]" at bounding box center [175, 53] width 43 height 8
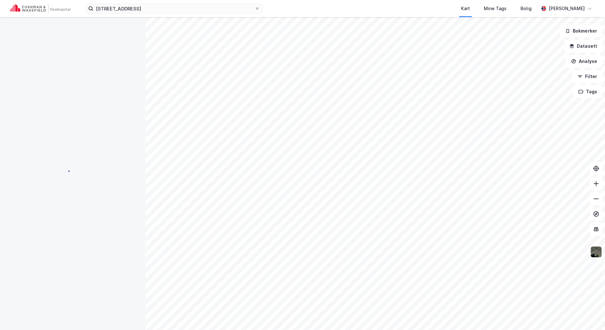
scroll to position [14, 0]
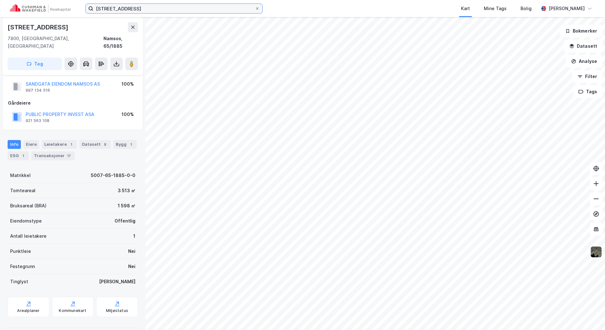
click at [174, 10] on input "[STREET_ADDRESS]" at bounding box center [173, 8] width 161 height 9
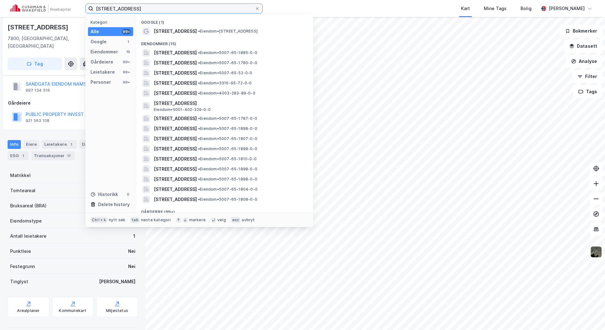
drag, startPoint x: 167, startPoint y: 9, endPoint x: 77, endPoint y: 9, distance: 89.5
click at [77, 9] on div "[STREET_ADDRESS] , Namsos Kategori Alle 99+ Google 1 Eiendommer 15 Gårdeiere 99…" at bounding box center [302, 8] width 605 height 17
paste input "[STREET_ADDRESS]"
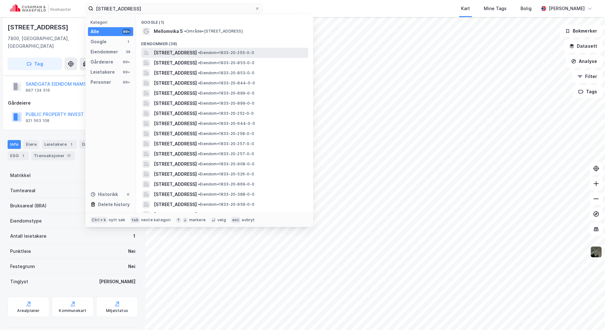
click at [194, 53] on span "[STREET_ADDRESS]" at bounding box center [175, 53] width 43 height 8
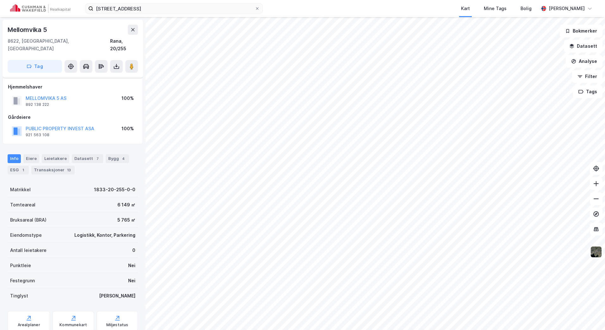
scroll to position [14, 0]
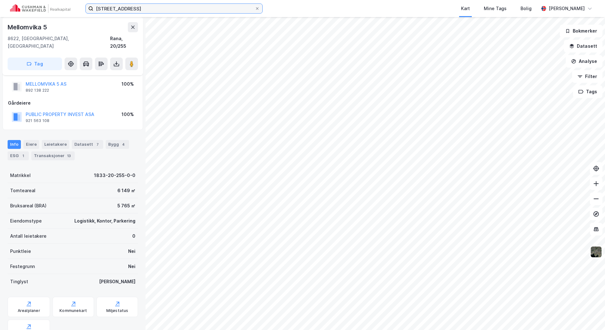
click at [157, 9] on input "[STREET_ADDRESS]" at bounding box center [173, 8] width 161 height 9
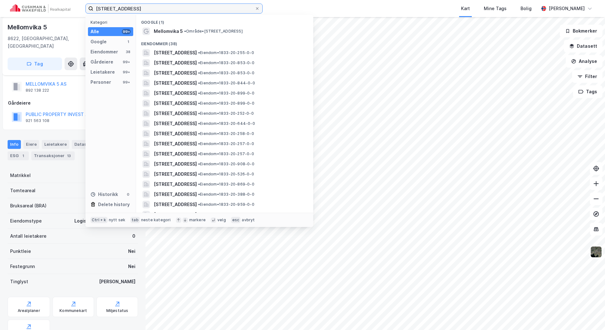
drag, startPoint x: 131, startPoint y: 8, endPoint x: 81, endPoint y: 8, distance: 50.3
click at [81, 8] on div "Mellomvika 5, Rana Kategori Alle 99+ Google 1 Eiendommer 38 Gårdeiere 99+ Leiet…" at bounding box center [302, 8] width 605 height 17
paste input "[STREET_ADDRESS]"
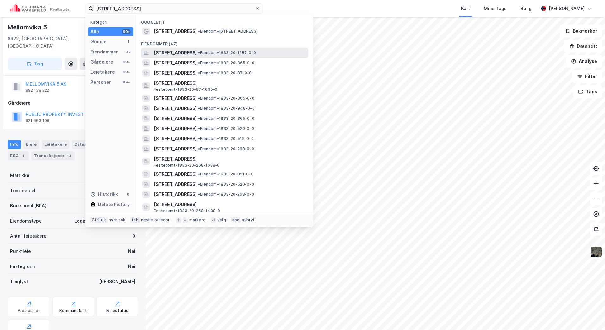
click at [197, 55] on span "[STREET_ADDRESS]" at bounding box center [175, 53] width 43 height 8
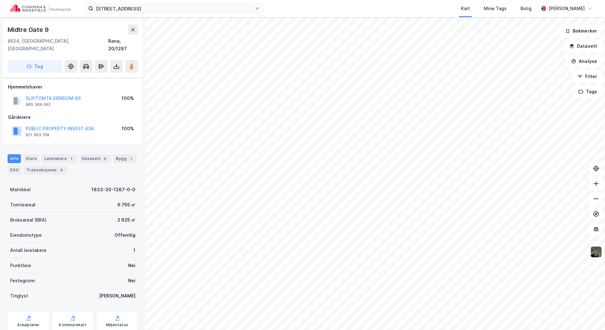
scroll to position [14, 0]
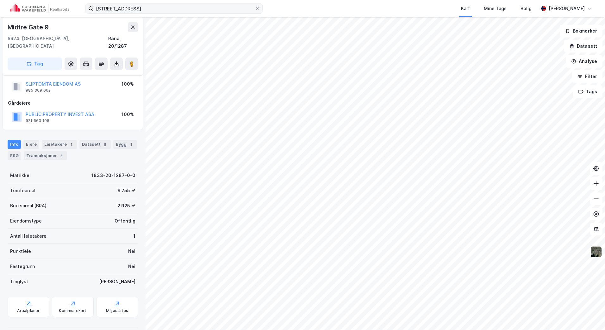
drag, startPoint x: 179, startPoint y: 14, endPoint x: 176, endPoint y: 11, distance: 4.7
click at [179, 14] on div "[STREET_ADDRESS], Mo i Rana Kart Mine Tags Bolig [PERSON_NAME]" at bounding box center [302, 8] width 605 height 17
drag, startPoint x: 171, startPoint y: 8, endPoint x: 165, endPoint y: 8, distance: 6.0
click at [165, 8] on input "[STREET_ADDRESS]" at bounding box center [173, 8] width 161 height 9
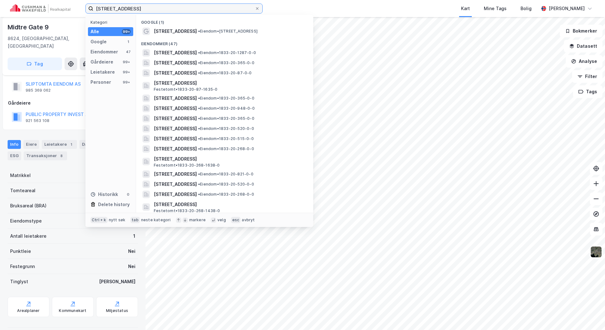
drag, startPoint x: 163, startPoint y: 5, endPoint x: 76, endPoint y: 5, distance: 87.0
click at [76, 5] on div "[STREET_ADDRESS], Mo i Rana Kategori Alle 99+ Google 1 Eiendommer 47 Gårdeiere …" at bounding box center [302, 8] width 605 height 17
paste input "Dunderland Eiendom,"
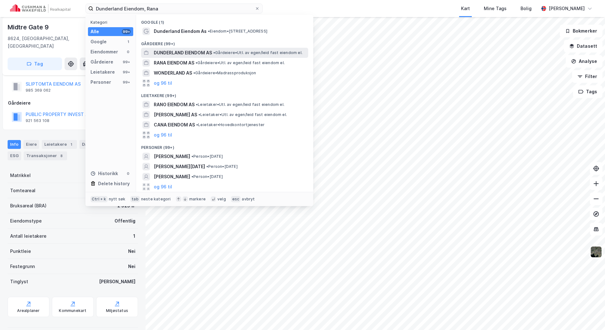
click at [186, 51] on span "DUNDERLAND EIENDOM AS" at bounding box center [183, 53] width 58 height 8
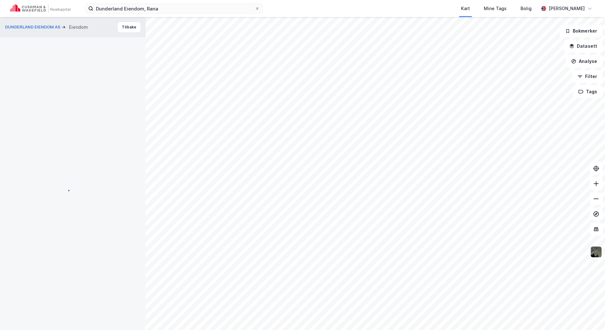
scroll to position [14, 0]
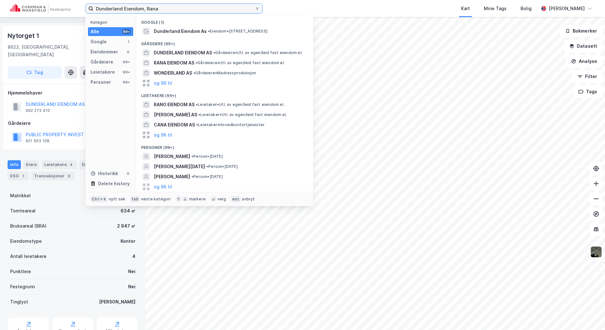
click at [200, 10] on input "Dunderland Eiendom, Rana" at bounding box center [173, 8] width 161 height 9
drag, startPoint x: 194, startPoint y: 9, endPoint x: 72, endPoint y: 8, distance: 121.1
click at [70, 9] on div "Dunderland Eiendom, Rana Kategori Alle 99+ Google 1 Eiendommer 0 Gårdeiere 99+ …" at bounding box center [302, 8] width 605 height 17
paste input "[STREET_ADDRESS]"
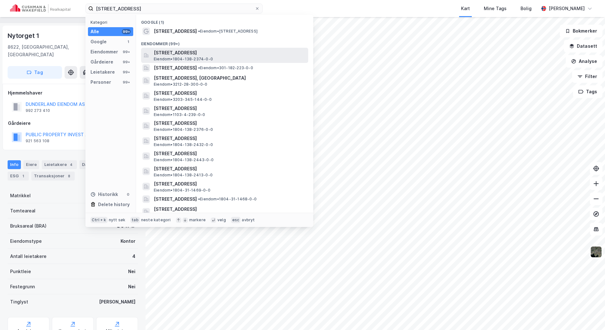
click at [214, 52] on span "[STREET_ADDRESS]" at bounding box center [230, 53] width 152 height 8
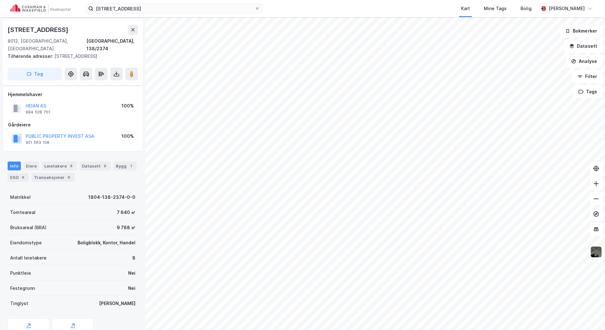
scroll to position [14, 0]
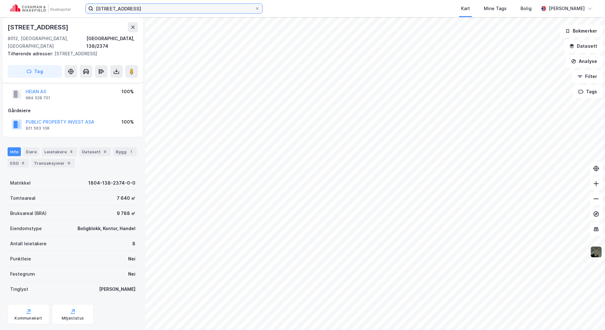
click at [180, 9] on input "[STREET_ADDRESS]" at bounding box center [173, 8] width 161 height 9
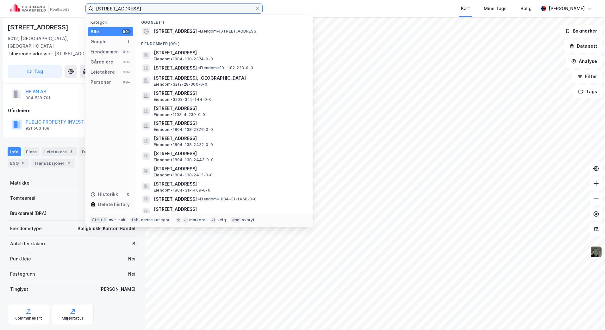
drag, startPoint x: 177, startPoint y: 9, endPoint x: 81, endPoint y: 8, distance: 95.8
click at [82, 8] on div "[STREET_ADDRESS] Kategori Alle 99+ Google 1 Eiendommer 99+ Gårdeiere 99+ Leieta…" at bounding box center [302, 8] width 605 height 17
paste input "[PERSON_NAME] gate 98 AS"
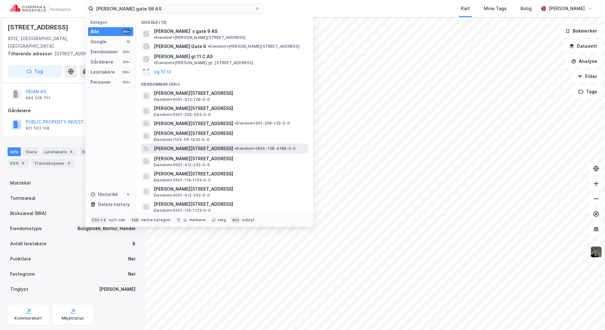
click at [209, 145] on span "[PERSON_NAME][STREET_ADDRESS]" at bounding box center [193, 149] width 79 height 8
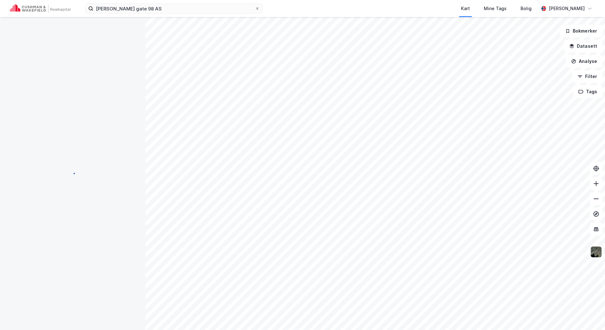
scroll to position [14, 0]
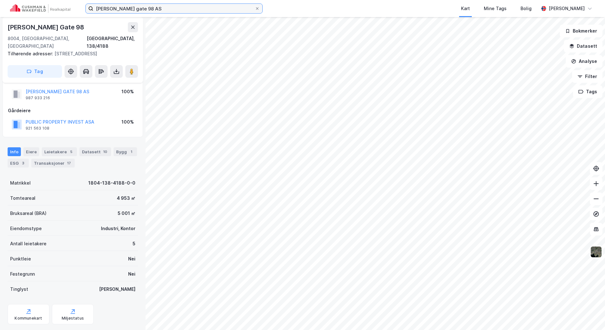
click at [202, 7] on input "[PERSON_NAME] gate 98 AS" at bounding box center [173, 8] width 161 height 9
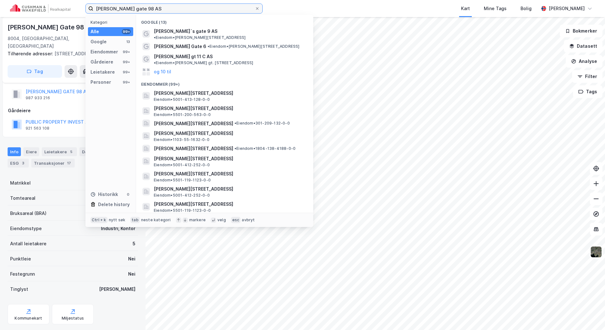
click at [202, 7] on input "[PERSON_NAME] gate 98 AS" at bounding box center [173, 8] width 161 height 9
drag, startPoint x: 202, startPoint y: 7, endPoint x: 96, endPoint y: 9, distance: 106.0
click at [96, 9] on input "[PERSON_NAME] gate 98 AS" at bounding box center [173, 8] width 161 height 9
paste input "[STREET_ADDRESS]"
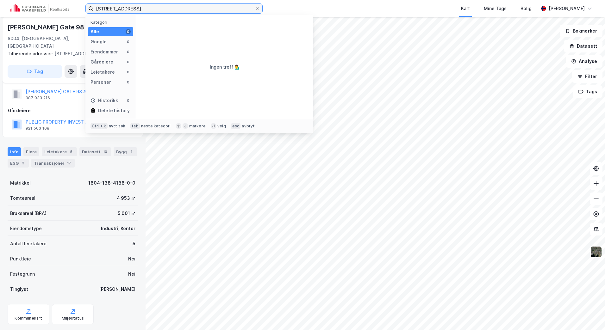
drag, startPoint x: 156, startPoint y: 6, endPoint x: 137, endPoint y: 9, distance: 19.1
click at [137, 9] on input "[STREET_ADDRESS]" at bounding box center [173, 8] width 161 height 9
click at [136, 8] on input "[STREET_ADDRESS]" at bounding box center [173, 8] width 161 height 9
drag, startPoint x: 139, startPoint y: 8, endPoint x: 134, endPoint y: 9, distance: 5.0
click at [134, 9] on input "[STREET_ADDRESS]" at bounding box center [173, 8] width 161 height 9
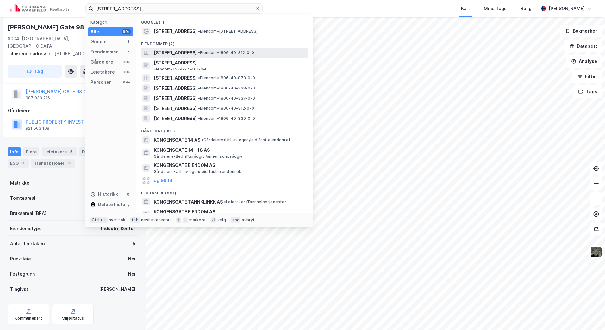
click at [197, 52] on span "[STREET_ADDRESS]" at bounding box center [175, 53] width 43 height 8
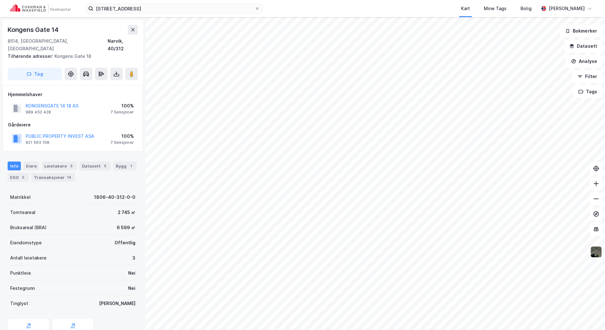
scroll to position [14, 0]
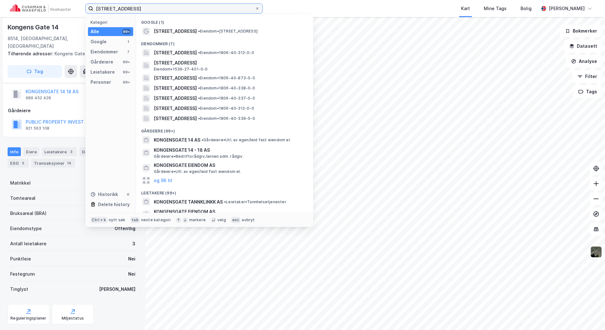
drag, startPoint x: 176, startPoint y: 8, endPoint x: 59, endPoint y: 9, distance: 117.0
click at [60, 9] on div "[STREET_ADDRESS] Narvik Kategori Alle 99+ Google 1 Eiendommer 7 Gårdeiere 99+ L…" at bounding box center [302, 8] width 605 height 17
paste input "Jervvegen 128"
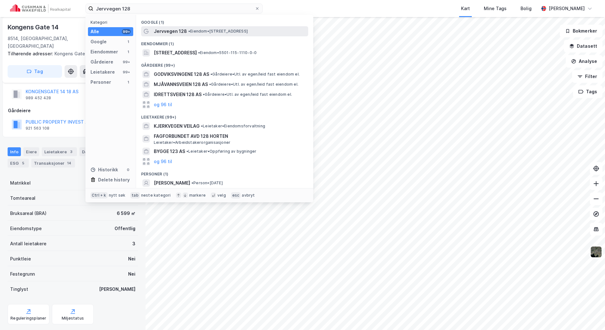
click at [183, 31] on span "Jervvegen 128" at bounding box center [170, 32] width 33 height 8
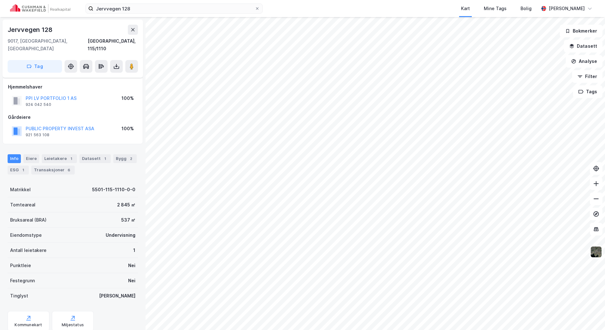
scroll to position [14, 0]
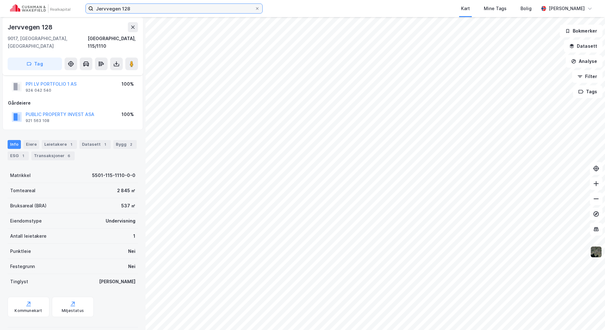
click at [136, 4] on input "Jervvegen 128" at bounding box center [173, 8] width 161 height 9
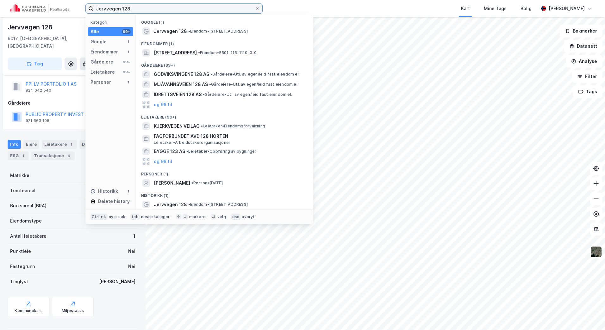
drag, startPoint x: 142, startPoint y: 8, endPoint x: 69, endPoint y: 13, distance: 73.9
click at [69, 13] on div "Jervvegen 128 Kategori Alle 99+ Google 1 Eiendommer 1 Gårdeiere 99+ Leietakere …" at bounding box center [302, 8] width 605 height 17
paste input "[STREET_ADDRESS]"
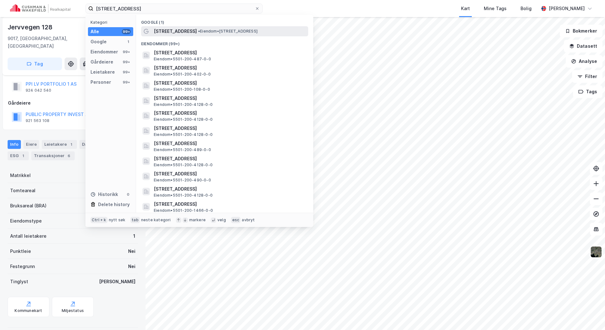
click at [225, 33] on span "• Eiendom • [STREET_ADDRESS]" at bounding box center [227, 31] width 59 height 5
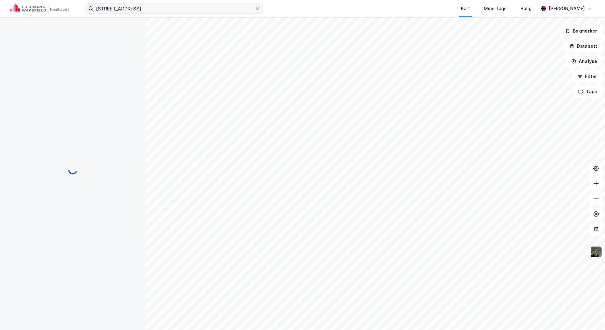
scroll to position [14, 0]
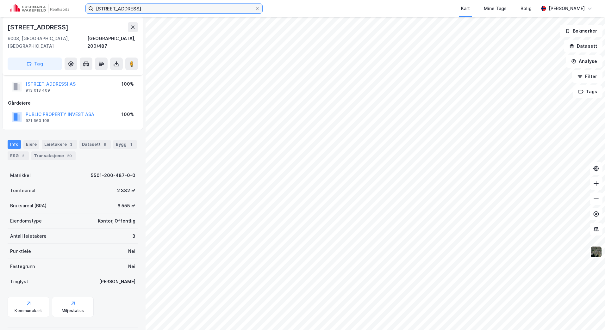
click at [189, 11] on input "[STREET_ADDRESS]" at bounding box center [173, 8] width 161 height 9
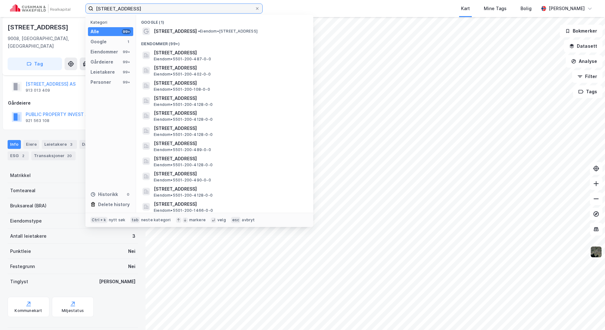
drag, startPoint x: 181, startPoint y: 8, endPoint x: 64, endPoint y: 11, distance: 116.7
click at [64, 11] on div "[STREET_ADDRESS], [GEOGRAPHIC_DATA] Kategori Alle 99+ Google 1 Eiendommer 99+ G…" at bounding box center [302, 8] width 605 height 17
paste input "Komsahøyden 5"
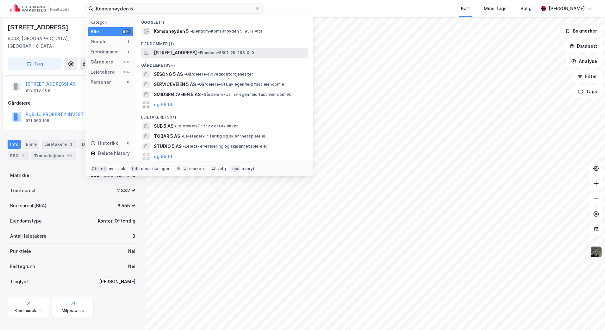
click at [197, 51] on span "[STREET_ADDRESS]" at bounding box center [175, 53] width 43 height 8
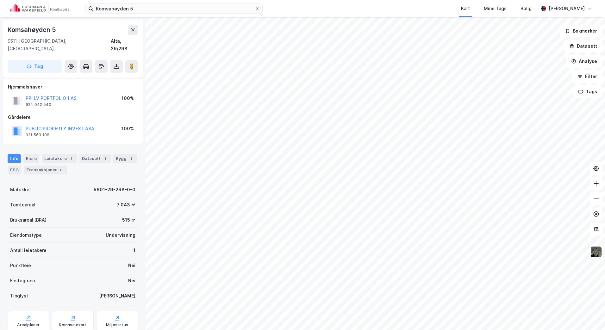
scroll to position [14, 0]
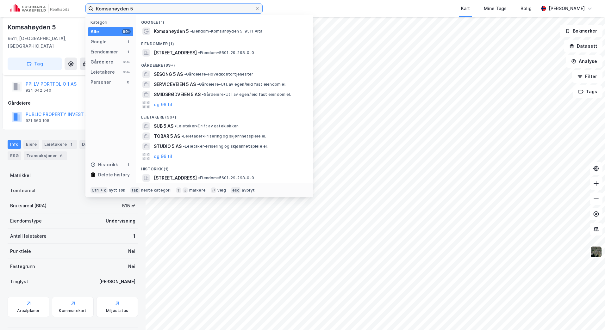
click at [168, 4] on input "Komsahøyden 5" at bounding box center [173, 8] width 161 height 9
drag, startPoint x: 116, startPoint y: 9, endPoint x: 66, endPoint y: 9, distance: 50.3
click at [67, 9] on div "Komsahøyden 5 Kategori Alle 99+ Google 1 Eiendommer 1 Gårdeiere 99+ Leietakere …" at bounding box center [302, 8] width 605 height 17
paste input "Altaveien 220C"
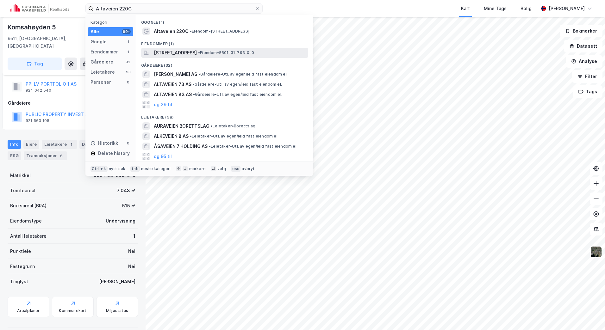
click at [192, 51] on span "[STREET_ADDRESS]" at bounding box center [175, 53] width 43 height 8
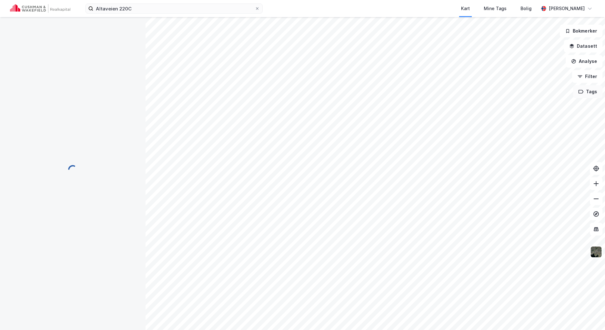
scroll to position [14, 0]
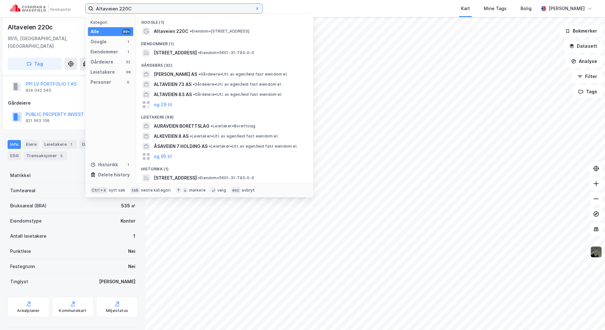
click at [205, 7] on input "Altaveien 220C" at bounding box center [173, 8] width 161 height 9
drag, startPoint x: 200, startPoint y: 7, endPoint x: 95, endPoint y: 2, distance: 104.8
click at [80, 7] on div "Altaveien 220C Kategori Alle 99+ Google 1 Eiendommer 1 Gårdeiere 32 Leietakere …" at bounding box center [302, 8] width 605 height 17
paste input "[PERSON_NAME][STREET_ADDRESS]"
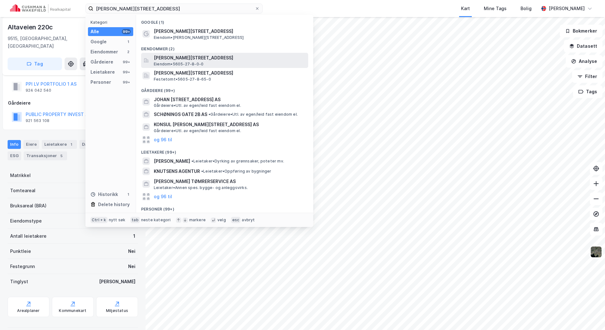
click at [216, 60] on span "[PERSON_NAME][STREET_ADDRESS]" at bounding box center [230, 58] width 152 height 8
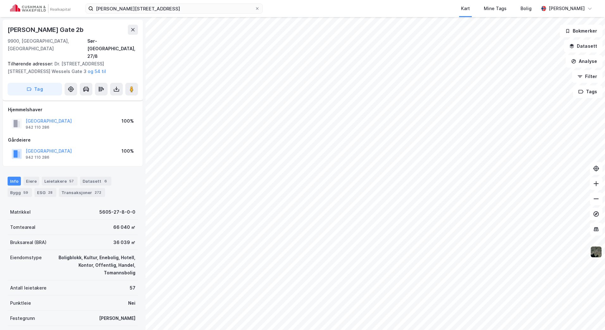
scroll to position [14, 0]
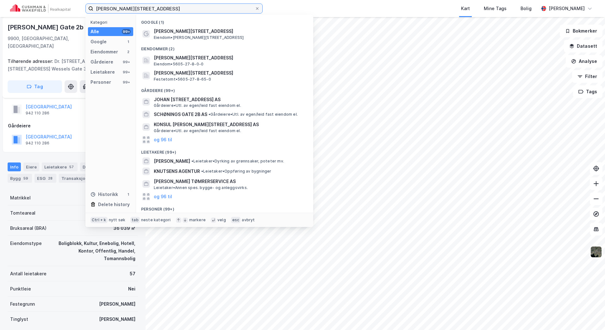
drag, startPoint x: 172, startPoint y: 9, endPoint x: 78, endPoint y: 6, distance: 94.0
click at [78, 6] on div "[PERSON_NAME] gate 2B Kategori Alle 99+ Google 1 Eiendommer 2 Gårdeiere 99+ Lei…" at bounding box center [302, 8] width 605 height 17
click at [200, 5] on input "[PERSON_NAME][STREET_ADDRESS]" at bounding box center [173, 8] width 161 height 9
drag, startPoint x: 116, startPoint y: 8, endPoint x: 62, endPoint y: 9, distance: 54.1
click at [64, 8] on div "[PERSON_NAME] gate 2B Kategori Alle 99+ Google 1 Eiendommer 2 Gårdeiere 99+ Lei…" at bounding box center [302, 8] width 605 height 17
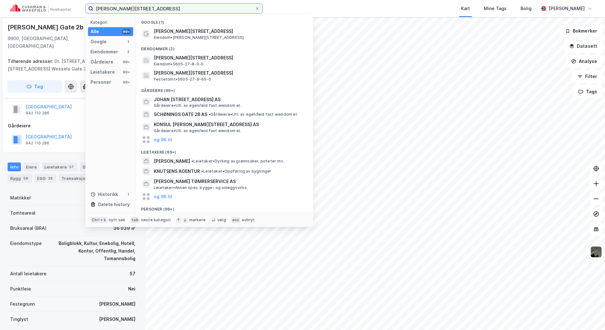
paste input "Butangen 20"
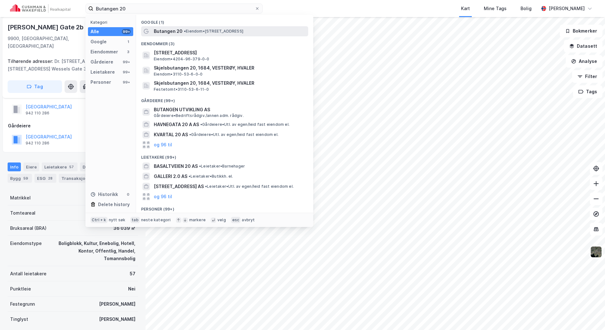
click at [197, 31] on span "• Eiendom • [STREET_ADDRESS]" at bounding box center [213, 31] width 59 height 5
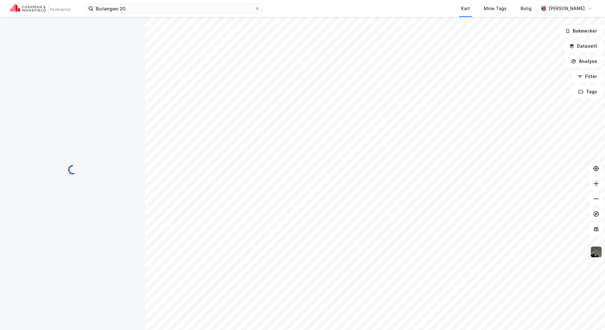
scroll to position [14, 0]
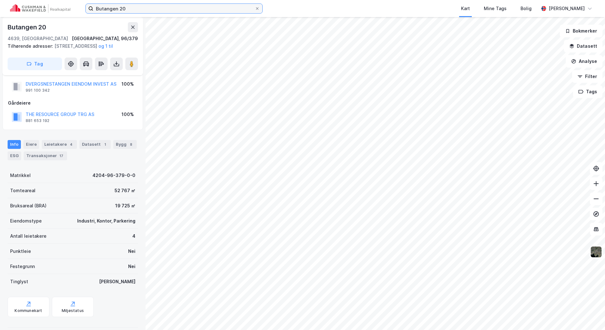
click at [106, 7] on input "Butangen 20" at bounding box center [173, 8] width 161 height 9
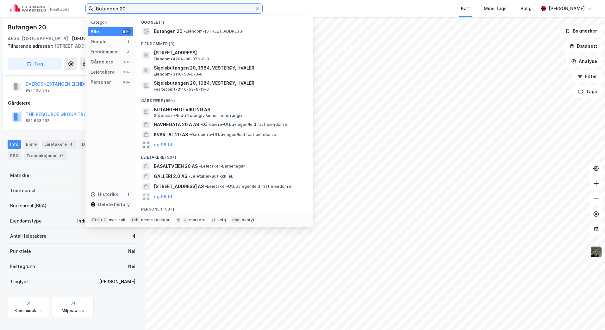
drag, startPoint x: 134, startPoint y: 8, endPoint x: 72, endPoint y: 9, distance: 62.3
click at [72, 9] on div "Butangen 20 Kategori Alle 99+ Google 1 Eiendommer 3 Gårdeiere 99+ Leietakere 99…" at bounding box center [302, 8] width 605 height 17
paste input "[STREET_ADDRESS]"
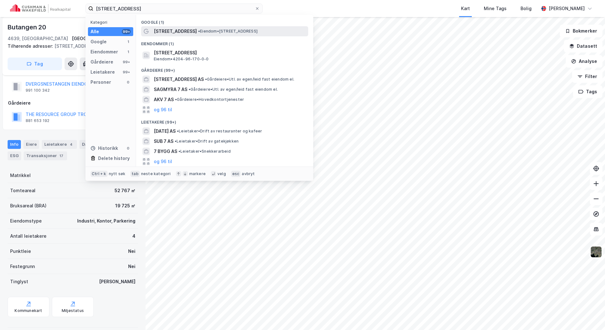
click at [190, 31] on span "[STREET_ADDRESS]" at bounding box center [175, 32] width 43 height 8
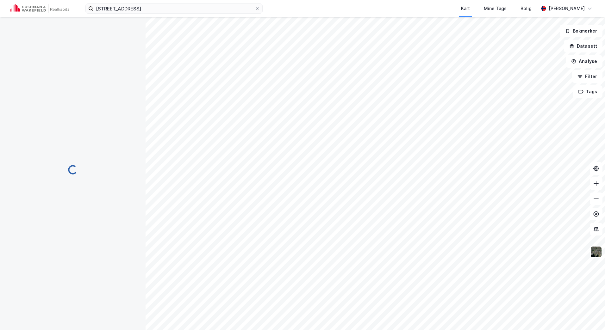
scroll to position [14, 0]
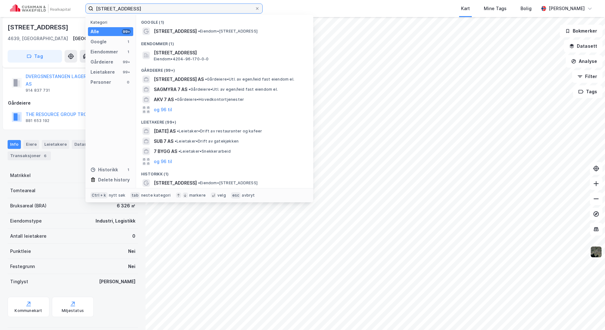
click at [202, 8] on input "[STREET_ADDRESS]" at bounding box center [173, 8] width 161 height 9
drag, startPoint x: 124, startPoint y: 9, endPoint x: 81, endPoint y: 9, distance: 43.0
click at [76, 9] on div "Dvergsnesbakken 7 Kategori Alle 99+ Google 1 Eiendommer 1 Gårdeiere 99+ Leietak…" at bounding box center [302, 8] width 605 height 17
paste input "Hovlandsvegen 160"
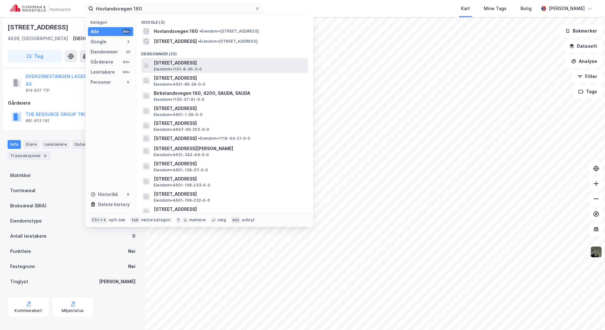
click at [215, 62] on span "[STREET_ADDRESS]" at bounding box center [230, 63] width 152 height 8
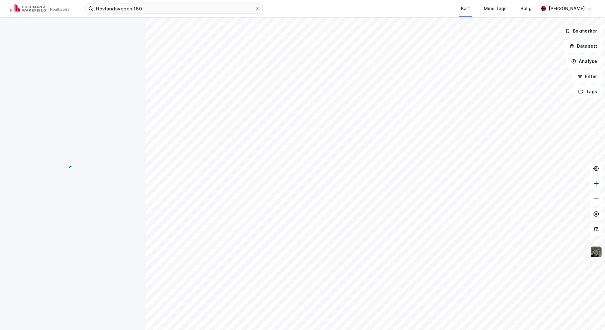
scroll to position [14, 0]
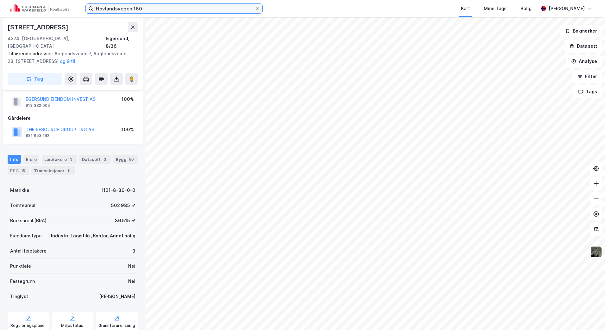
click at [173, 7] on input "Hovlandsvegen 160" at bounding box center [173, 8] width 161 height 9
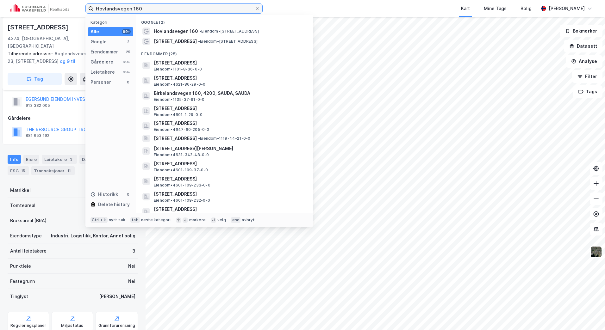
drag, startPoint x: 154, startPoint y: 10, endPoint x: 53, endPoint y: 9, distance: 101.2
click at [54, 10] on div "Hovlandsvegen 160 Kategori Alle 99+ Google 2 Eiendommer 25 Gårdeiere 99+ Leieta…" at bounding box center [302, 8] width 605 height 17
paste input "Grunnavågsvgegen 32"
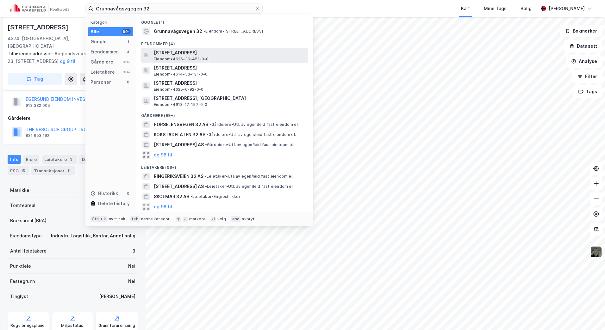
click at [184, 53] on span "[STREET_ADDRESS]" at bounding box center [230, 53] width 152 height 8
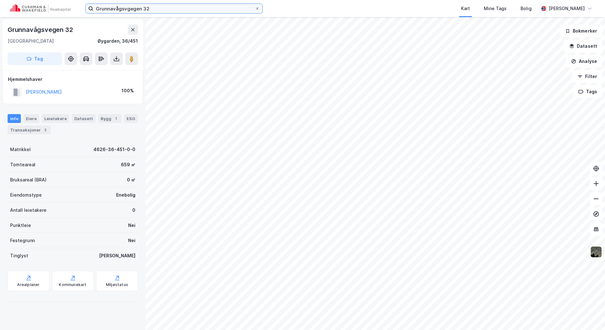
click at [186, 7] on input "Grunnavågsvgegen 32" at bounding box center [173, 8] width 161 height 9
click at [178, 9] on input "Grunnavågsvgegen 32" at bounding box center [173, 8] width 161 height 9
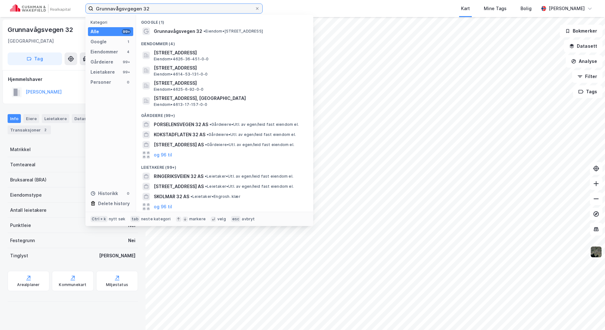
click at [179, 9] on input "Grunnavågsvgegen 32" at bounding box center [173, 8] width 161 height 9
drag, startPoint x: 175, startPoint y: 9, endPoint x: 74, endPoint y: 8, distance: 100.6
click at [73, 9] on div "Grunnavågsvgegen 32 Kategori Alle 99+ Google 1 Eiendommer 4 Gårdeiere 99+ Leiet…" at bounding box center [302, 8] width 605 height 17
paste input "[STREET_ADDRESS]"
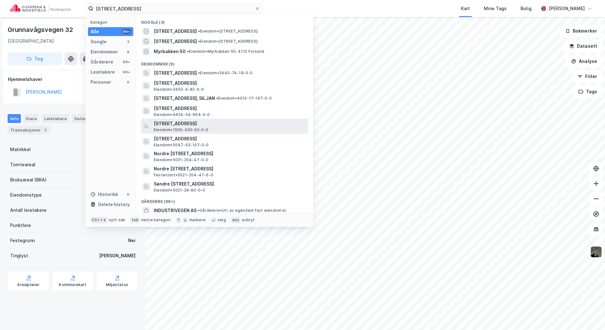
click at [232, 121] on span "[STREET_ADDRESS]" at bounding box center [230, 124] width 152 height 8
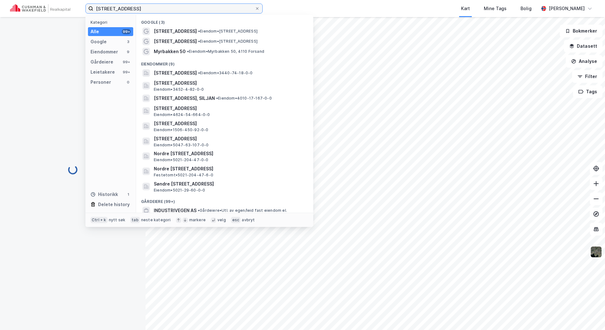
click at [156, 9] on input "[STREET_ADDRESS]" at bounding box center [173, 8] width 161 height 9
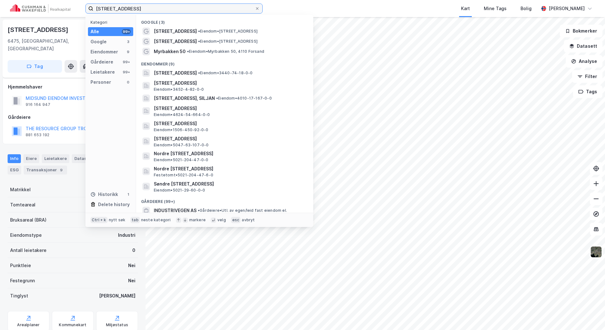
scroll to position [14, 0]
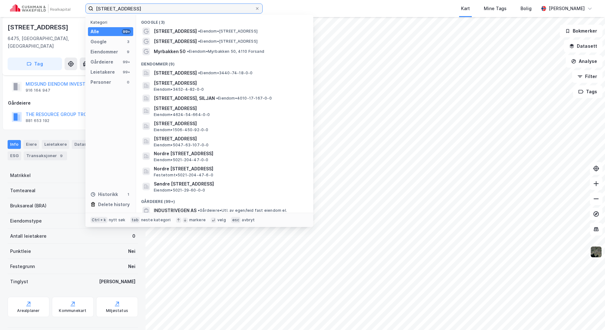
drag, startPoint x: 157, startPoint y: 8, endPoint x: 77, endPoint y: 15, distance: 80.0
click at [77, 15] on div "Industrivegen 50 Kategori Alle 99+ Google 3 Eiendommer 9 Gårdeiere 99+ Leietake…" at bounding box center [302, 8] width 605 height 17
paste input "Strendene 45"
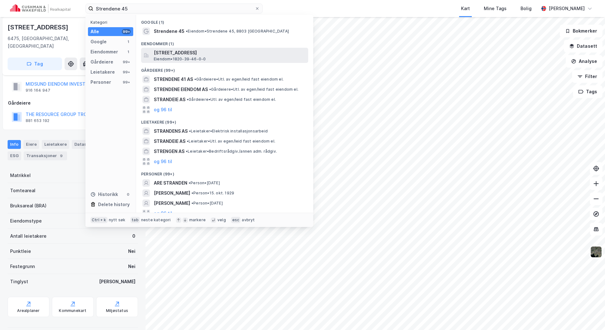
click at [204, 53] on span "[STREET_ADDRESS]" at bounding box center [230, 53] width 152 height 8
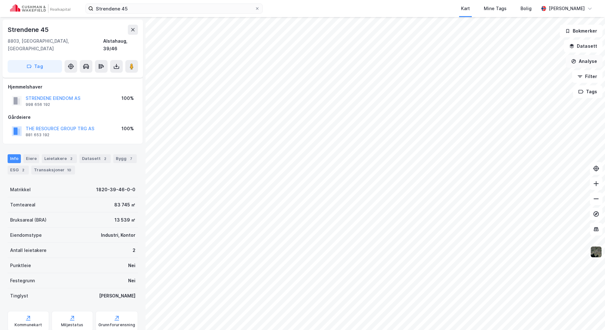
scroll to position [14, 0]
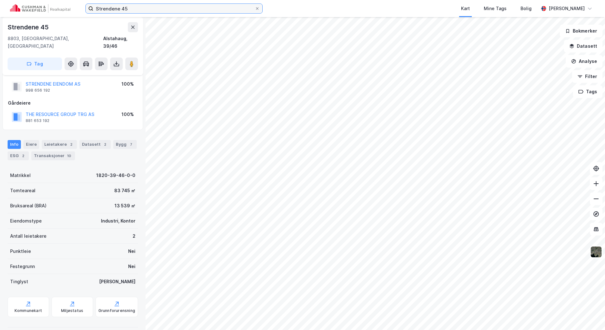
click at [140, 11] on input "Strendene 45" at bounding box center [173, 8] width 161 height 9
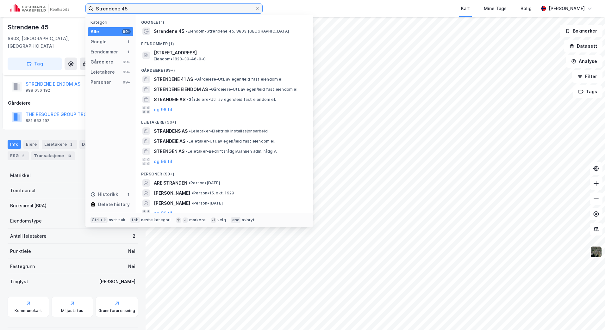
drag, startPoint x: 140, startPoint y: 9, endPoint x: 83, endPoint y: 6, distance: 57.0
click at [79, 9] on div "Strendene 45 Kategori Alle 99+ Google 1 Eiendommer 1 Gårdeiere 99+ Leietakere 9…" at bounding box center [302, 8] width 605 height 17
paste input "[PERSON_NAME] vei 20"
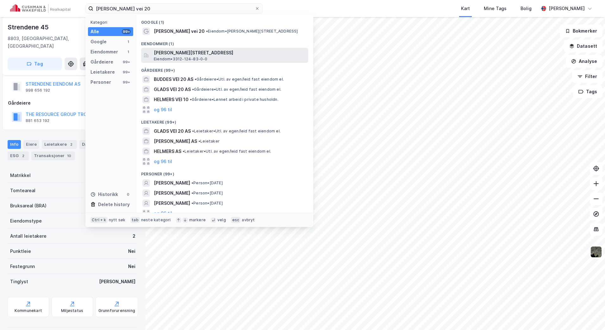
click at [213, 53] on span "[PERSON_NAME][STREET_ADDRESS]" at bounding box center [230, 53] width 152 height 8
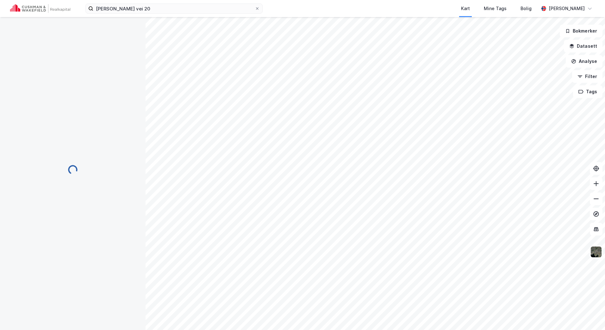
scroll to position [14, 0]
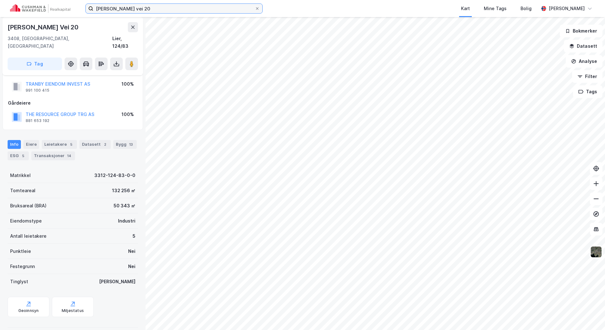
drag, startPoint x: 184, startPoint y: 6, endPoint x: 168, endPoint y: 10, distance: 16.3
click at [184, 6] on input "[PERSON_NAME] vei 20" at bounding box center [173, 8] width 161 height 9
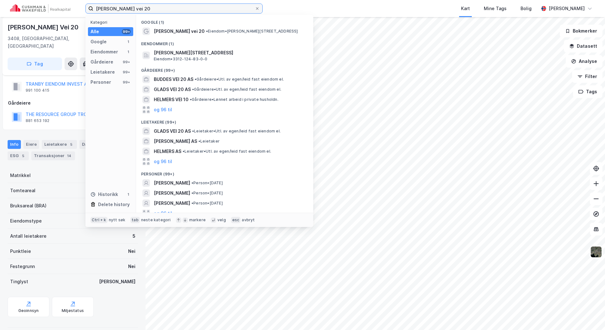
click at [153, 10] on input "[PERSON_NAME] vei 20" at bounding box center [173, 8] width 161 height 9
drag, startPoint x: 153, startPoint y: 8, endPoint x: 83, endPoint y: 10, distance: 69.3
click at [77, 8] on div "[PERSON_NAME] vei 20 Kategori Alle 99+ Google 1 Eiendommer 1 Gårdeiere 99+ Leie…" at bounding box center [302, 8] width 605 height 17
paste input "Tranesvegen 3"
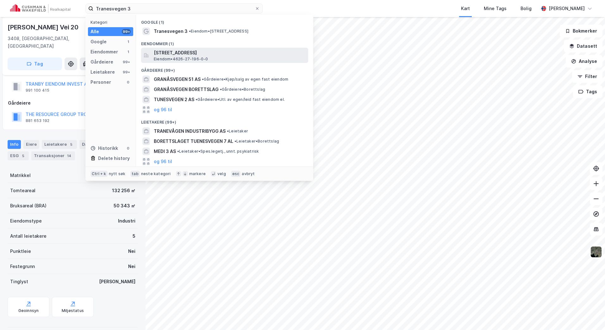
click at [201, 50] on span "[STREET_ADDRESS]" at bounding box center [230, 53] width 152 height 8
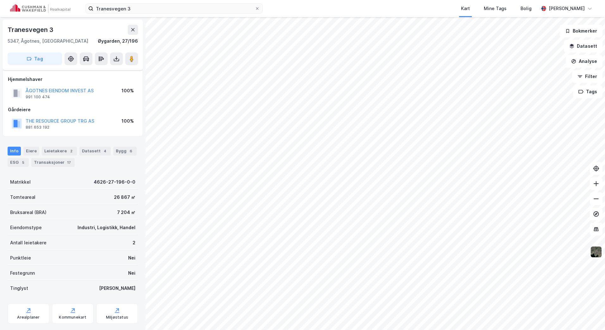
scroll to position [14, 0]
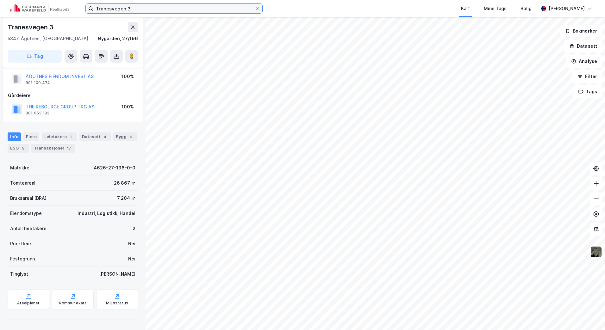
click at [197, 11] on input "Tranesvegen 3" at bounding box center [173, 8] width 161 height 9
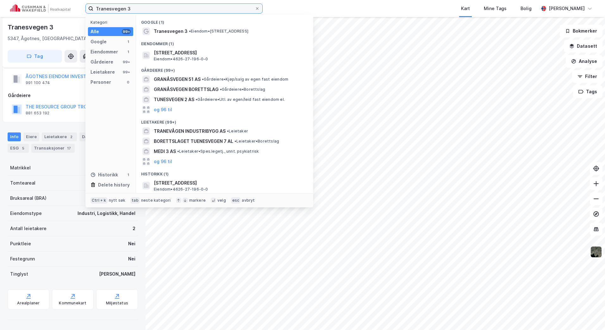
drag, startPoint x: 177, startPoint y: 8, endPoint x: 70, endPoint y: 7, distance: 107.8
click at [71, 7] on div "Tranesvegen 3 Kategori Alle 99+ Google 1 Eiendommer 1 Gårdeiere 99+ Leietakere …" at bounding box center [302, 8] width 605 height 17
paste input "Haugnesvegen 3,5 og 7"
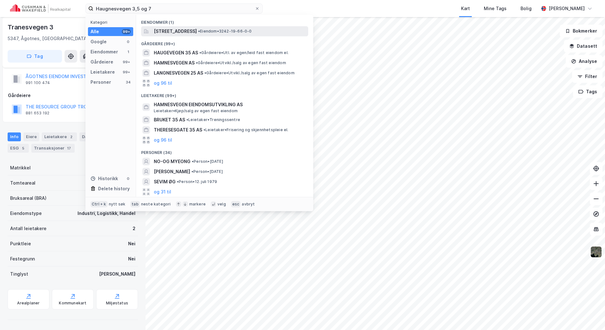
click at [197, 33] on span "[STREET_ADDRESS]" at bounding box center [175, 32] width 43 height 8
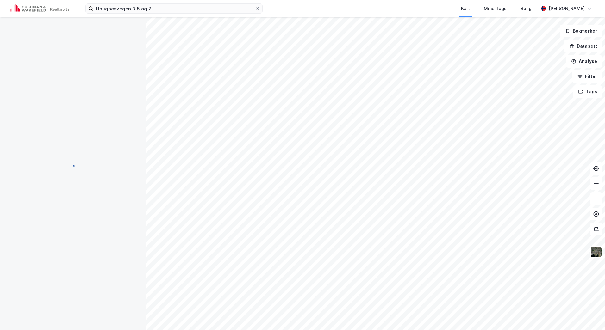
scroll to position [14, 0]
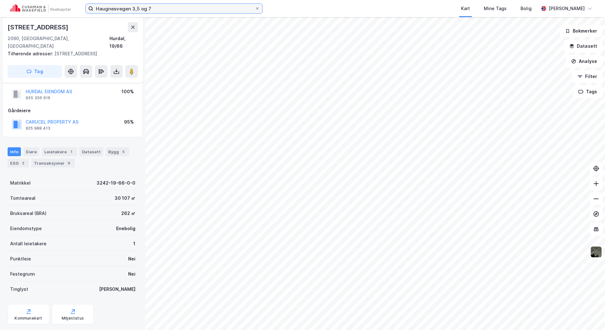
click at [203, 8] on input "Haugnesvegen 3,5 og 7" at bounding box center [173, 8] width 161 height 9
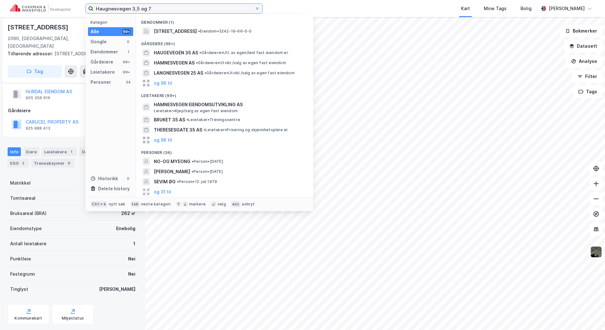
drag, startPoint x: 91, startPoint y: 10, endPoint x: 58, endPoint y: 10, distance: 33.8
click at [58, 10] on div "Haugnesvegen 3,5 og 7 Kategori Alle 99+ Google 0 Eiendommer 1 Gårdeiere 99+ Lei…" at bounding box center [302, 8] width 605 height 17
paste input "Sessvollvegen 82B"
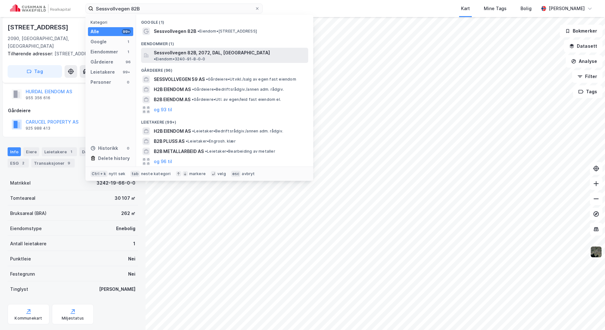
click at [219, 53] on span "Sessvollvegen 82B, 2072, DAL, [GEOGRAPHIC_DATA]" at bounding box center [212, 53] width 116 height 8
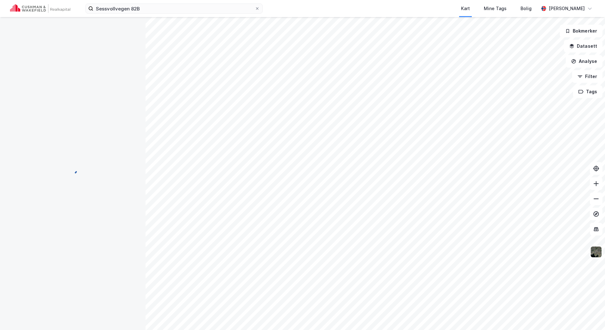
scroll to position [14, 0]
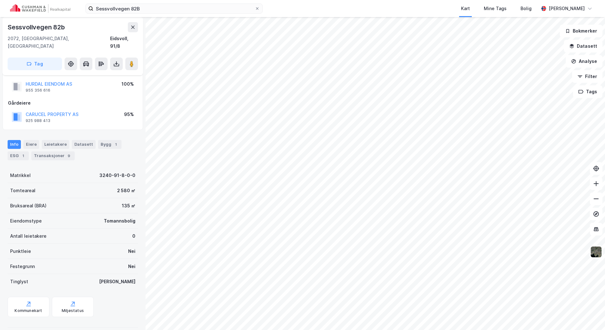
drag, startPoint x: 197, startPoint y: 3, endPoint x: 189, endPoint y: 3, distance: 8.2
click at [196, 3] on div "Sessvollvegen 82B Kart Mine Tags Bolig [PERSON_NAME]" at bounding box center [302, 8] width 605 height 17
drag, startPoint x: 170, startPoint y: 7, endPoint x: 160, endPoint y: 7, distance: 10.1
click at [169, 7] on input "Sessvollvegen 82B" at bounding box center [173, 8] width 161 height 9
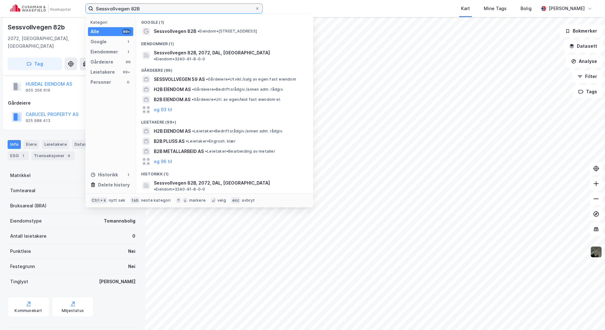
drag, startPoint x: 154, startPoint y: 9, endPoint x: 77, endPoint y: 10, distance: 76.9
click at [77, 10] on div "Sessvollvegen 82B Kategori Alle 99+ Google 1 Eiendommer 1 Gårdeiere 96 Leietake…" at bounding box center [302, 8] width 605 height 17
paste input "Venjarvegen 9"
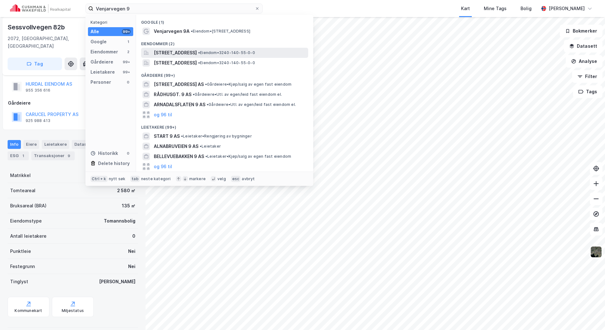
click at [191, 53] on span "[STREET_ADDRESS]" at bounding box center [175, 53] width 43 height 8
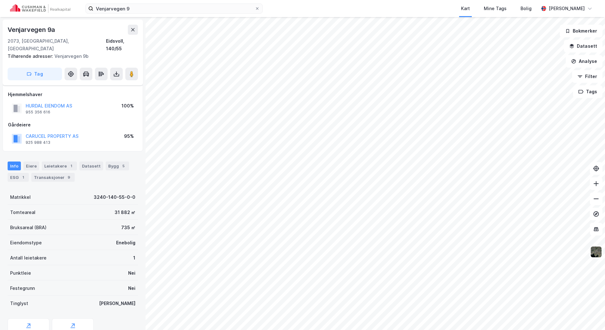
scroll to position [14, 0]
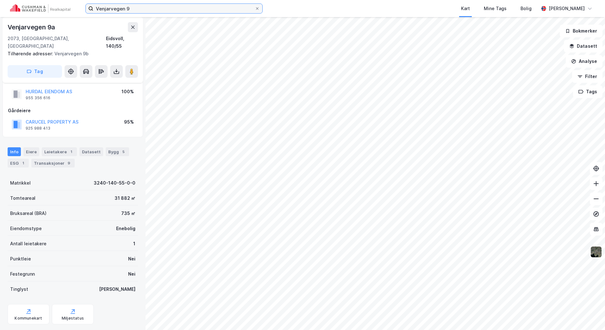
click at [201, 4] on input "Venjarvegen 9" at bounding box center [173, 8] width 161 height 9
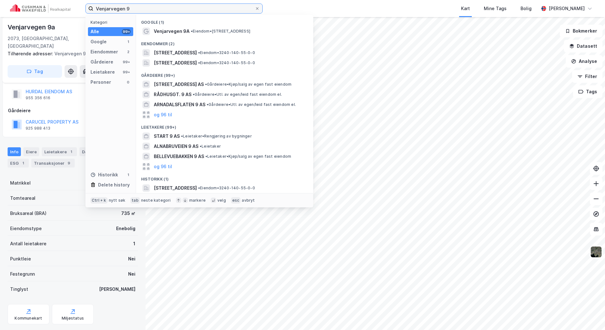
drag, startPoint x: 192, startPoint y: 8, endPoint x: 42, endPoint y: 9, distance: 149.3
click at [42, 9] on div "Venjarvegen 9 Kategori Alle 99+ Google 1 Eiendommer 2 Gårdeiere 99+ Leietakere …" at bounding box center [302, 8] width 605 height 17
paste input "[STREET_ADDRESS]"
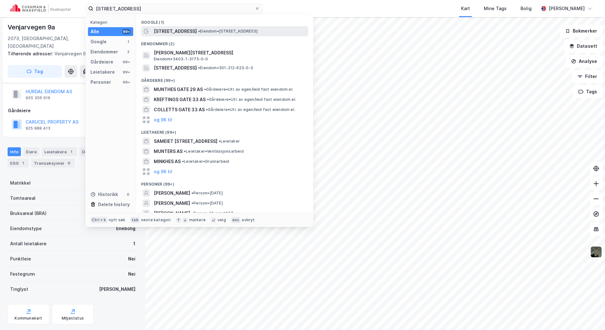
click at [207, 31] on span "• Eiendom • [STREET_ADDRESS]" at bounding box center [227, 31] width 59 height 5
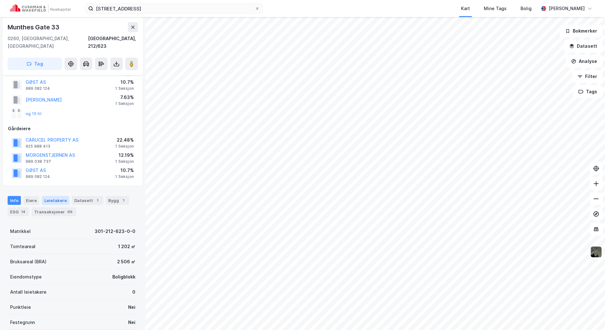
scroll to position [46, 0]
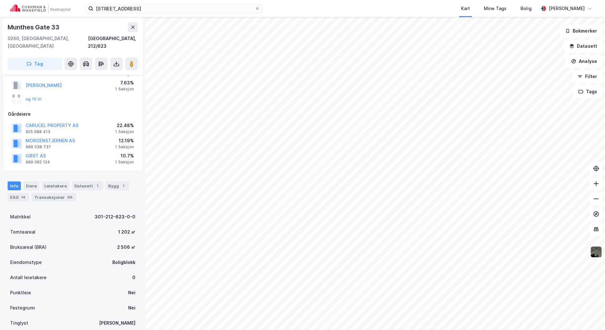
click at [163, 3] on div "[STREET_ADDRESS] Kart Mine Tags Bolig [PERSON_NAME]" at bounding box center [302, 8] width 605 height 17
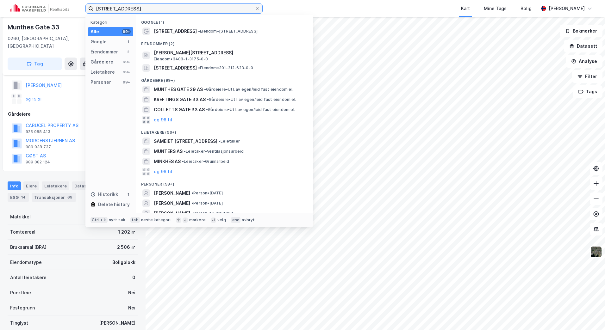
click at [157, 10] on input "[STREET_ADDRESS]" at bounding box center [173, 8] width 161 height 9
drag, startPoint x: 159, startPoint y: 10, endPoint x: 58, endPoint y: 7, distance: 100.9
click at [58, 7] on div "[STREET_ADDRESS] Kategori Alle 99+ Google 1 Eiendommer 2 Gårdeiere 99+ Leietake…" at bounding box center [302, 8] width 605 height 17
paste input "[PERSON_NAME] Veg 1"
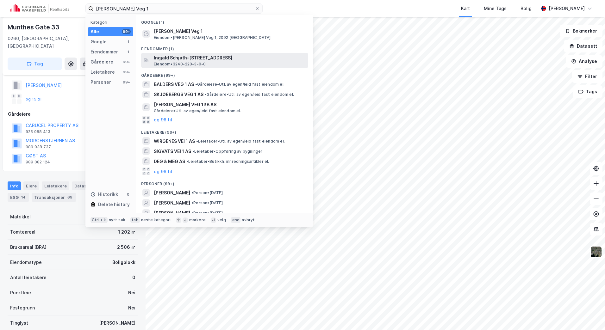
click at [209, 57] on span "Ingjald Schjøth-[STREET_ADDRESS]" at bounding box center [230, 58] width 152 height 8
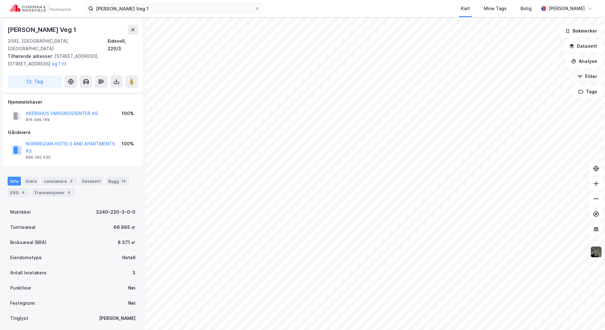
scroll to position [29, 0]
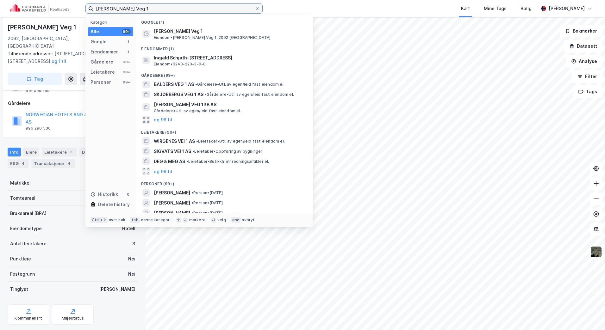
drag, startPoint x: 178, startPoint y: 10, endPoint x: 35, endPoint y: 9, distance: 143.6
click at [31, 10] on div "[PERSON_NAME] Veg 1 Kategori Alle 99+ Google 1 Eiendommer 1 Gårdeiere 99+ Leiet…" at bounding box center [302, 8] width 605 height 17
paste input "Nordnesboder 3-4-5"
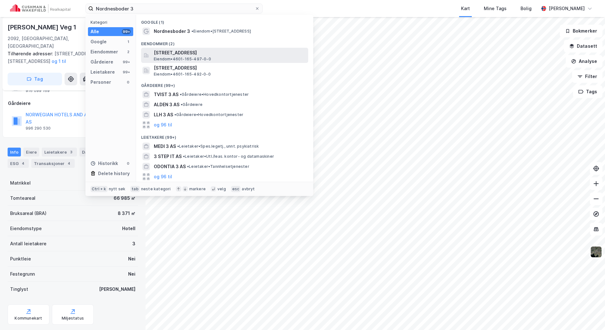
click at [215, 52] on span "[STREET_ADDRESS]" at bounding box center [230, 53] width 152 height 8
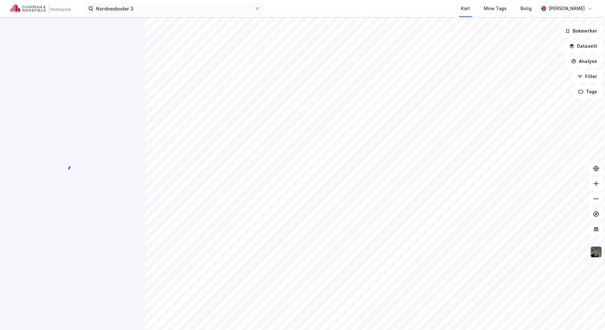
scroll to position [29, 0]
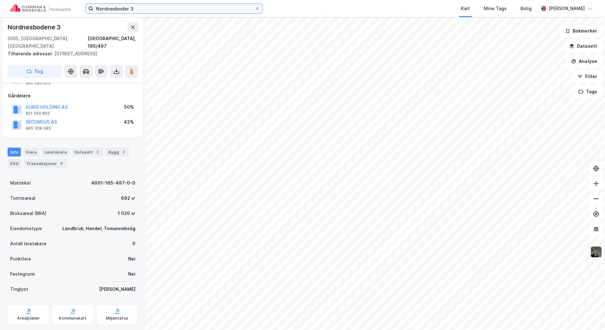
click at [173, 9] on input "Nordnesboder 3" at bounding box center [173, 8] width 161 height 9
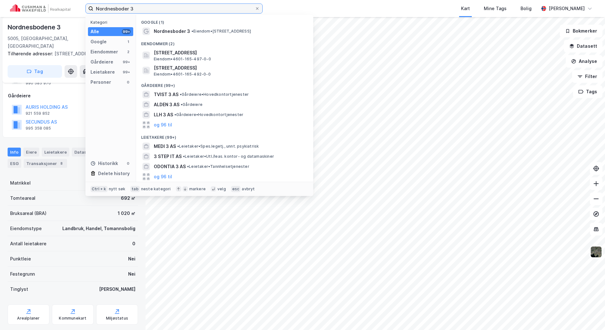
drag, startPoint x: 172, startPoint y: 6, endPoint x: 64, endPoint y: 7, distance: 108.5
click at [64, 7] on div "Nordnesboder 3 Kategori Alle 99+ Google 1 Eiendommer 2 Gårdeiere 99+ Leietakere…" at bounding box center [302, 8] width 605 height 17
paste input "Litleåsvegen 4"
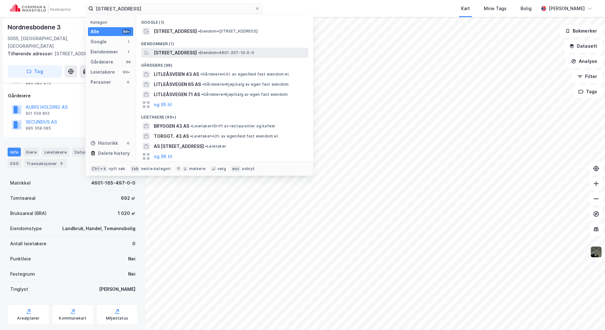
click at [197, 55] on span "[STREET_ADDRESS]" at bounding box center [175, 53] width 43 height 8
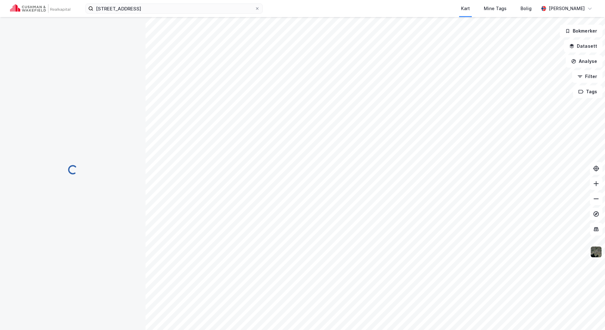
scroll to position [29, 0]
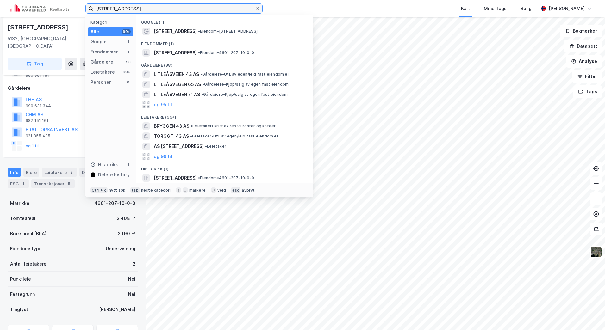
click at [147, 13] on input "[STREET_ADDRESS]" at bounding box center [173, 8] width 161 height 9
drag, startPoint x: 145, startPoint y: 9, endPoint x: 79, endPoint y: 8, distance: 66.4
click at [79, 8] on div "Litleåsvegen 43 Kategori Alle 99+ Google 1 Eiendommer 1 Gårdeiere 98 Leietakere…" at bounding box center [302, 8] width 605 height 17
paste input "[STREET_ADDRESS]"
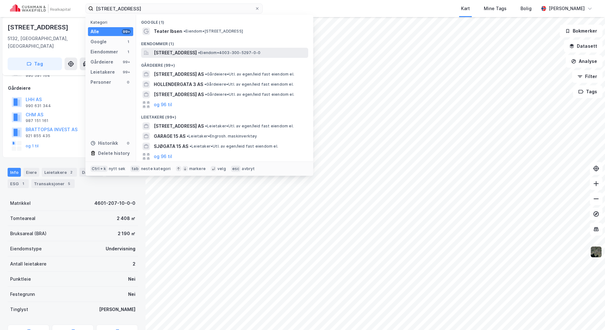
click at [250, 54] on span "• Eiendom • 4003-300-5297-0-0" at bounding box center [229, 52] width 62 height 5
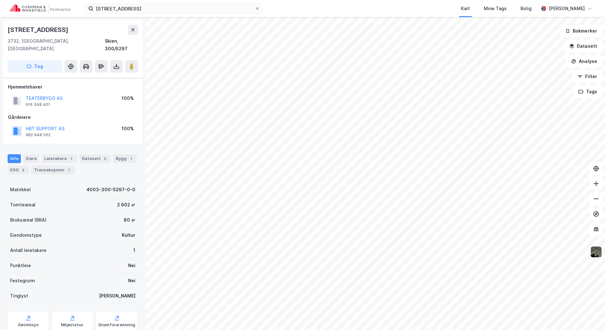
scroll to position [29, 0]
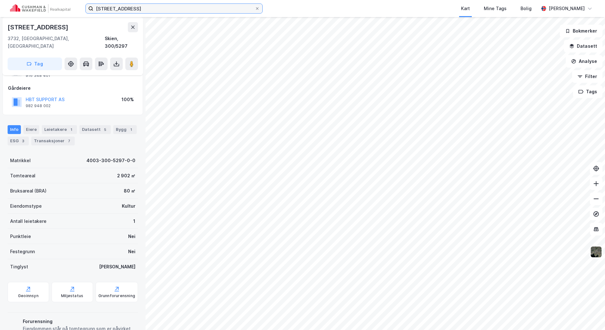
click at [137, 7] on input "[STREET_ADDRESS]" at bounding box center [173, 8] width 161 height 9
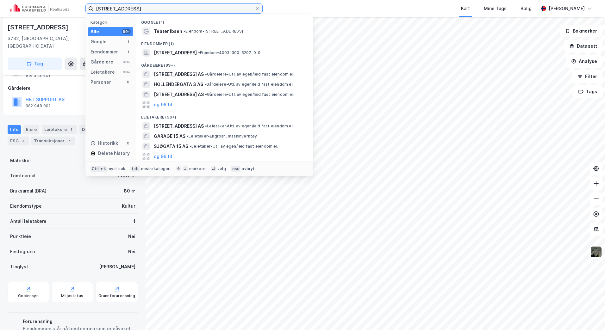
drag, startPoint x: 114, startPoint y: 9, endPoint x: 72, endPoint y: 4, distance: 41.7
click at [76, 9] on div "[STREET_ADDRESS] Kategori Alle 99+ Google 1 Eiendommer 1 Gårdeiere 99+ Leietake…" at bounding box center [302, 8] width 605 height 17
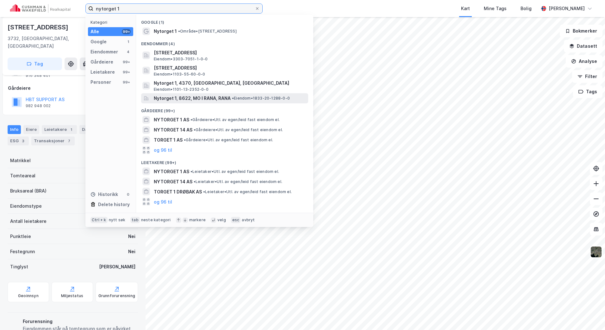
type input "nytorget 1"
click at [195, 94] on div "Nytorget 1, 8622, MO I RANA, [PERSON_NAME] • 1833-20-1288-0-0" at bounding box center [224, 98] width 167 height 10
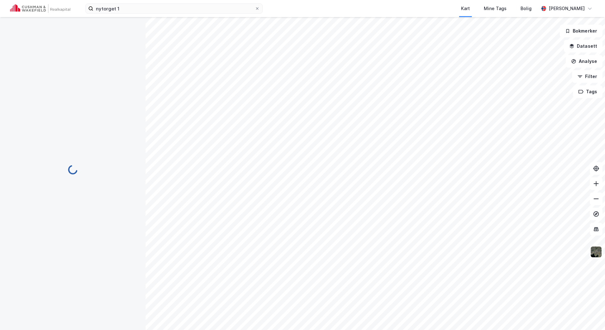
scroll to position [14, 0]
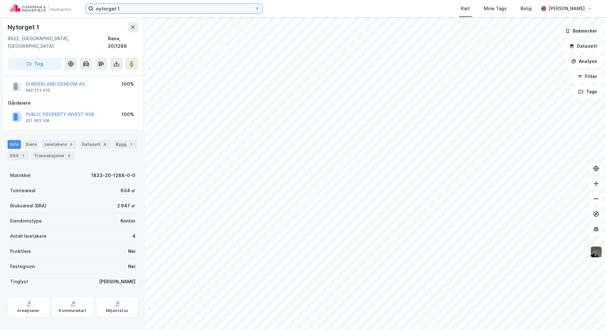
click at [200, 9] on input "nytorget 1" at bounding box center [173, 8] width 161 height 9
